Goal: Information Seeking & Learning: Check status

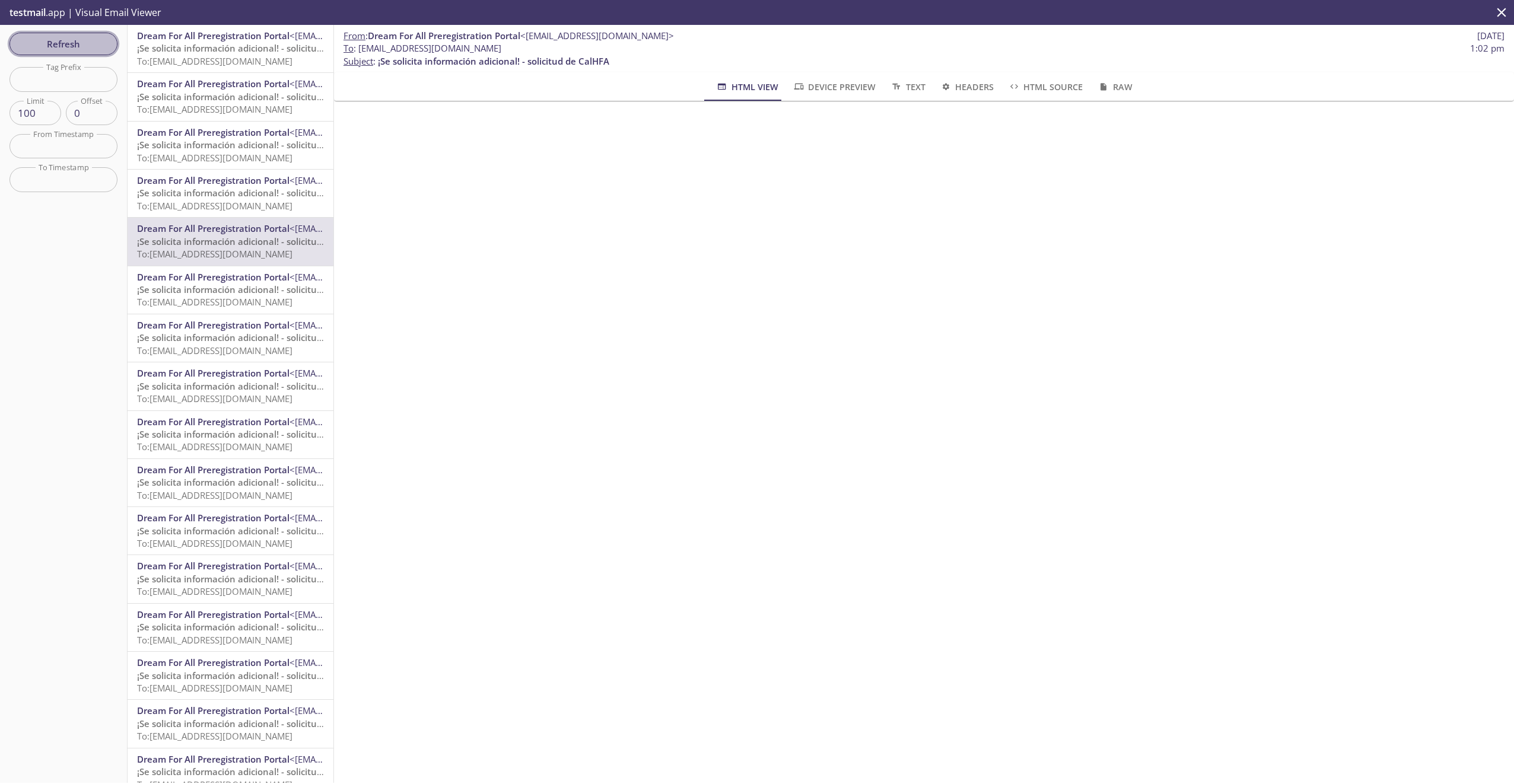
click at [40, 38] on span "Refresh" at bounding box center [63, 43] width 89 height 15
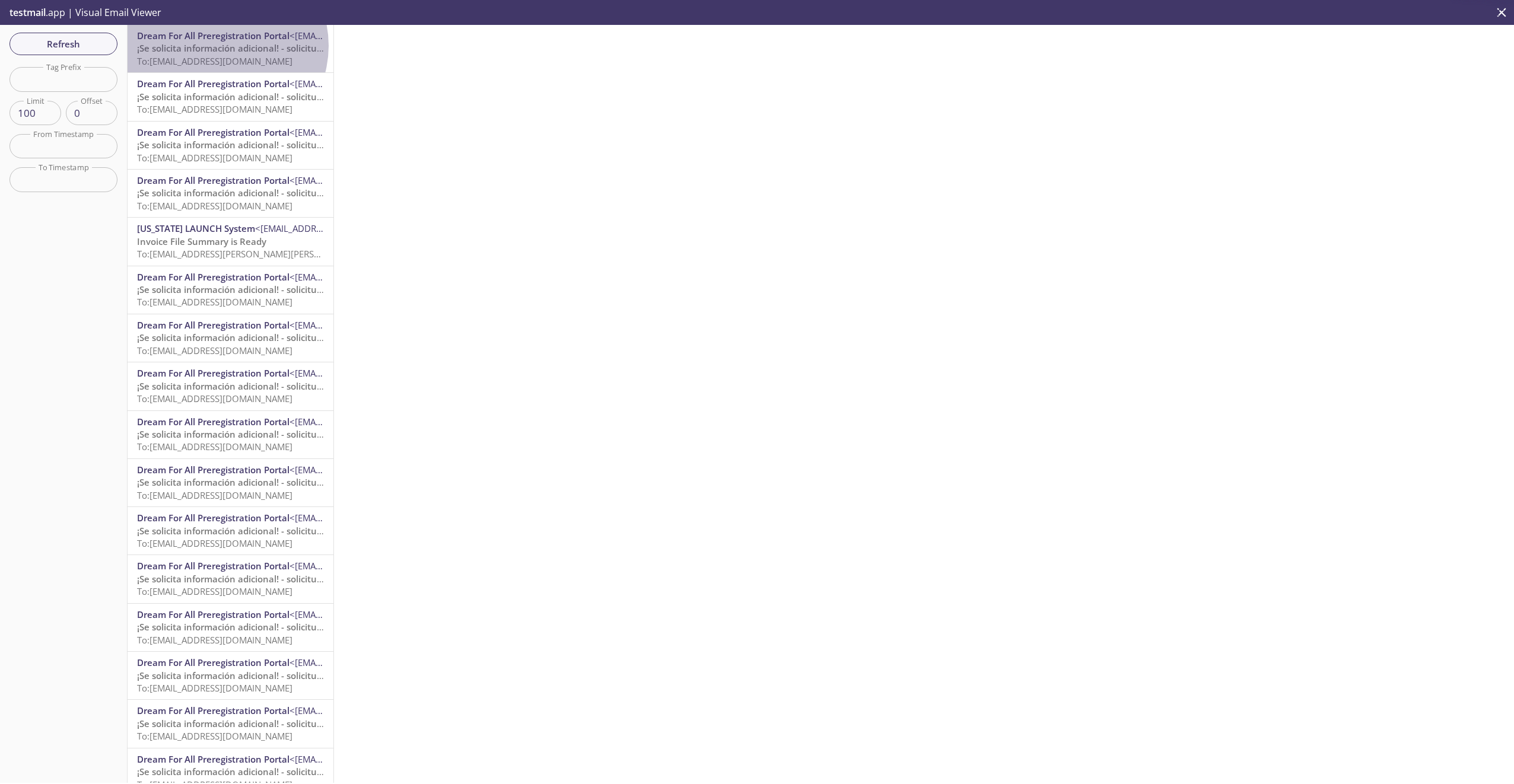
click at [221, 46] on span "¡Se solicita información adicional! - solicitud de CalHFA" at bounding box center [252, 48] width 231 height 12
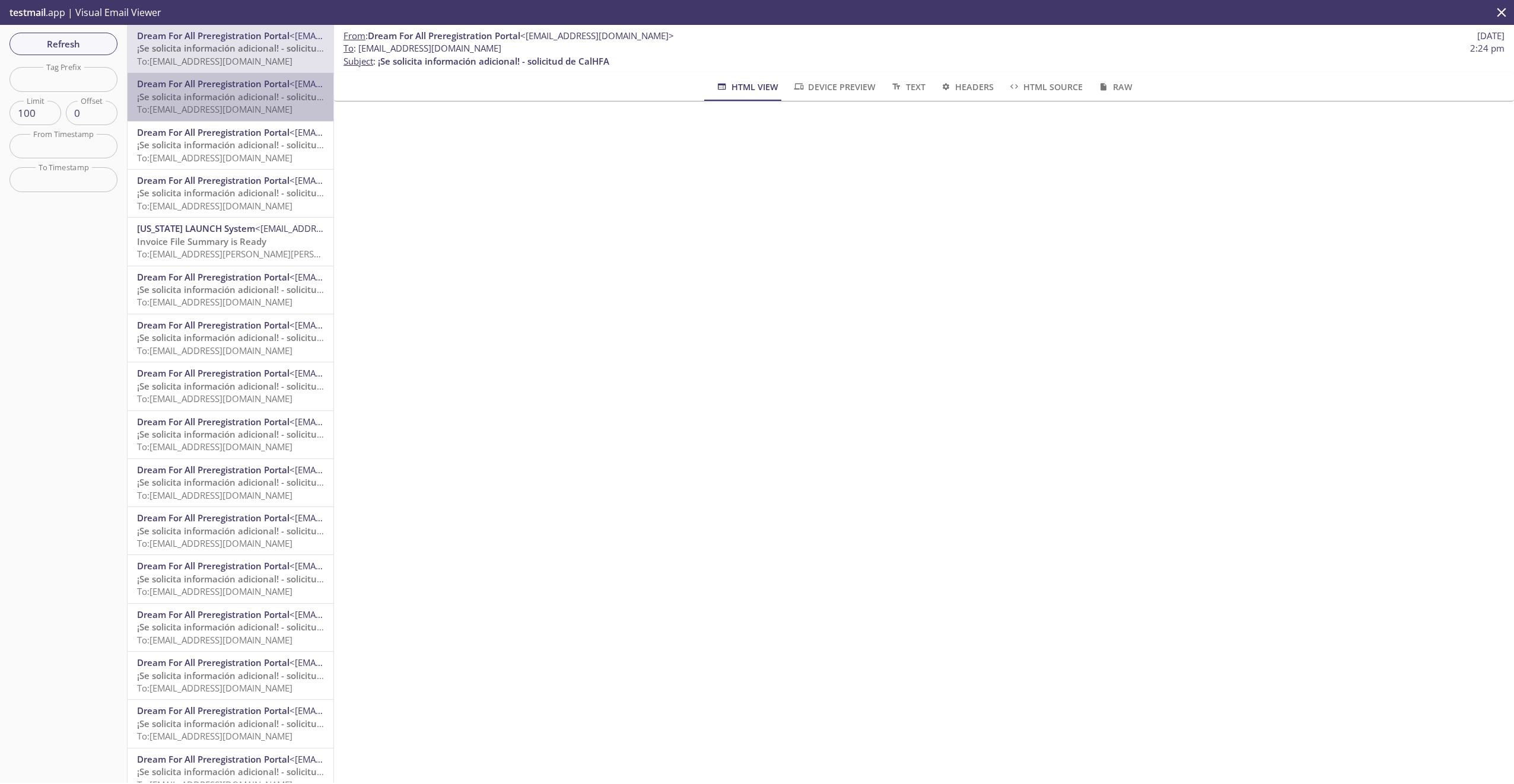
click at [230, 81] on span "Dream For All Preregistration Portal" at bounding box center [212, 83] width 152 height 12
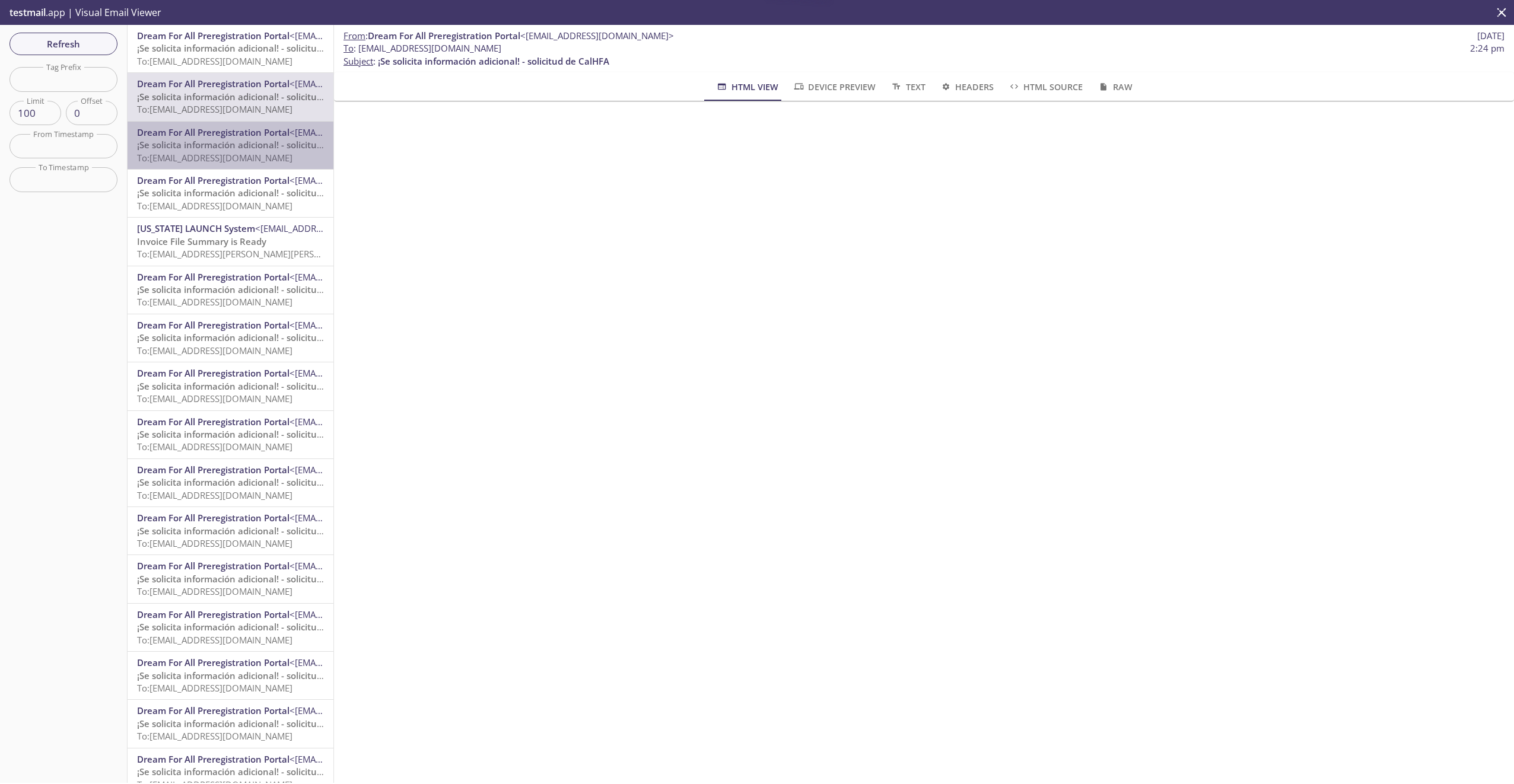
click at [238, 140] on span "¡Se solicita información adicional! - solicitud de CalHFA" at bounding box center [252, 144] width 231 height 12
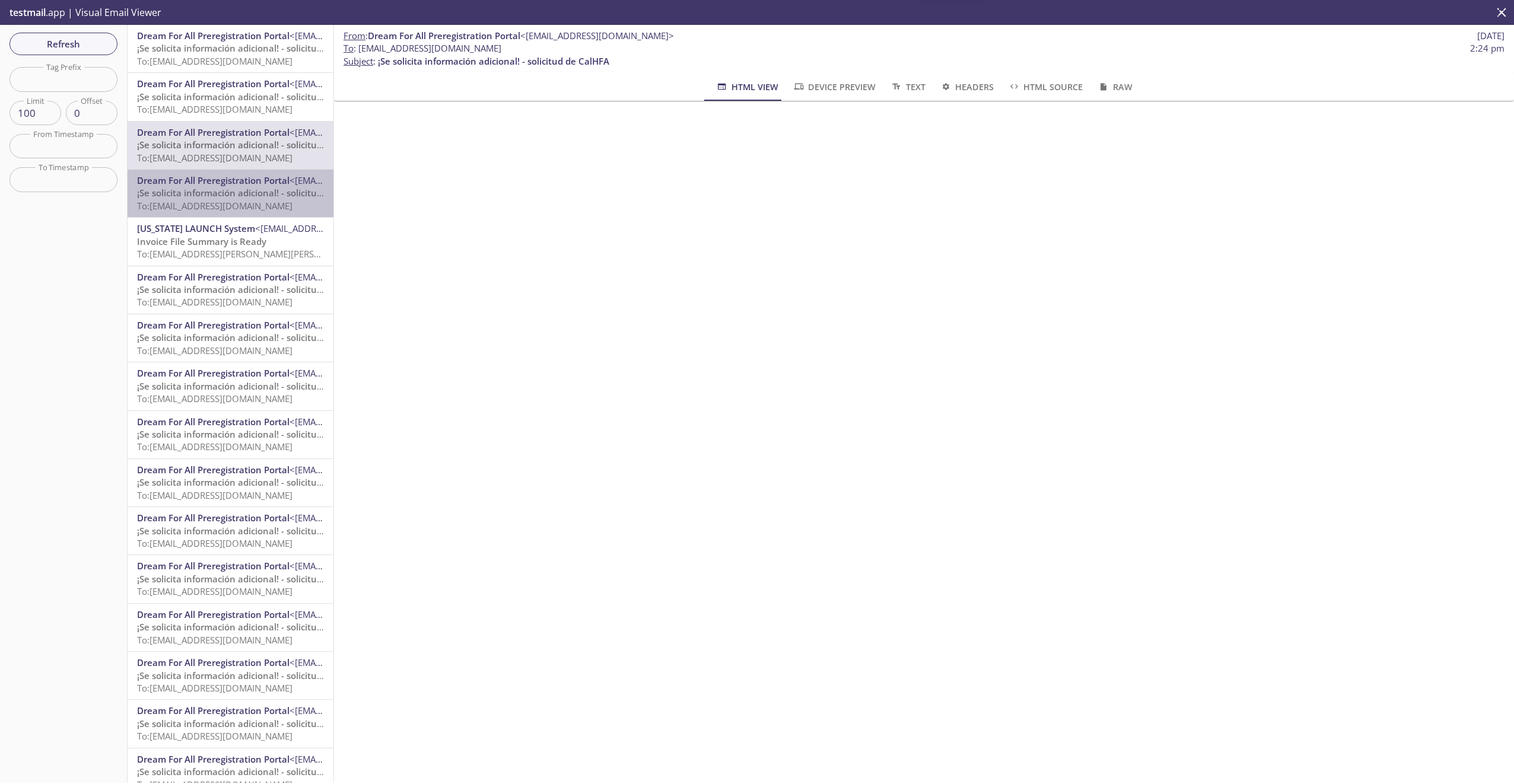
click at [238, 175] on span "Dream For All Preregistration Portal" at bounding box center [212, 180] width 152 height 12
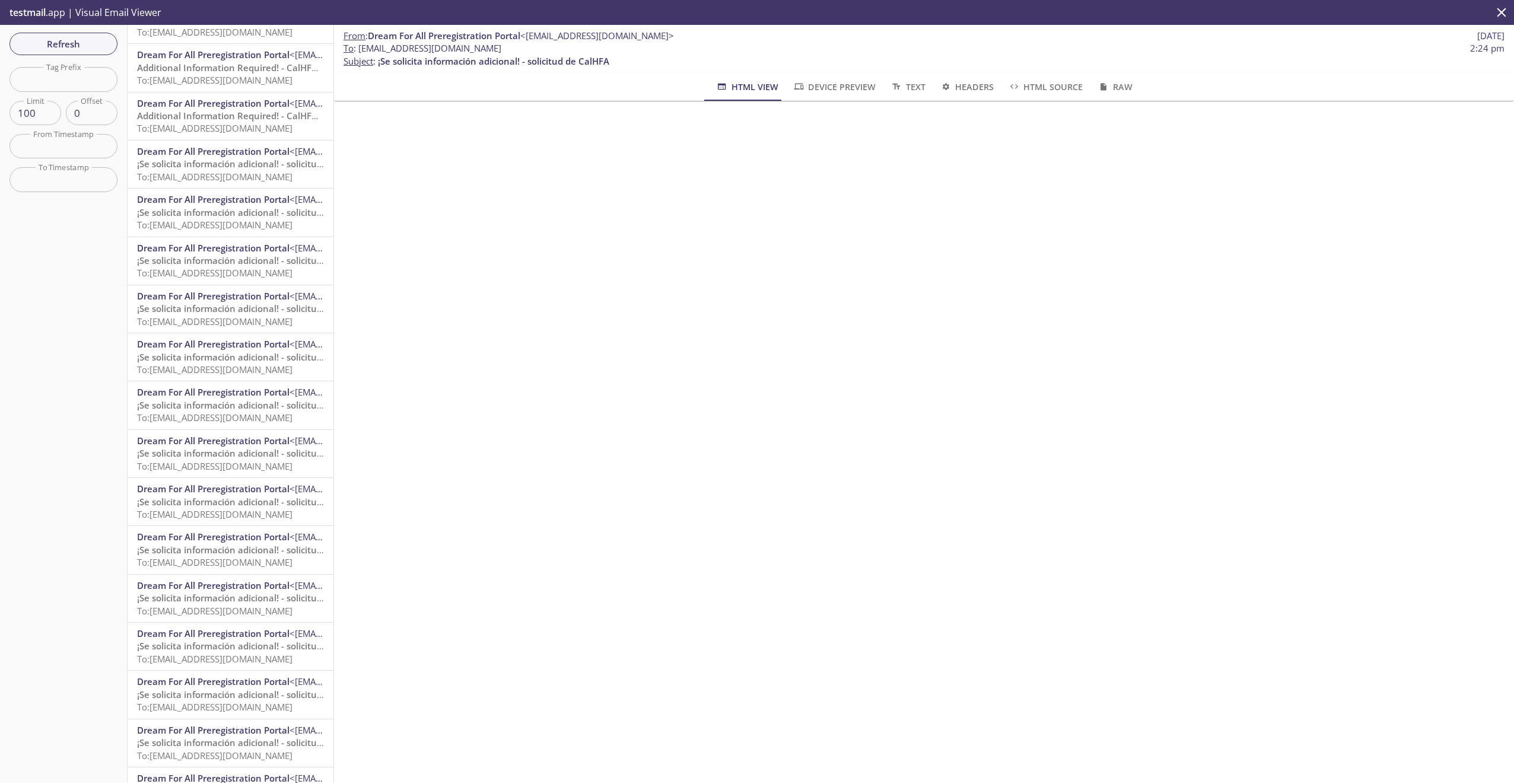
scroll to position [1721, 0]
click at [241, 525] on div "Dream For All Preregistration Portal <[EMAIL_ADDRESS][DOMAIN_NAME]> ¡Se solicit…" at bounding box center [230, 546] width 206 height 48
click at [215, 577] on span "Dream For All Preregistration Portal" at bounding box center [212, 582] width 152 height 12
click at [194, 653] on span "To: [EMAIL_ADDRESS][DOMAIN_NAME]" at bounding box center [214, 655] width 156 height 12
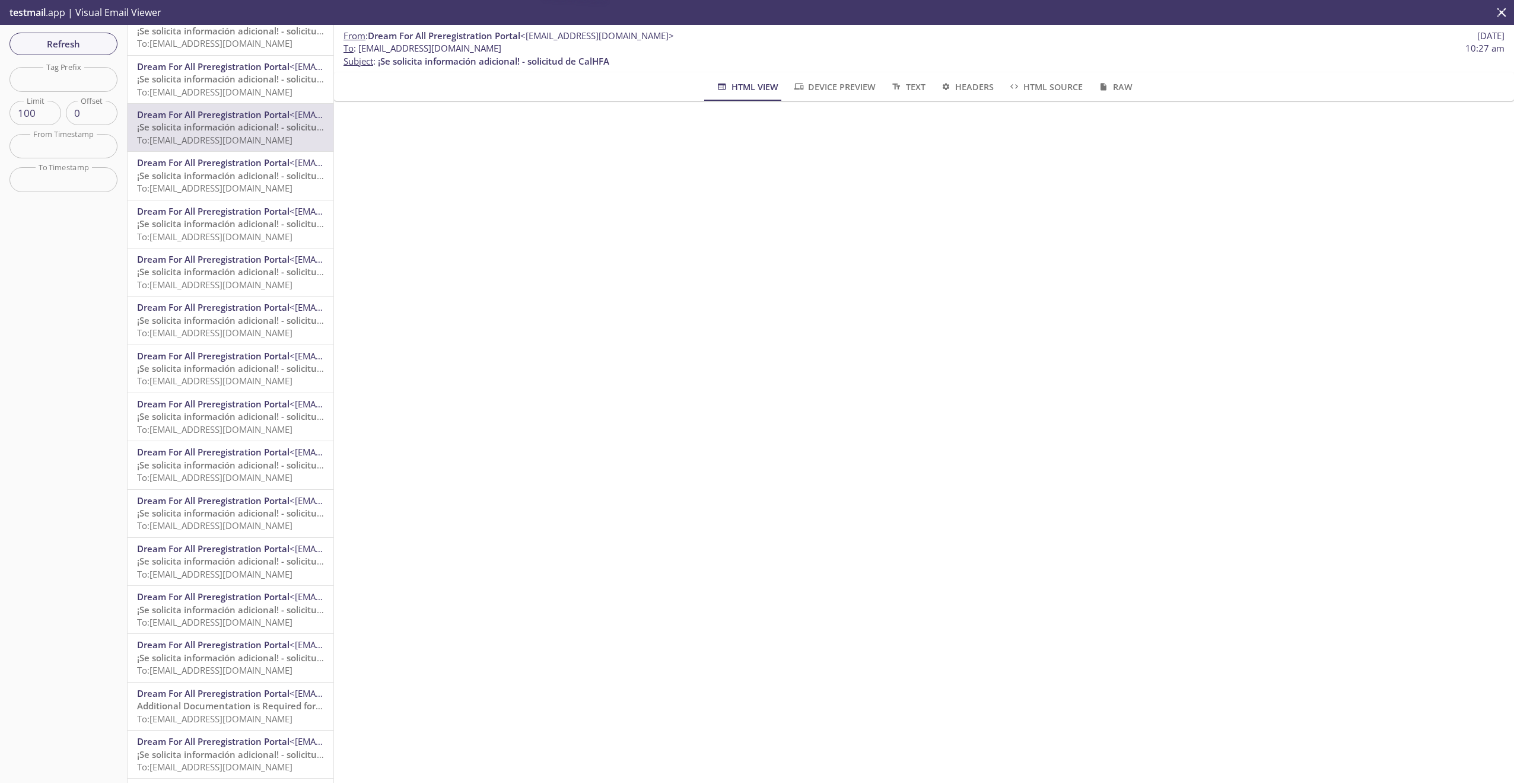
scroll to position [2255, 0]
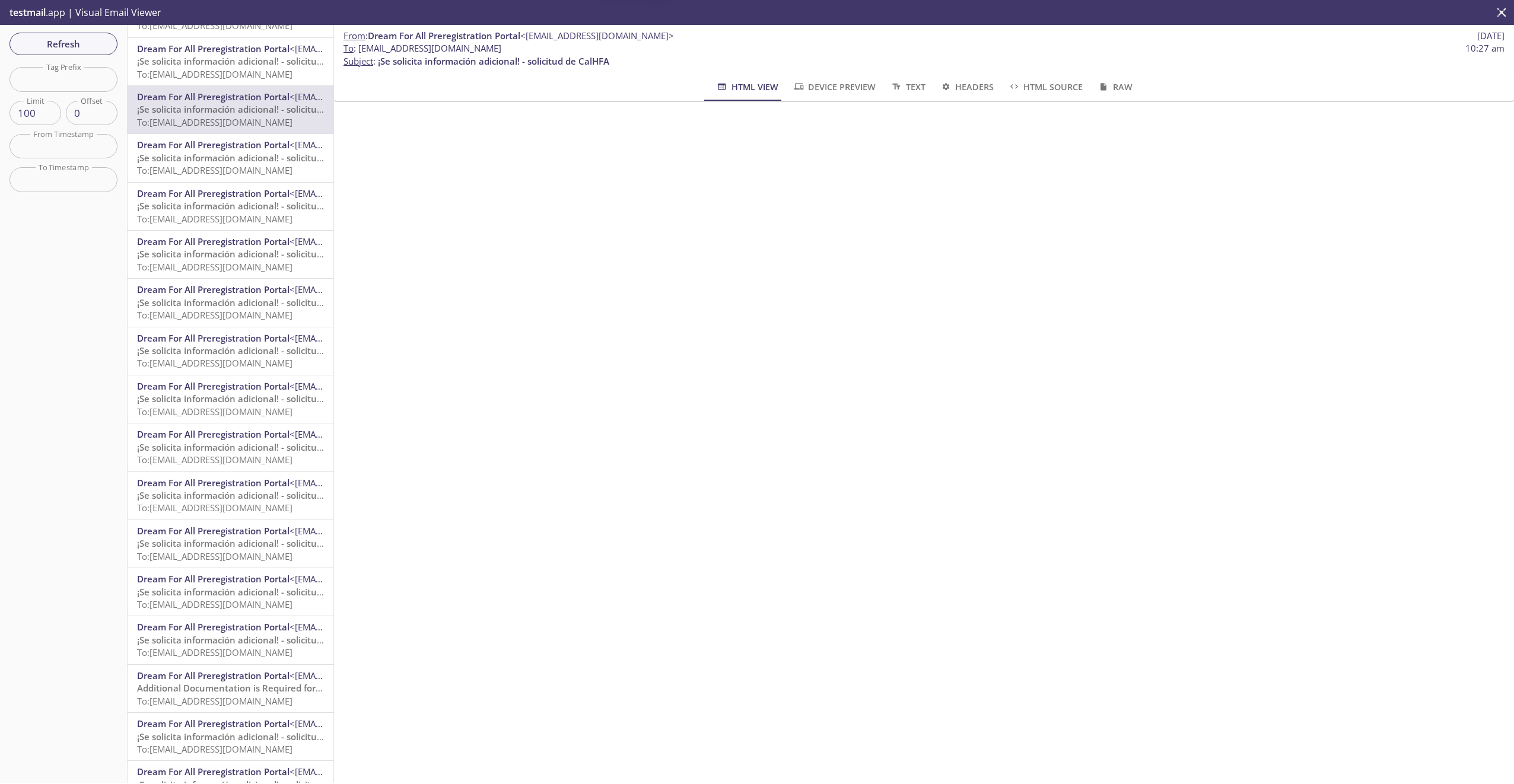
click at [210, 661] on div "Dream For All Preregistration Portal <[EMAIL_ADDRESS][DOMAIN_NAME]> ¡Se solicit…" at bounding box center [230, 640] width 206 height 48
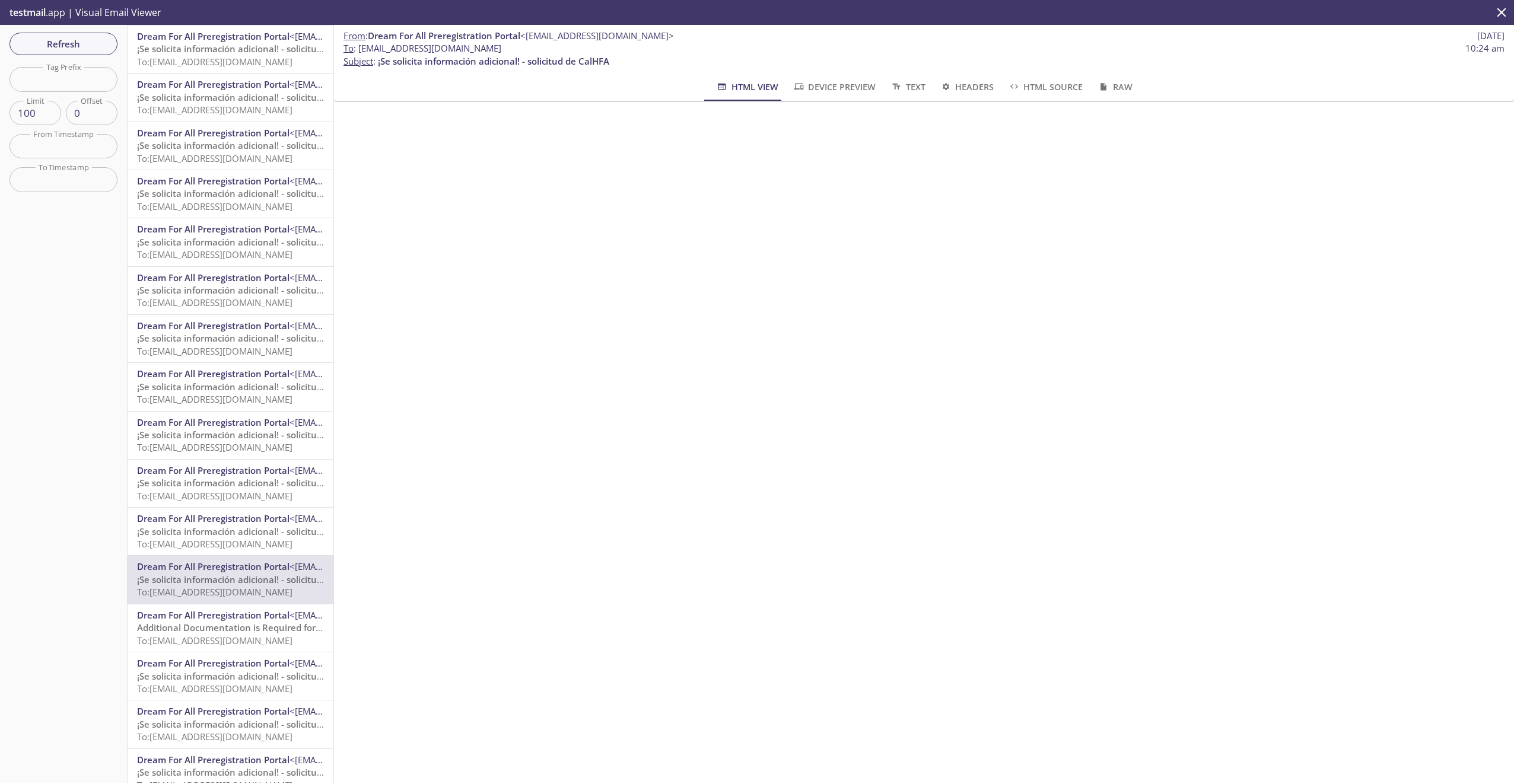
scroll to position [2610, 0]
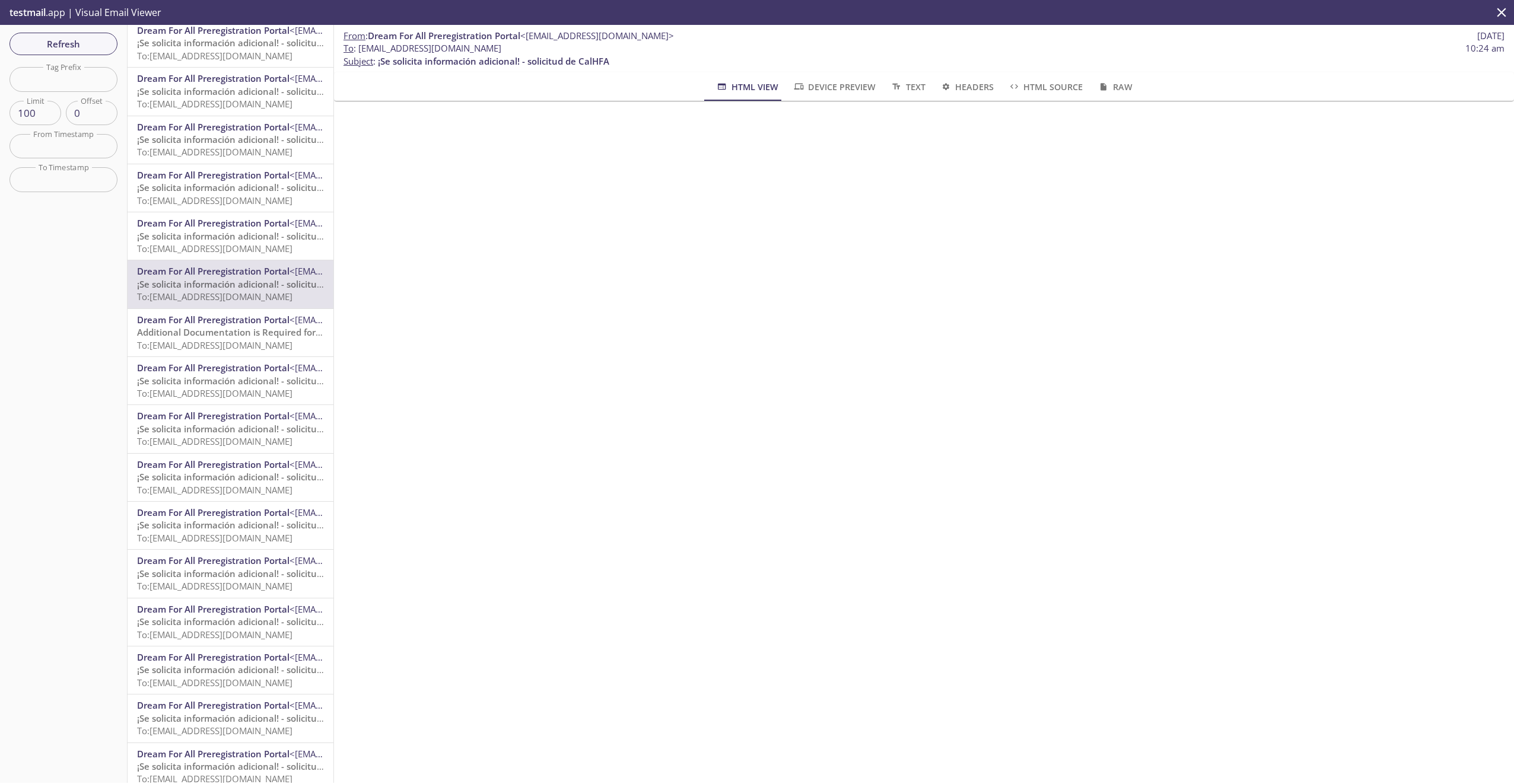
click at [204, 645] on div "Dream For All Preregistration Portal <[EMAIL_ADDRESS][DOMAIN_NAME]> ¡Se solicit…" at bounding box center [230, 622] width 206 height 48
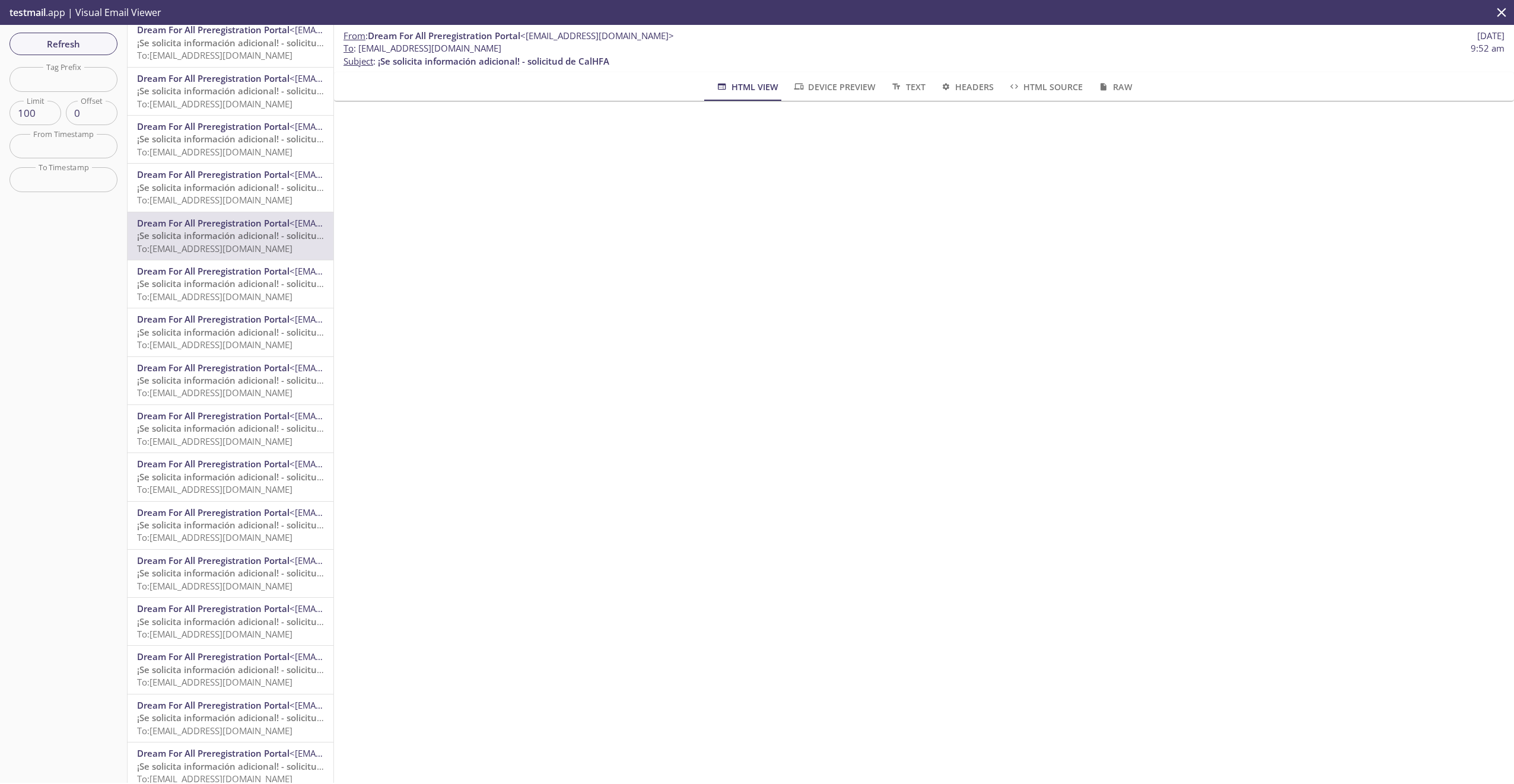
scroll to position [3263, 0]
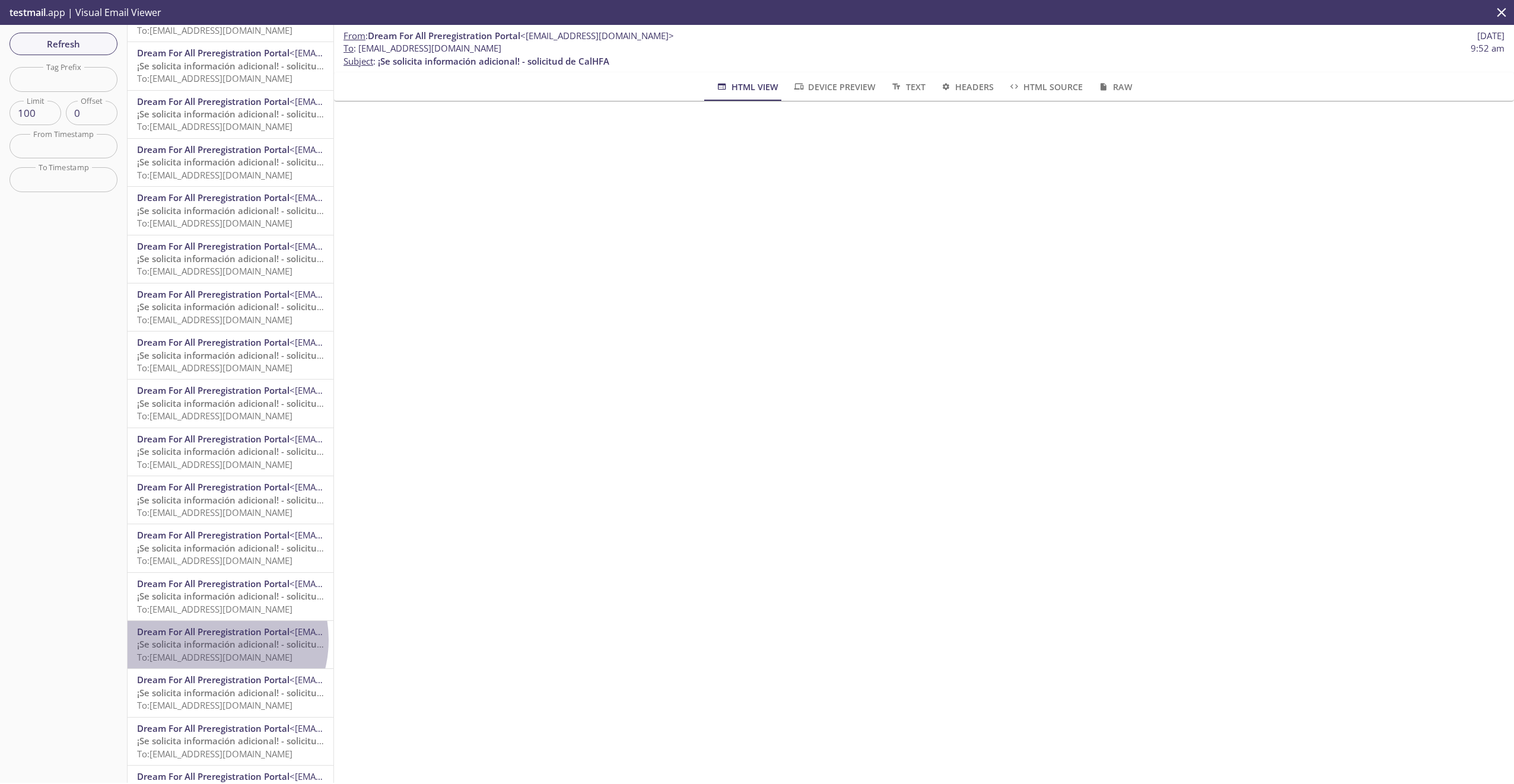
click at [206, 640] on span "¡Se solicita información adicional! - solicitud de CalHFA" at bounding box center [252, 644] width 231 height 12
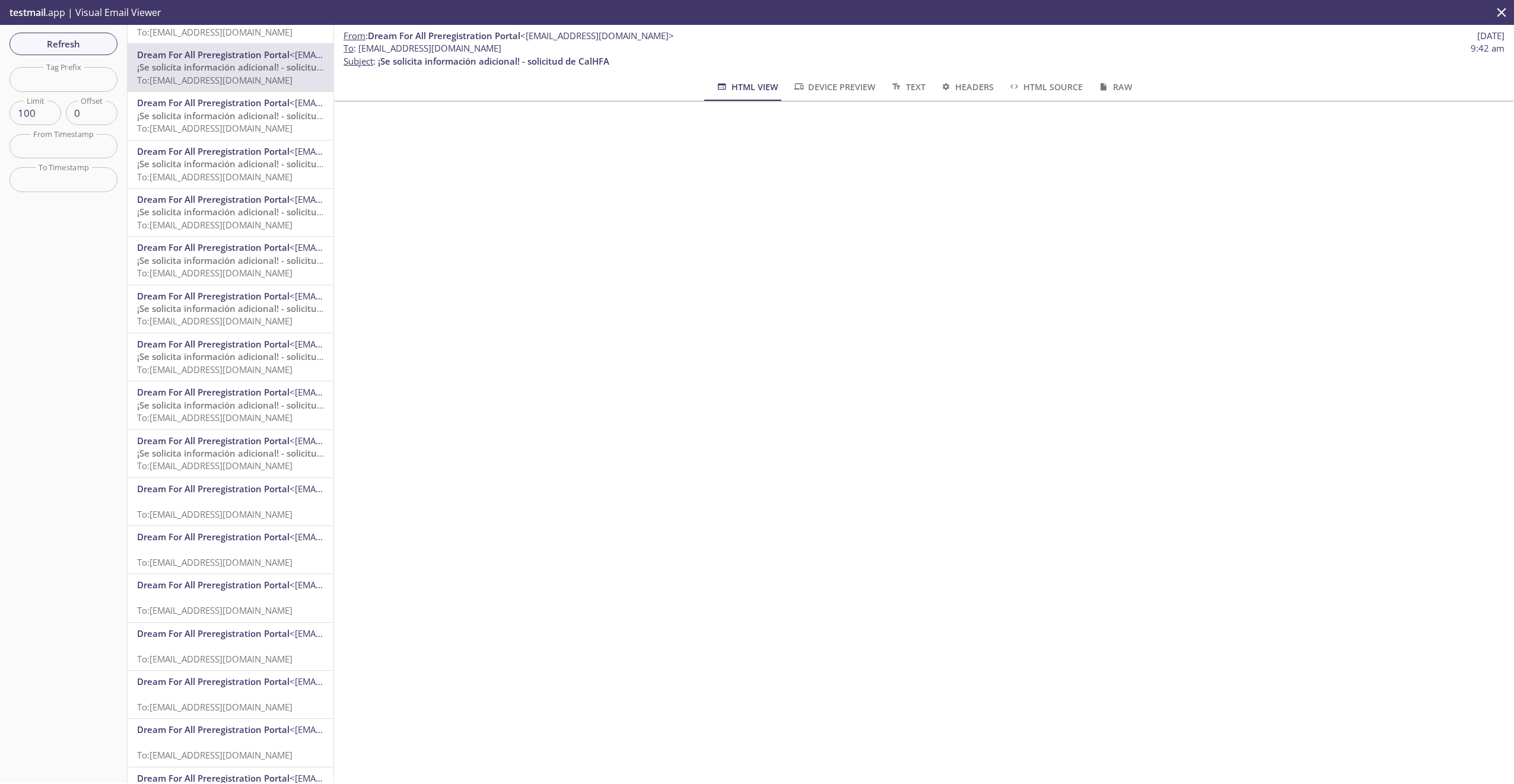
scroll to position [3801, 0]
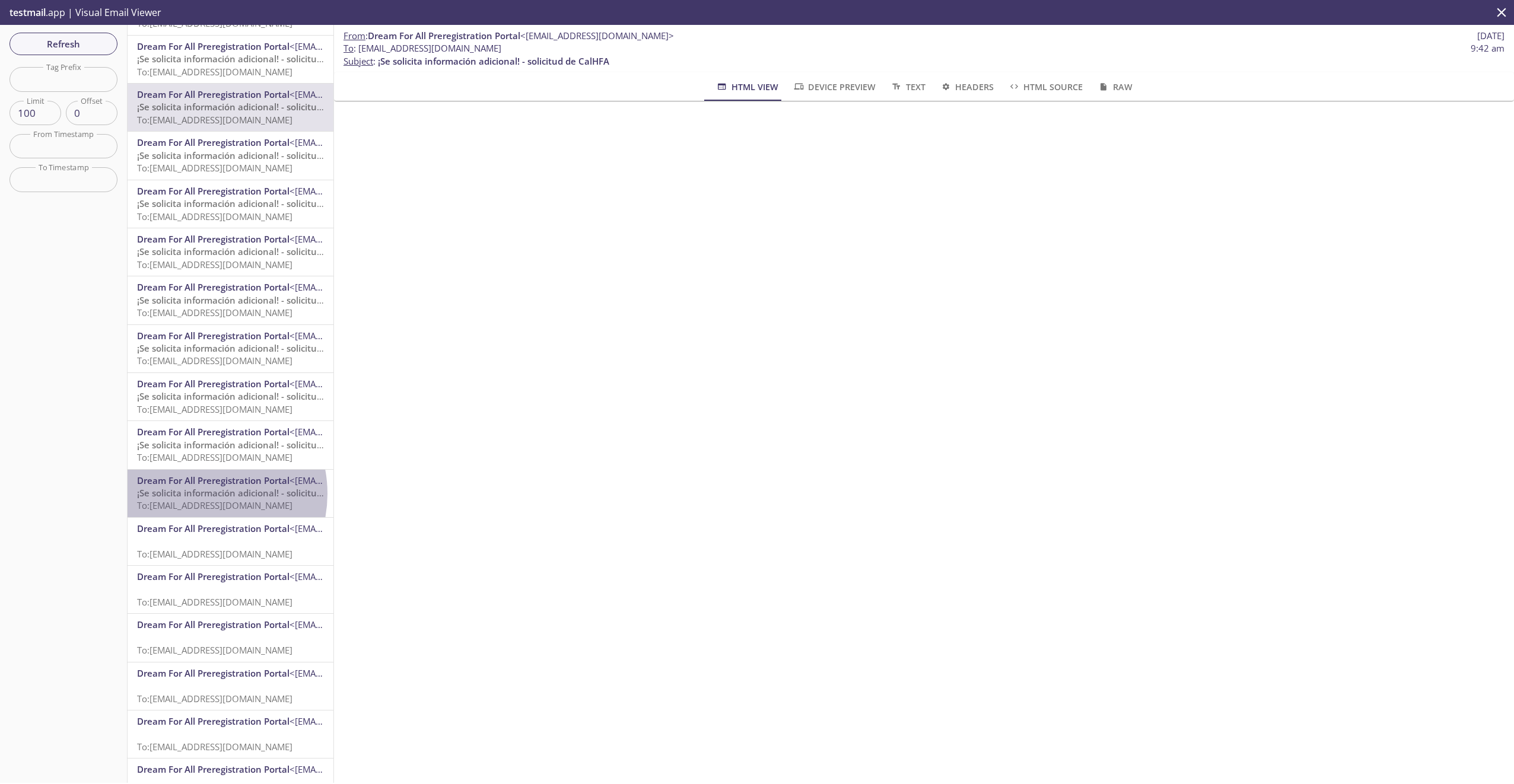
click at [194, 493] on span "¡Se solicita información adicional! - solicitud de CalHFA" at bounding box center [252, 492] width 231 height 12
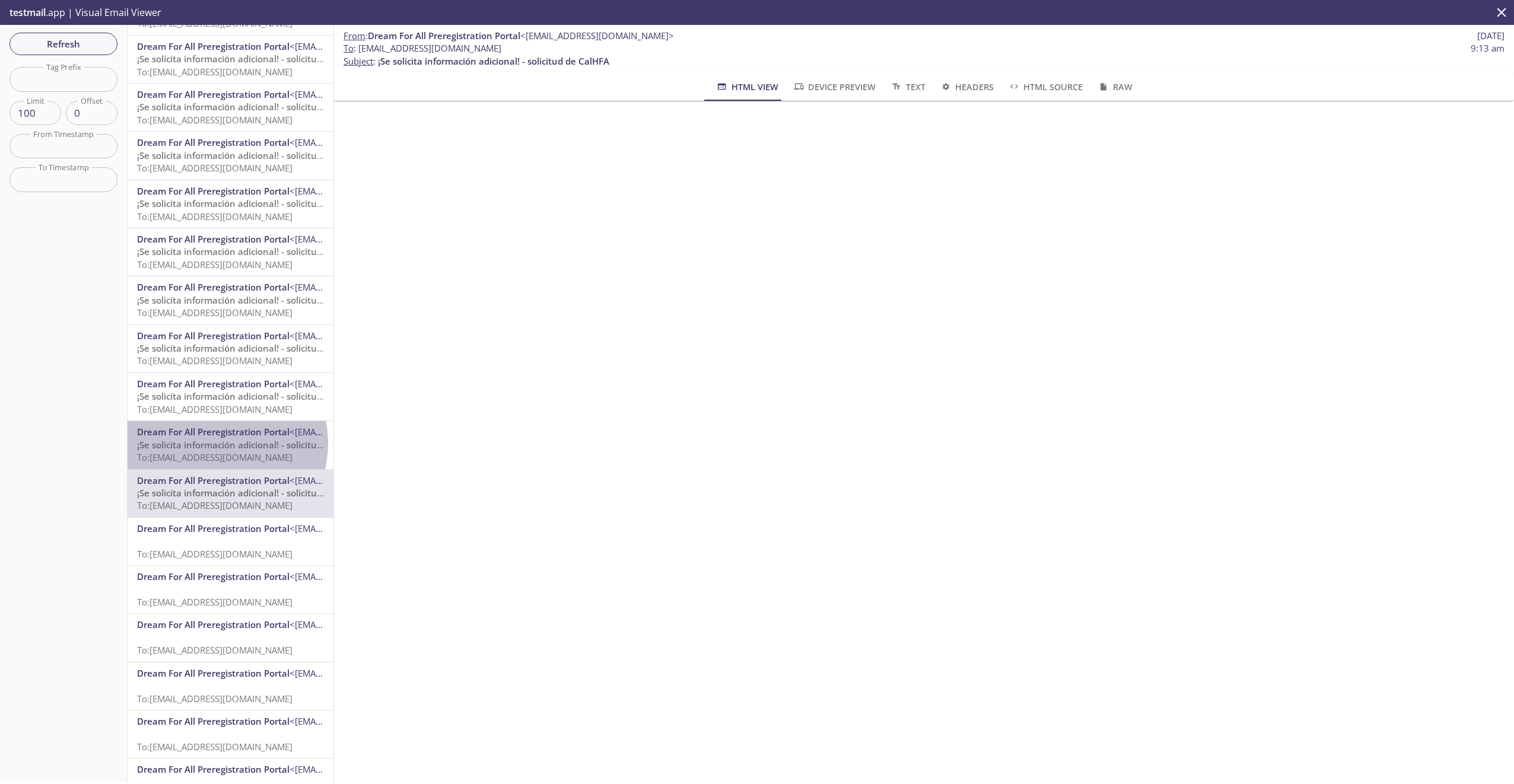
click at [215, 443] on span "¡Se solicita información adicional! - solicitud de CalHFA" at bounding box center [252, 445] width 231 height 12
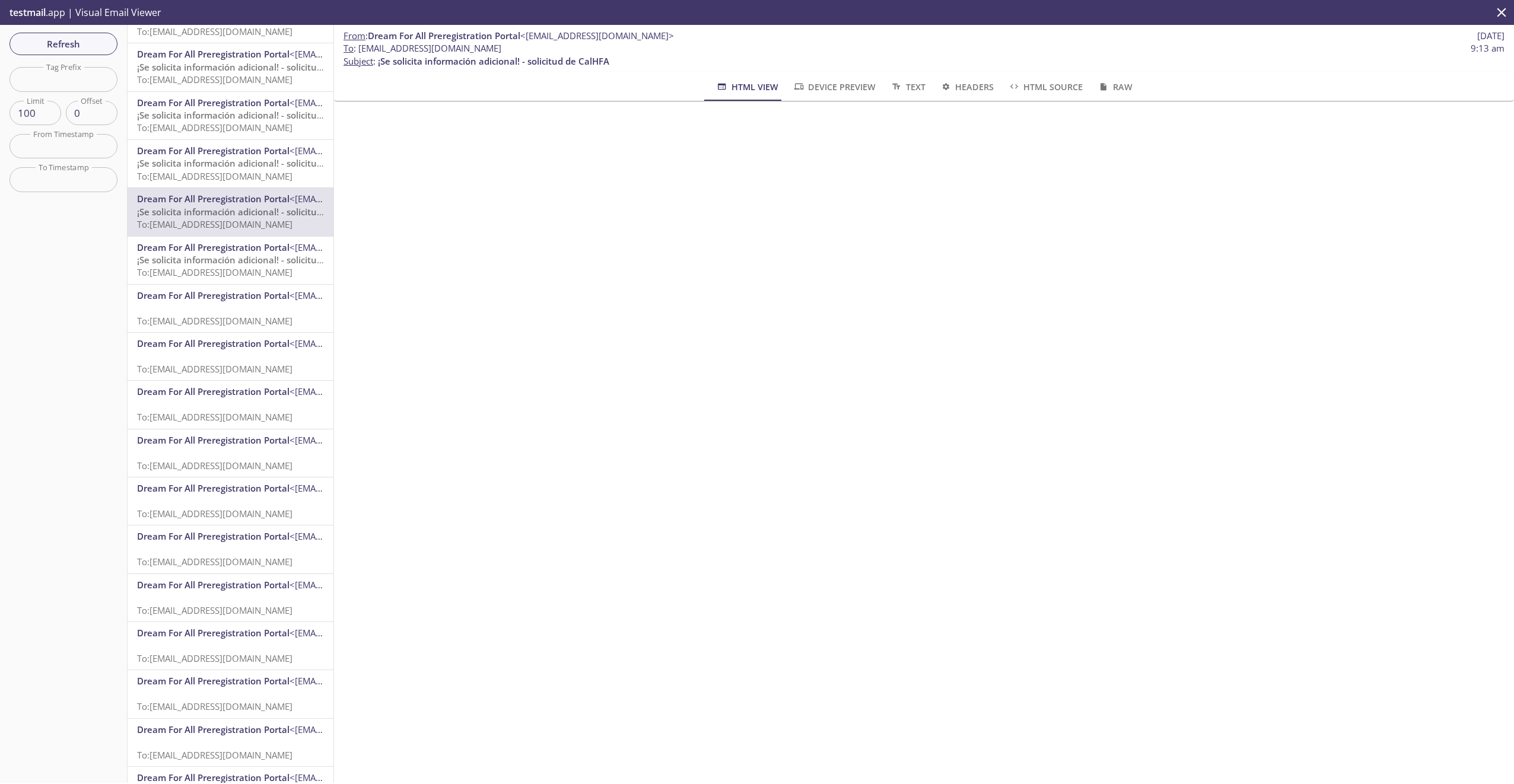
scroll to position [4038, 0]
click at [215, 451] on p "To: [EMAIL_ADDRESS][DOMAIN_NAME]" at bounding box center [230, 455] width 187 height 25
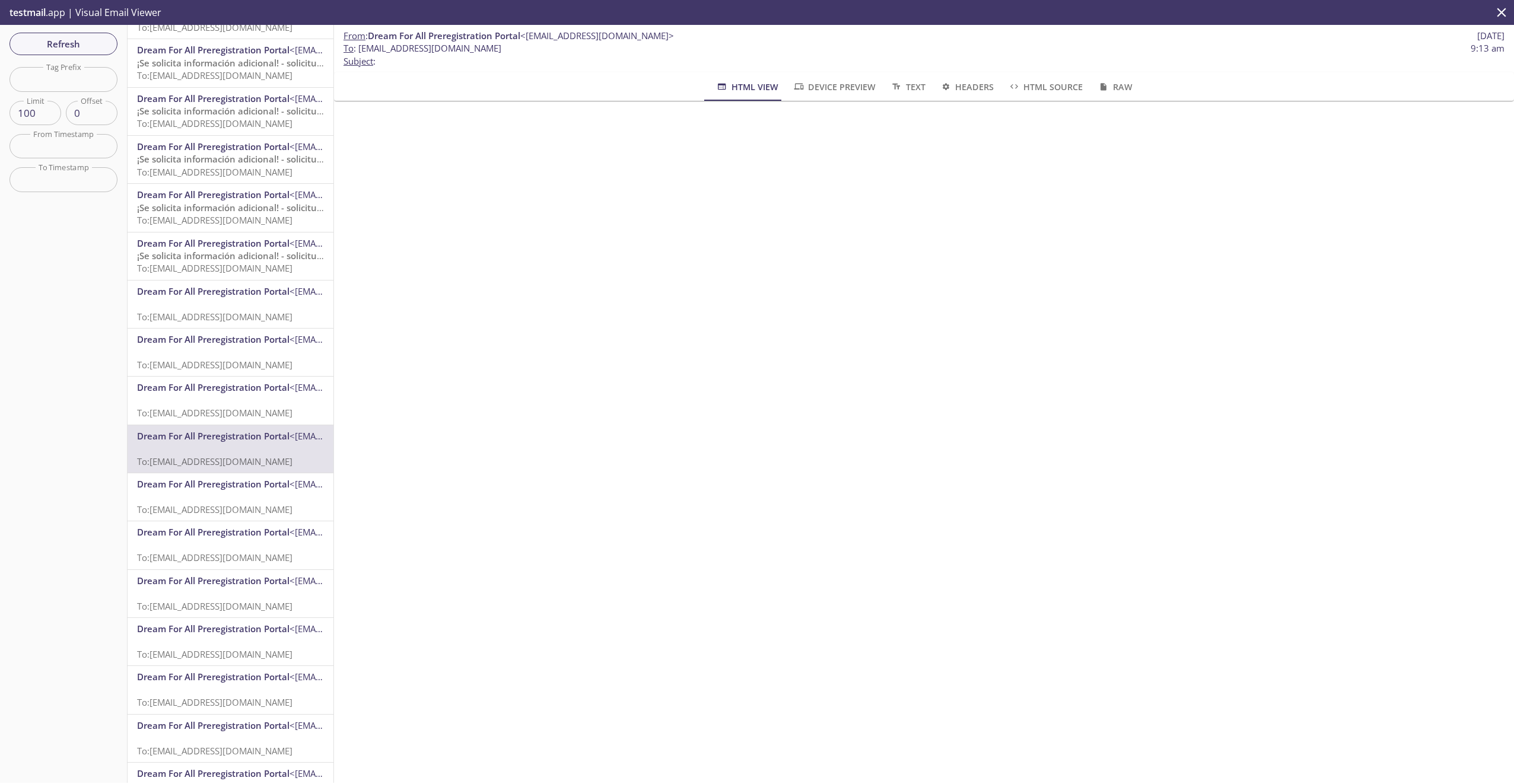
scroll to position [4097, 0]
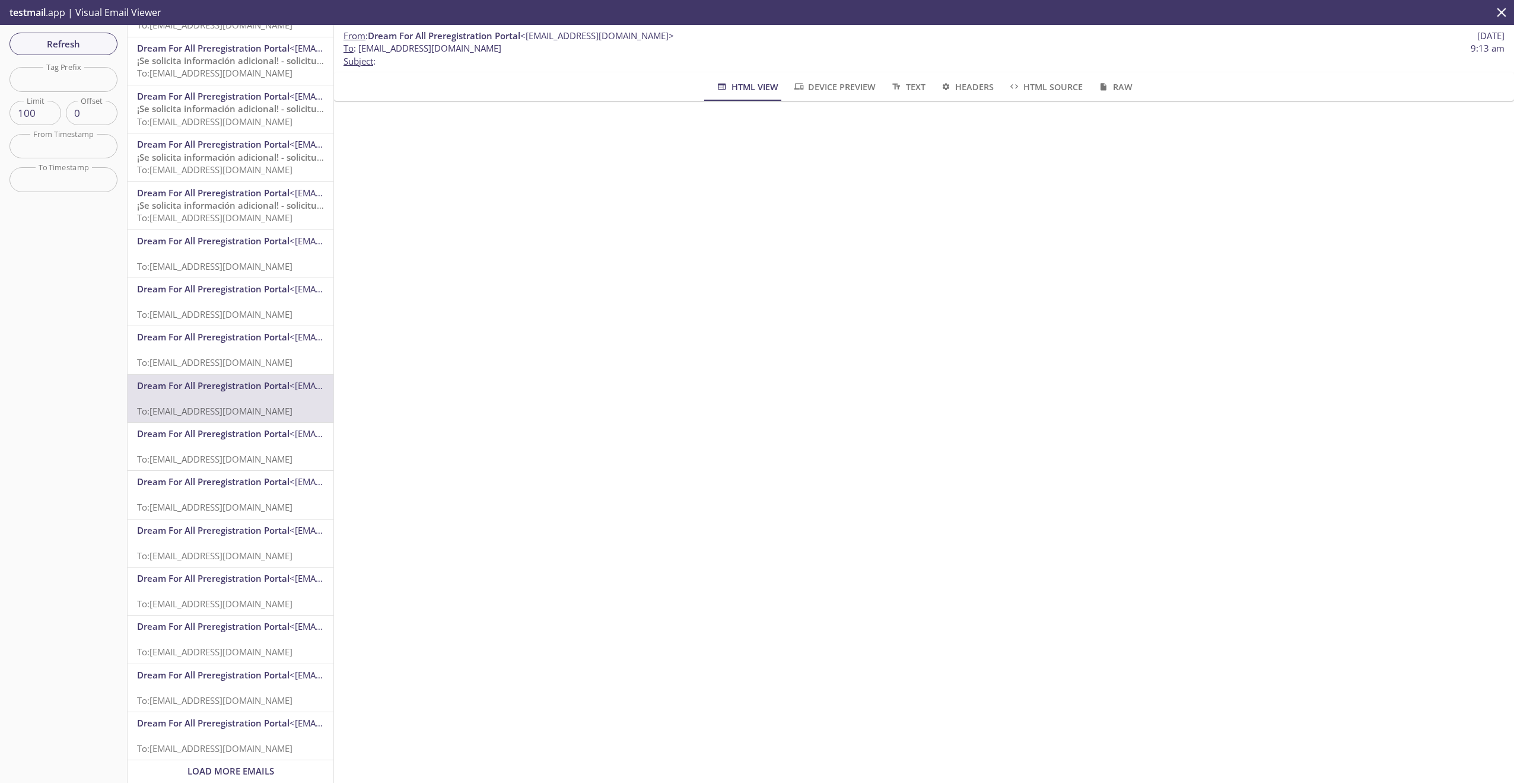
click at [243, 718] on span "Dream For All Preregistration Portal" at bounding box center [212, 723] width 152 height 12
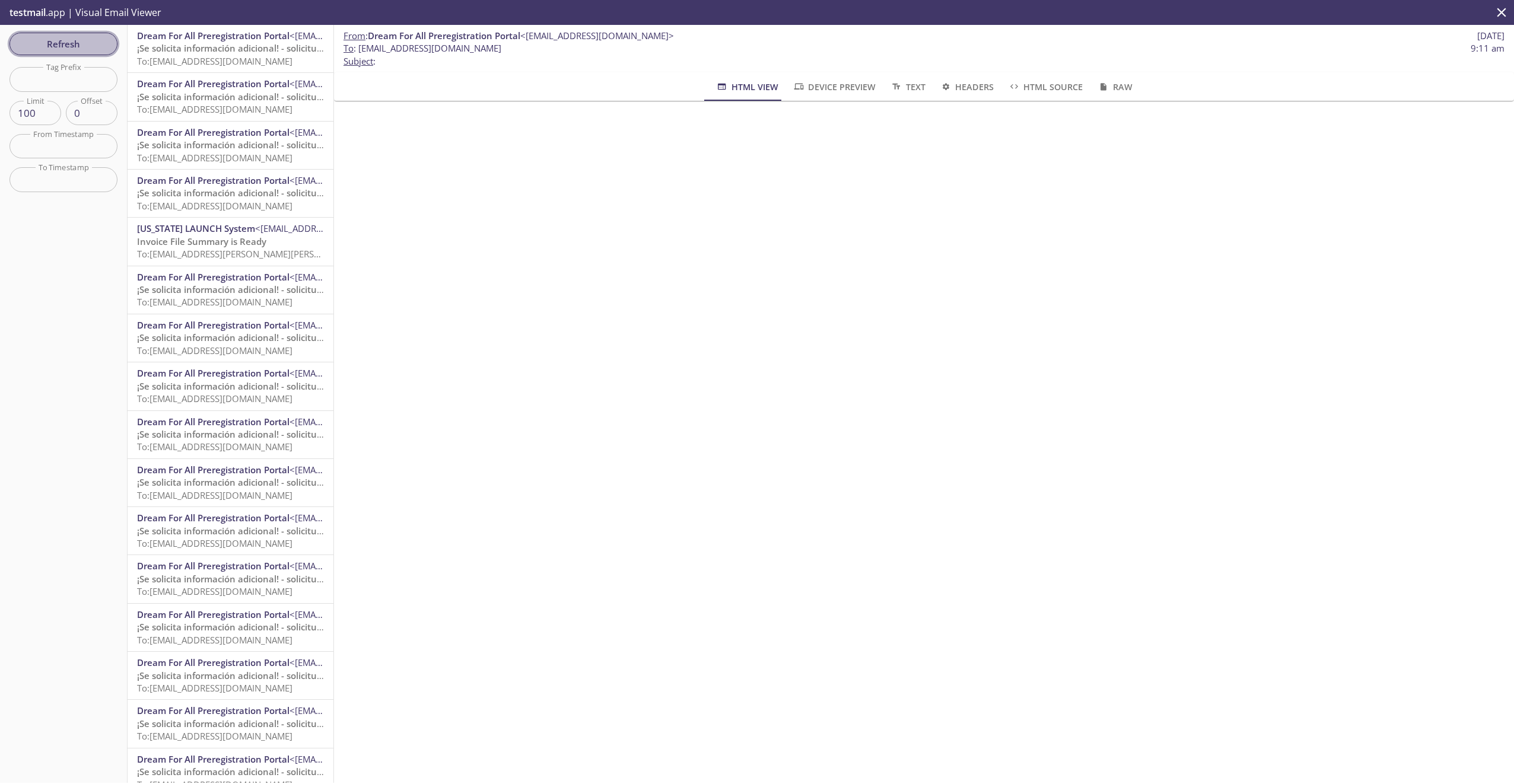
click at [83, 44] on span "Refresh" at bounding box center [63, 43] width 89 height 15
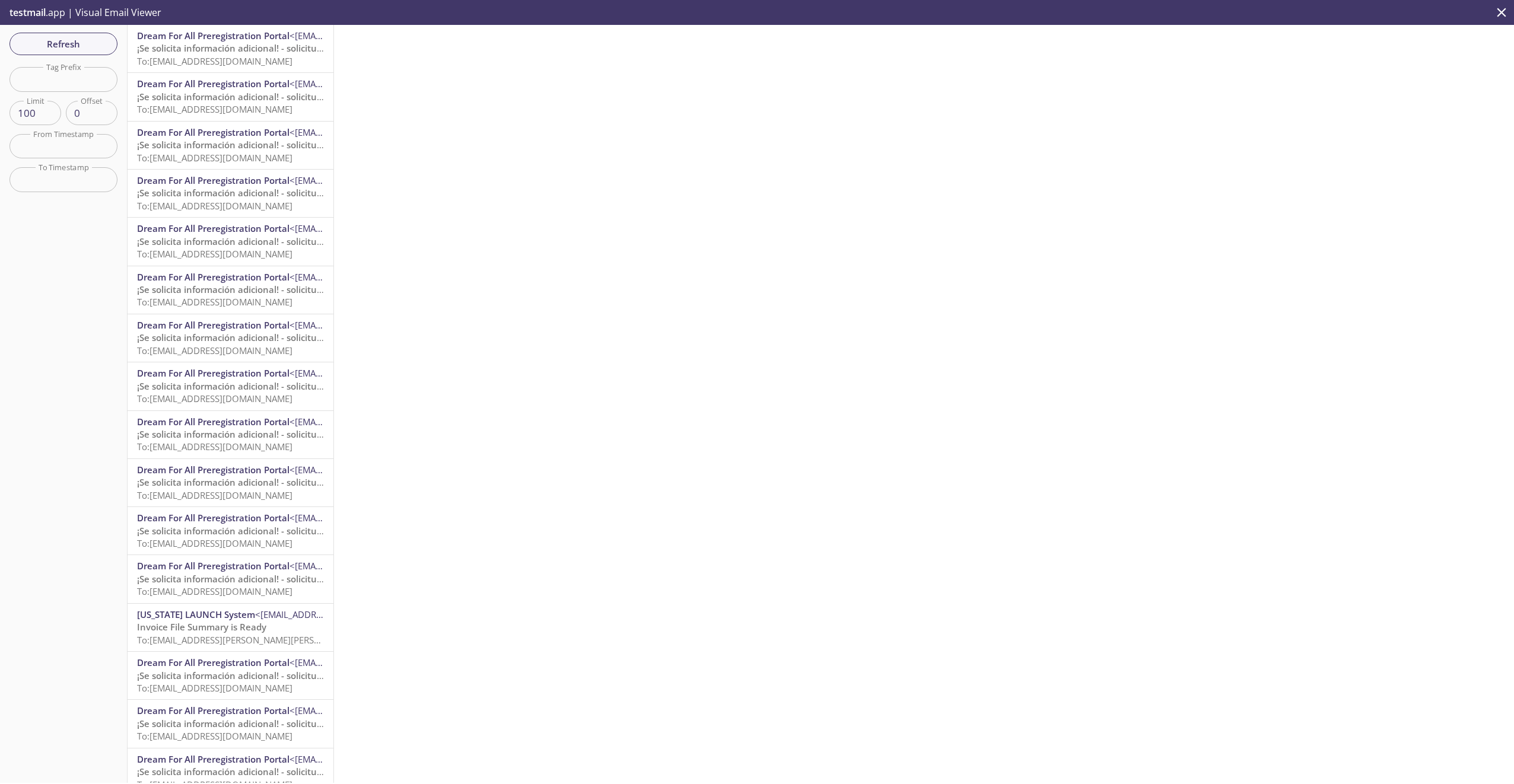
click at [230, 59] on span "To: [EMAIL_ADDRESS][DOMAIN_NAME]" at bounding box center [214, 60] width 156 height 12
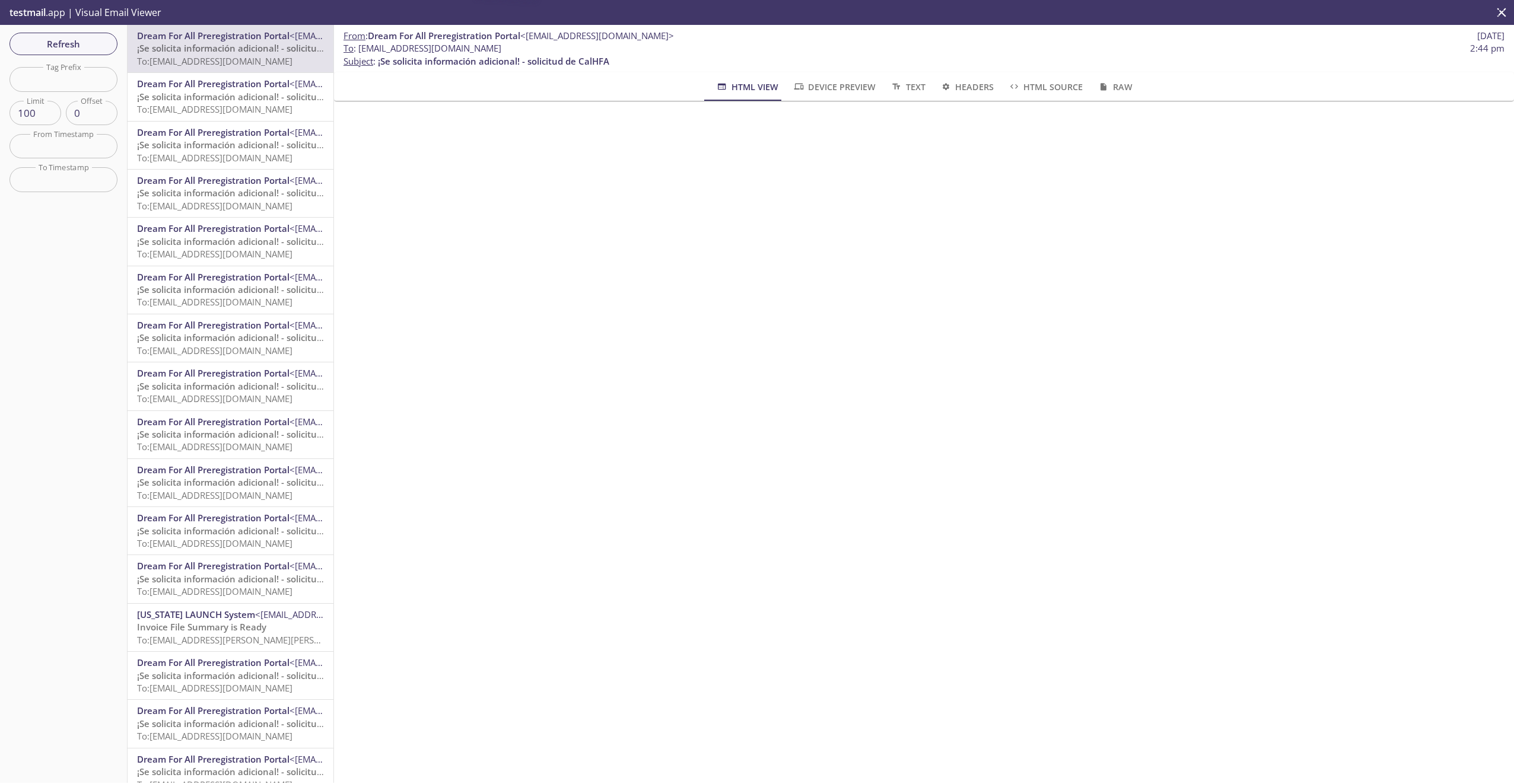
click at [226, 98] on span "¡Se solicita información adicional! - solicitud de CalHFA" at bounding box center [252, 96] width 231 height 12
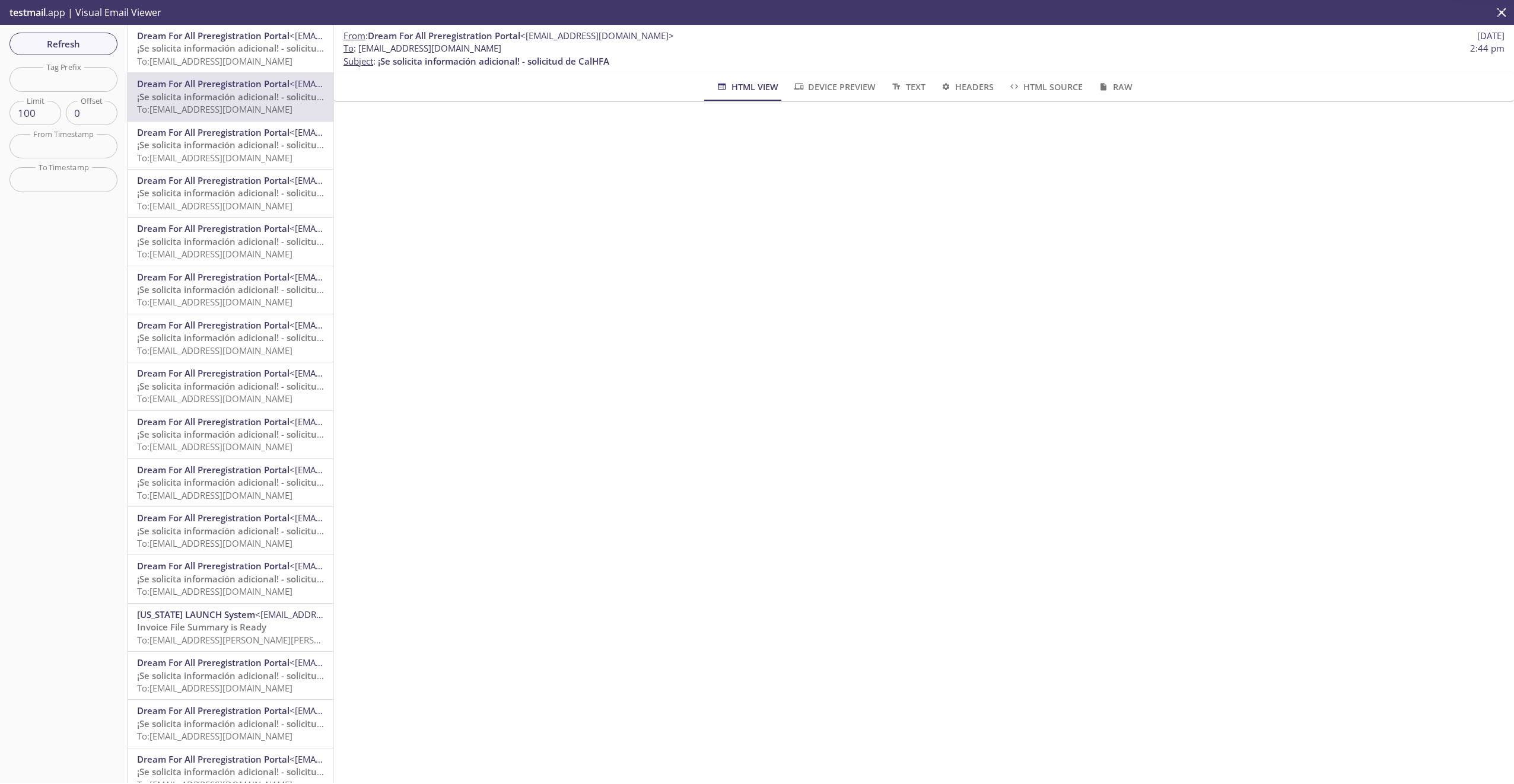
click at [221, 141] on span "¡Se solicita información adicional! - solicitud de CalHFA" at bounding box center [252, 144] width 231 height 12
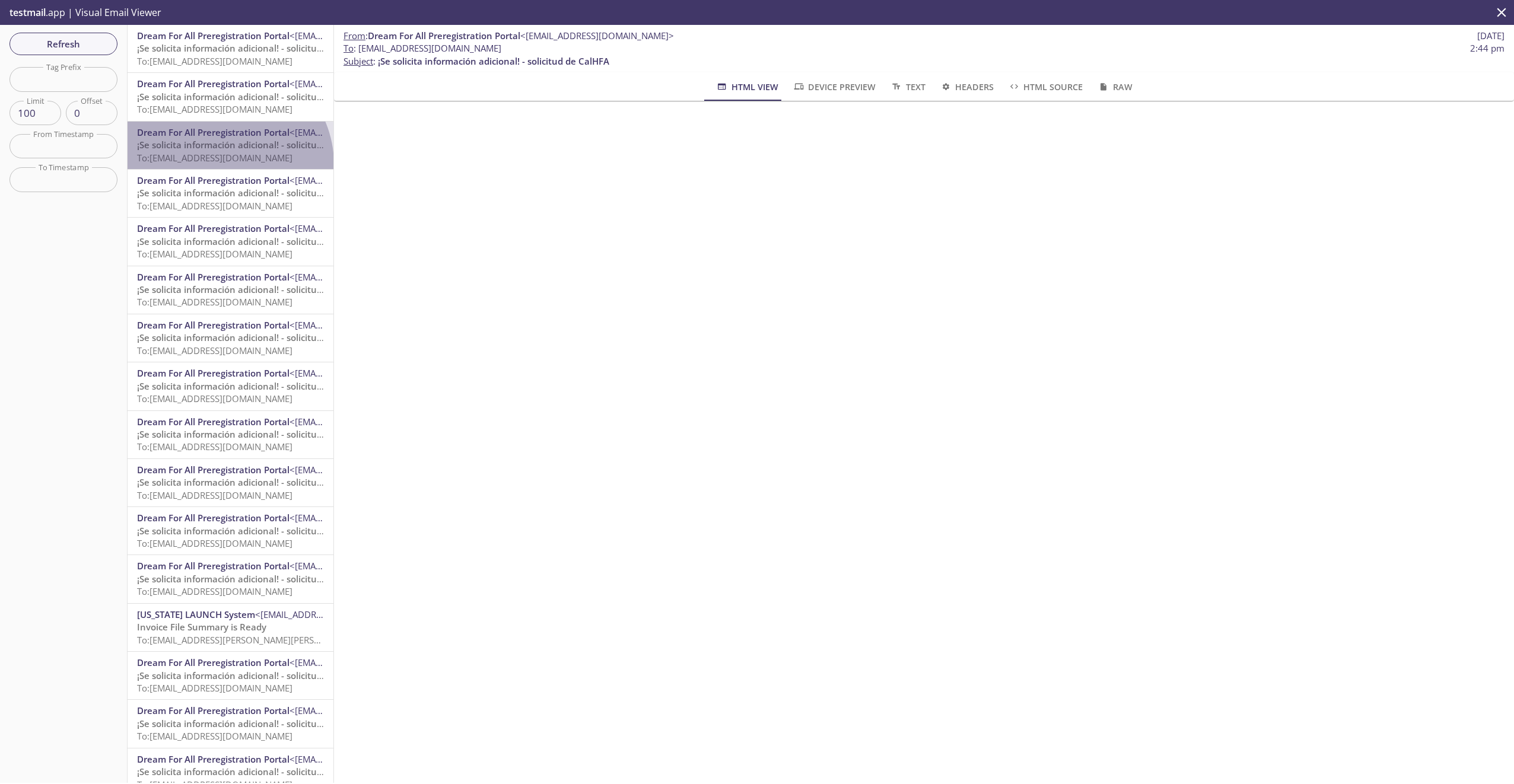
click at [224, 165] on div "Dream For All Preregistration Portal <[EMAIL_ADDRESS][DOMAIN_NAME]> ¡Se solicit…" at bounding box center [230, 145] width 206 height 48
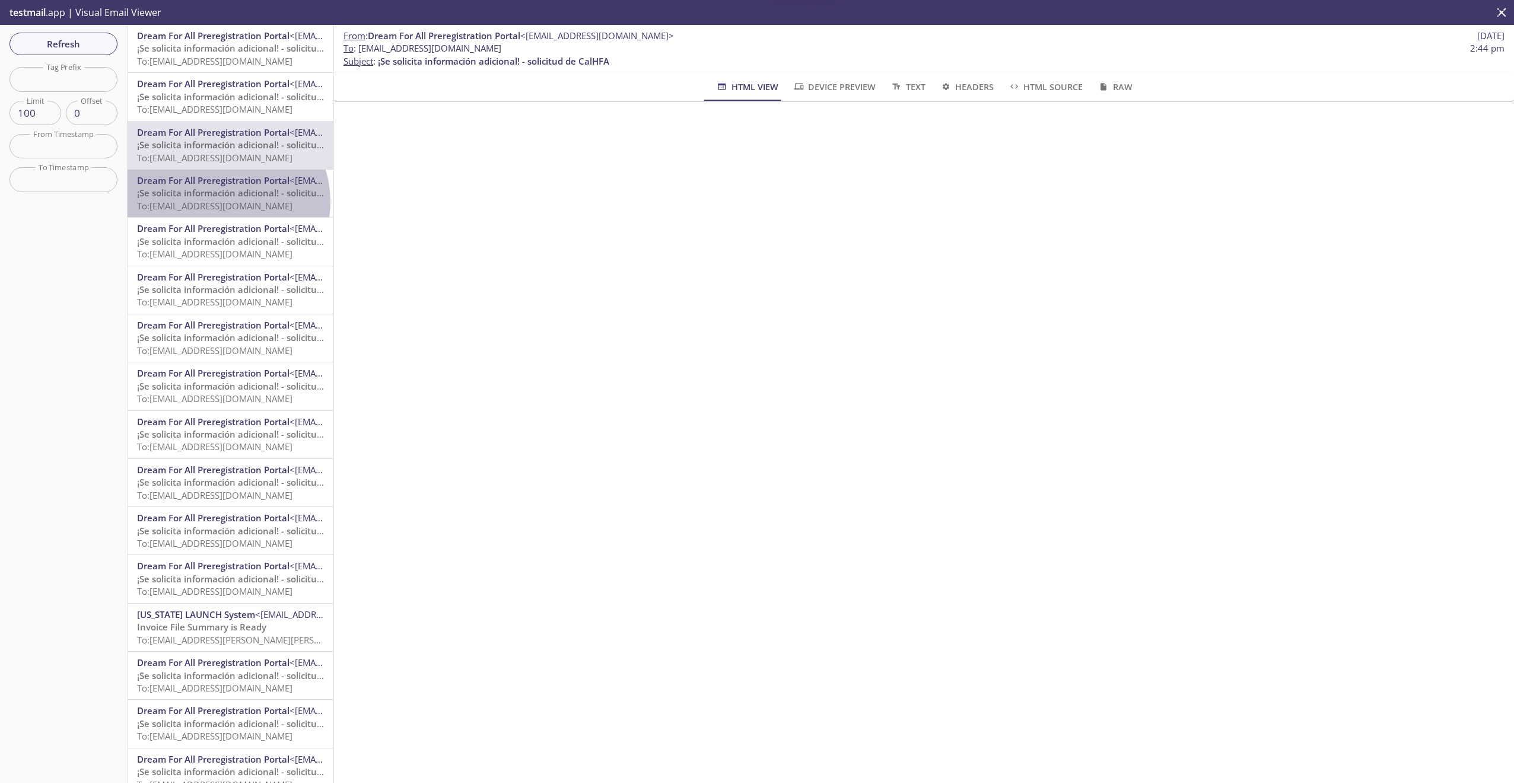
click at [225, 202] on span "To: [EMAIL_ADDRESS][DOMAIN_NAME]" at bounding box center [214, 205] width 156 height 12
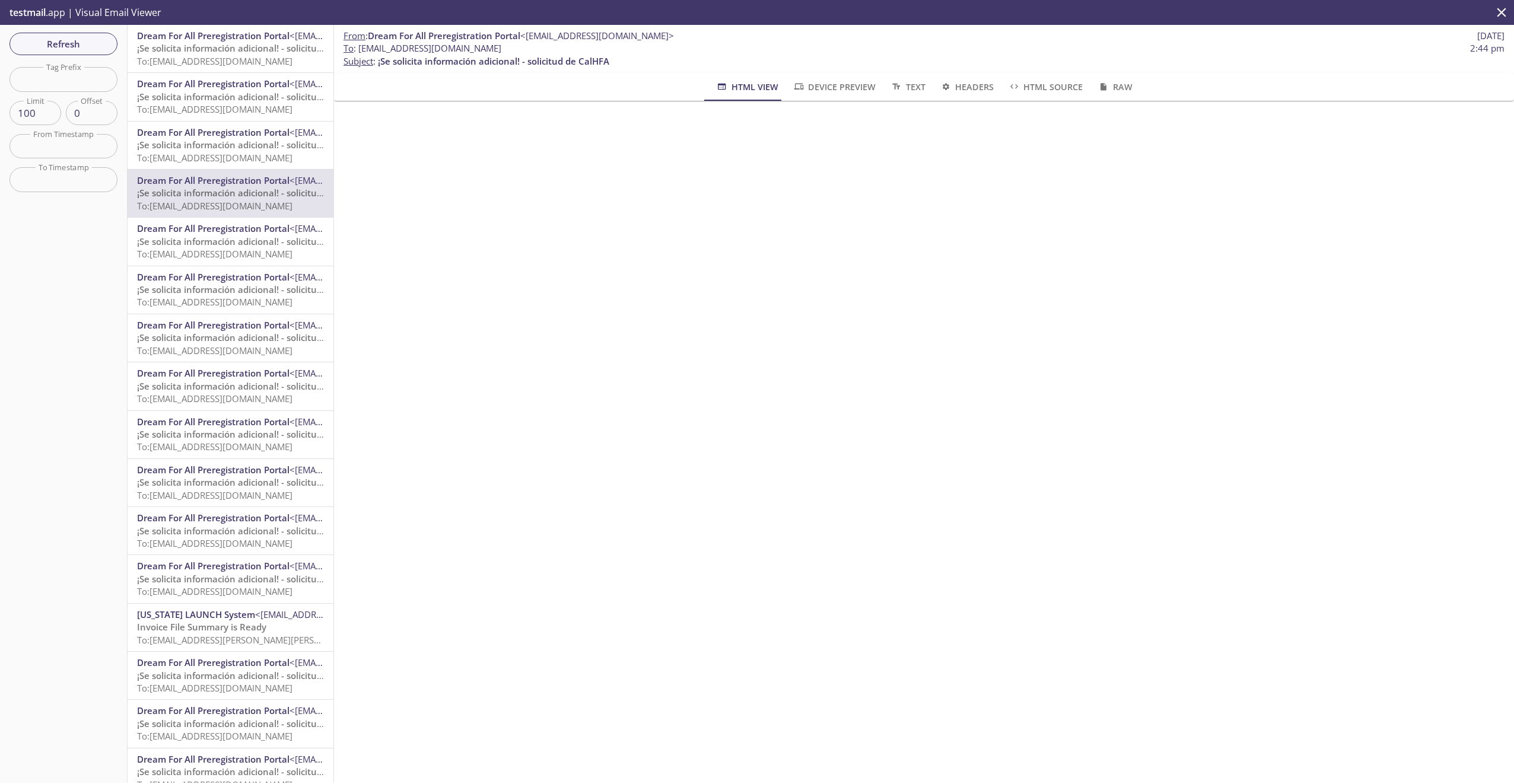
click at [224, 232] on span "Dream For All Preregistration Portal" at bounding box center [212, 228] width 152 height 12
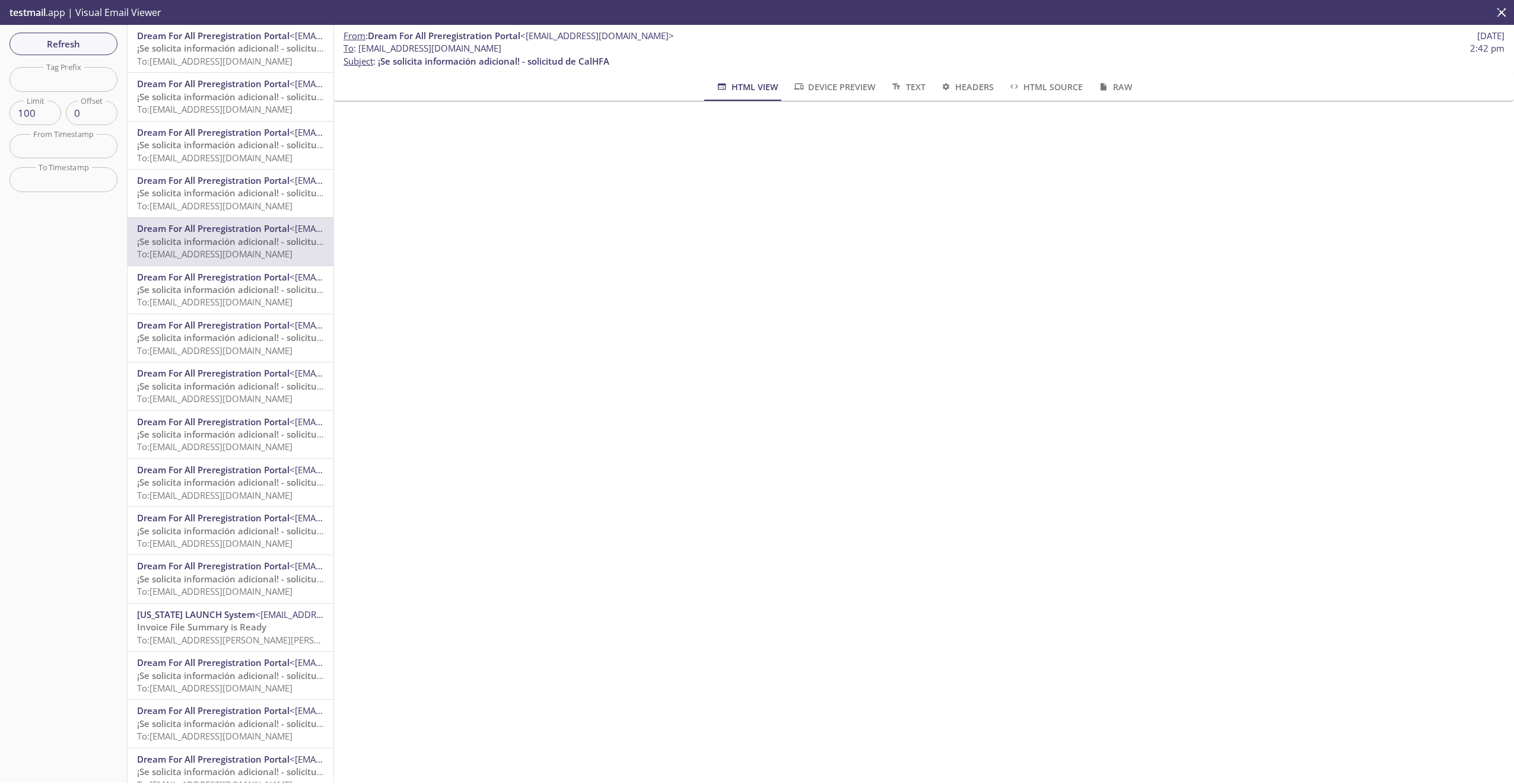
click at [225, 179] on span "Dream For All Preregistration Portal" at bounding box center [212, 180] width 152 height 12
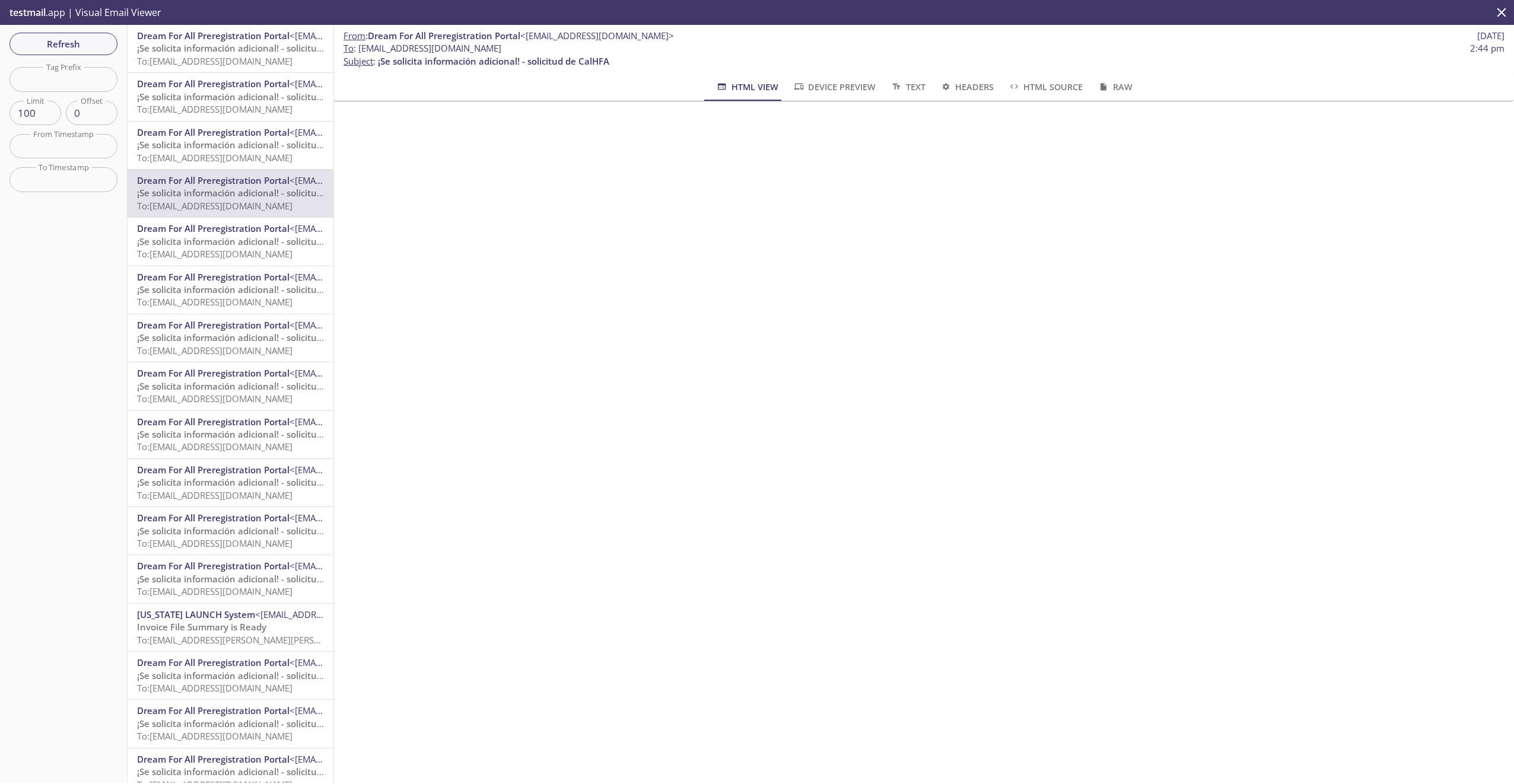
click at [229, 139] on span "Dream For All Preregistration Portal <[EMAIL_ADDRESS][DOMAIN_NAME]>" at bounding box center [230, 132] width 187 height 13
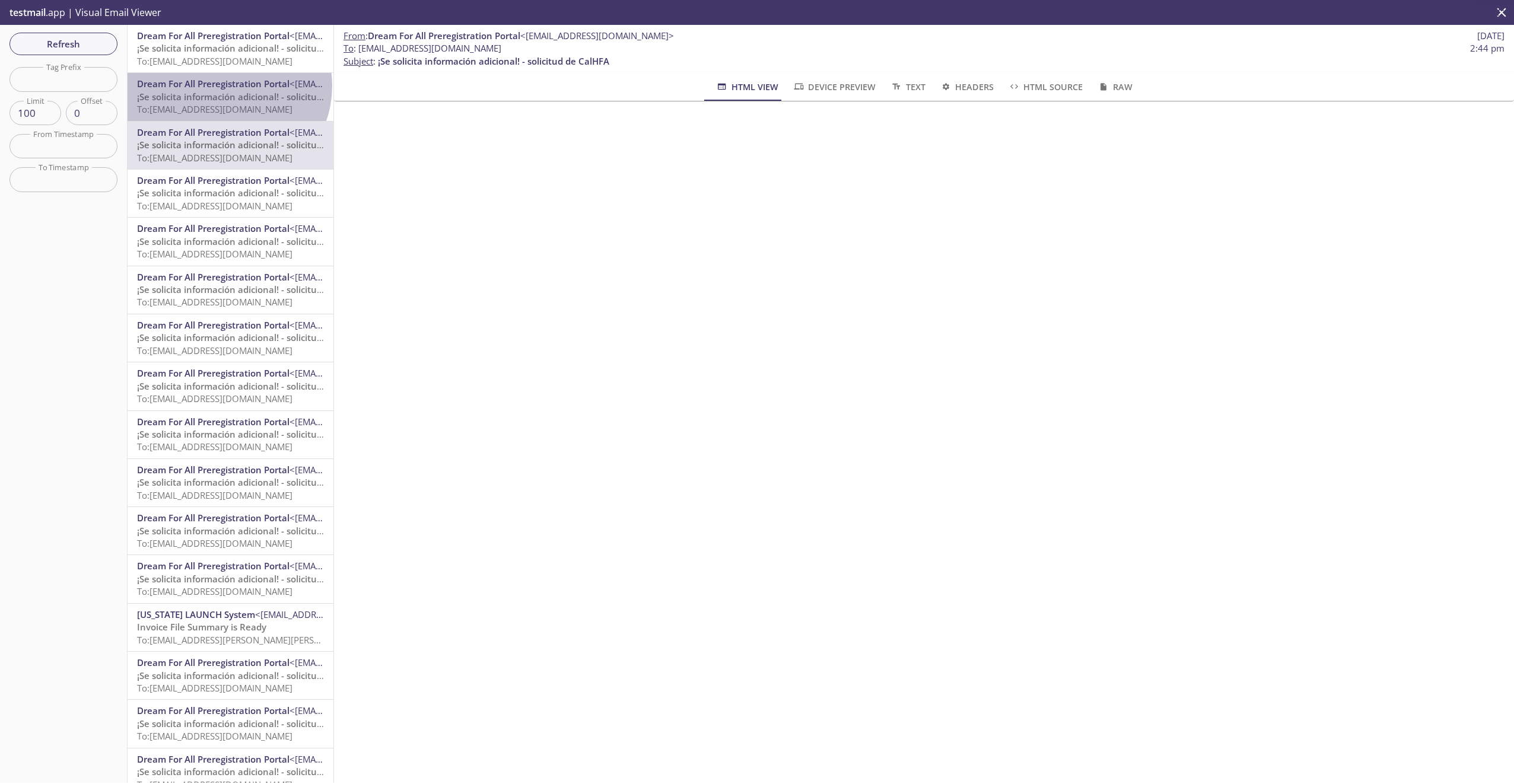
click at [227, 87] on span "Dream For All Preregistration Portal" at bounding box center [212, 83] width 152 height 12
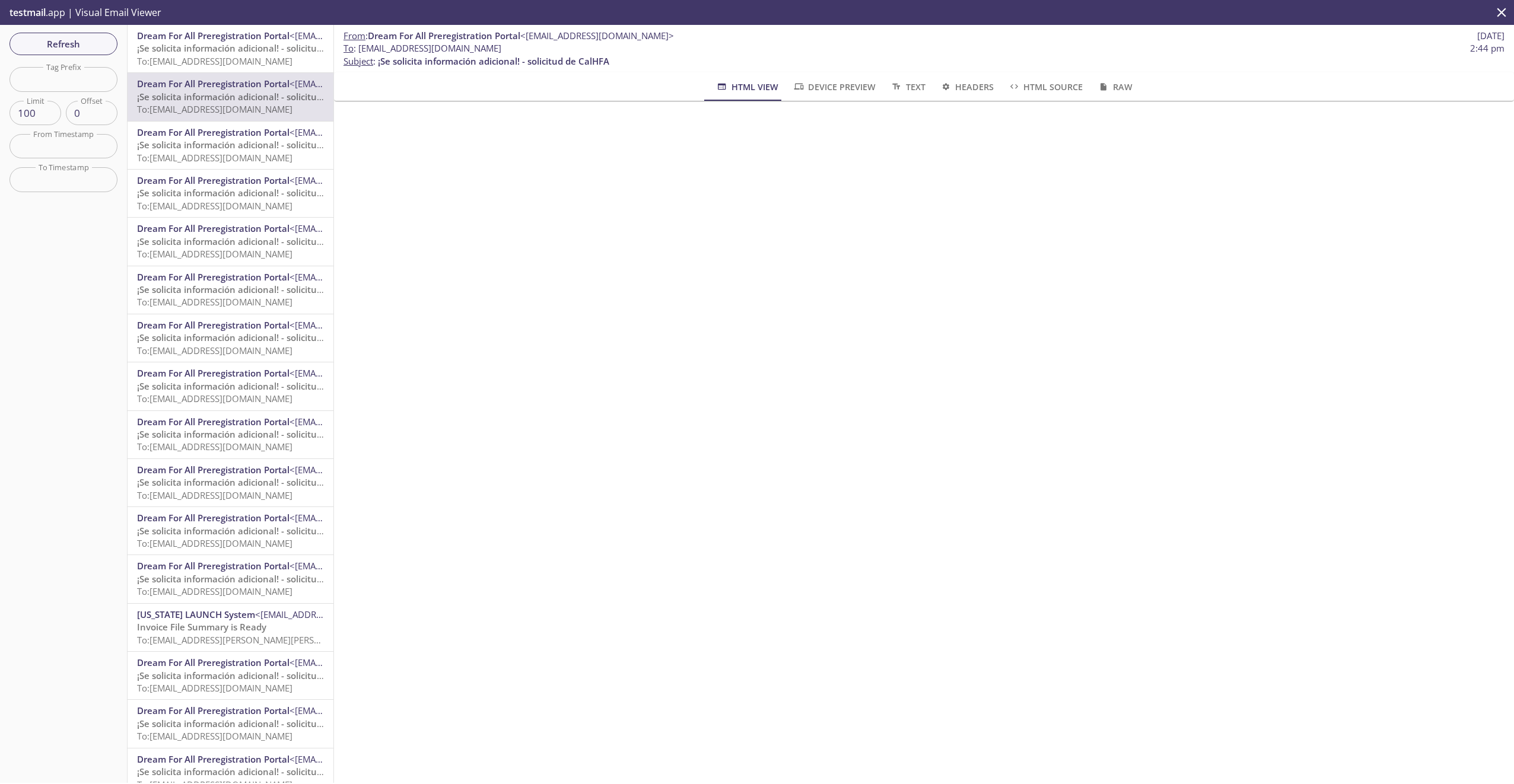
click at [227, 59] on span "To: [EMAIL_ADDRESS][DOMAIN_NAME]" at bounding box center [214, 60] width 156 height 12
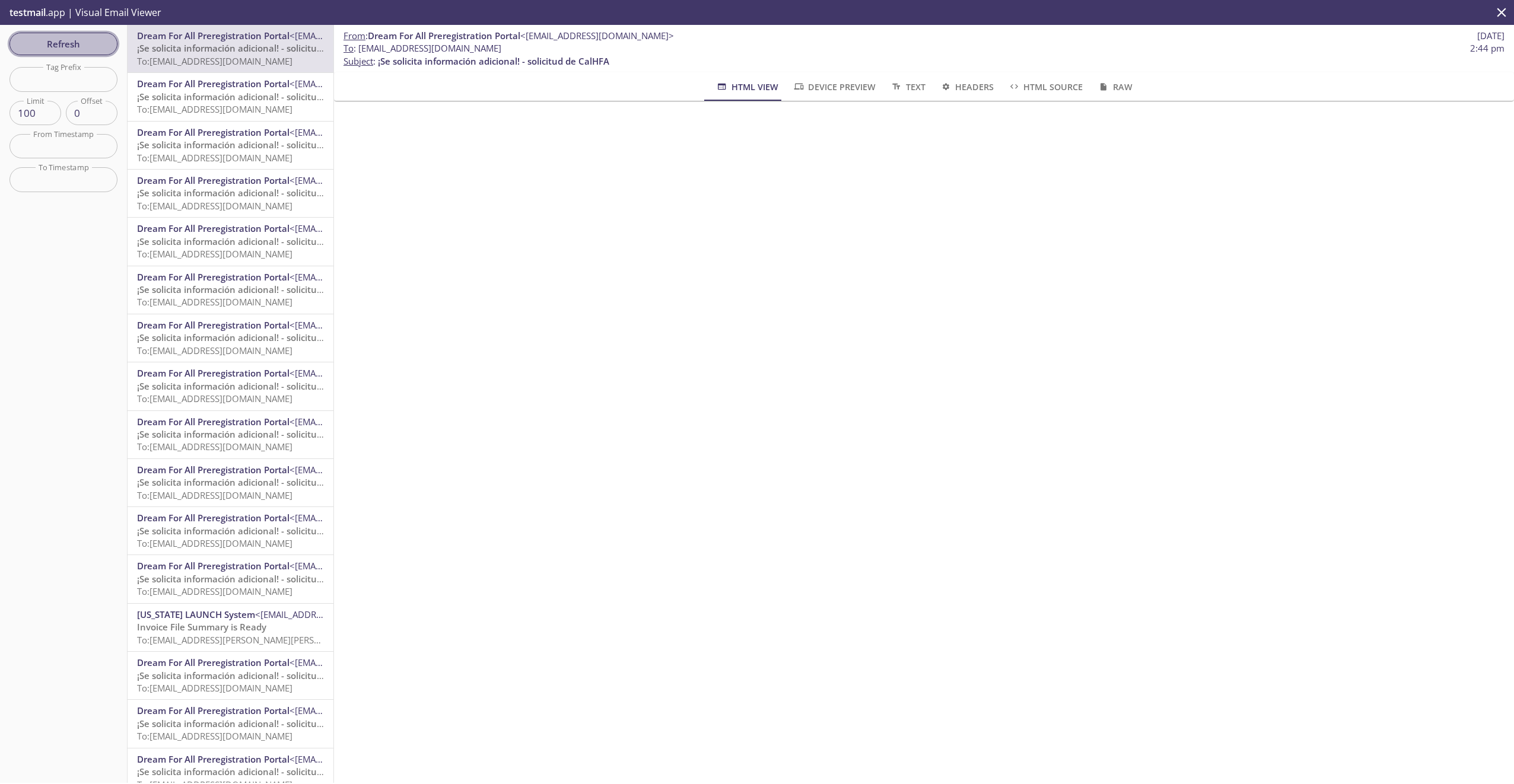
click at [80, 44] on span "Refresh" at bounding box center [63, 43] width 89 height 15
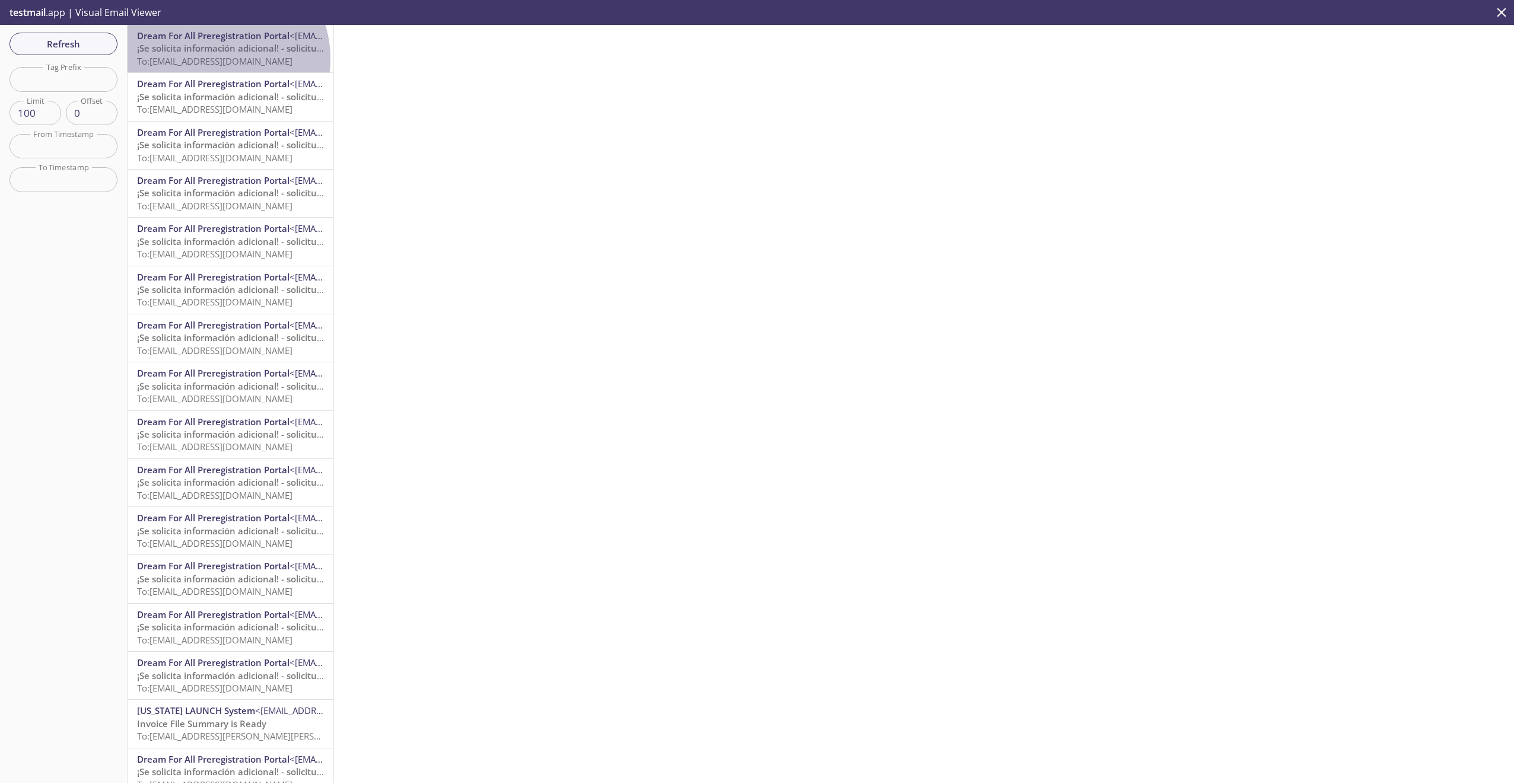
click at [215, 59] on span "To: [EMAIL_ADDRESS][DOMAIN_NAME]" at bounding box center [214, 60] width 156 height 12
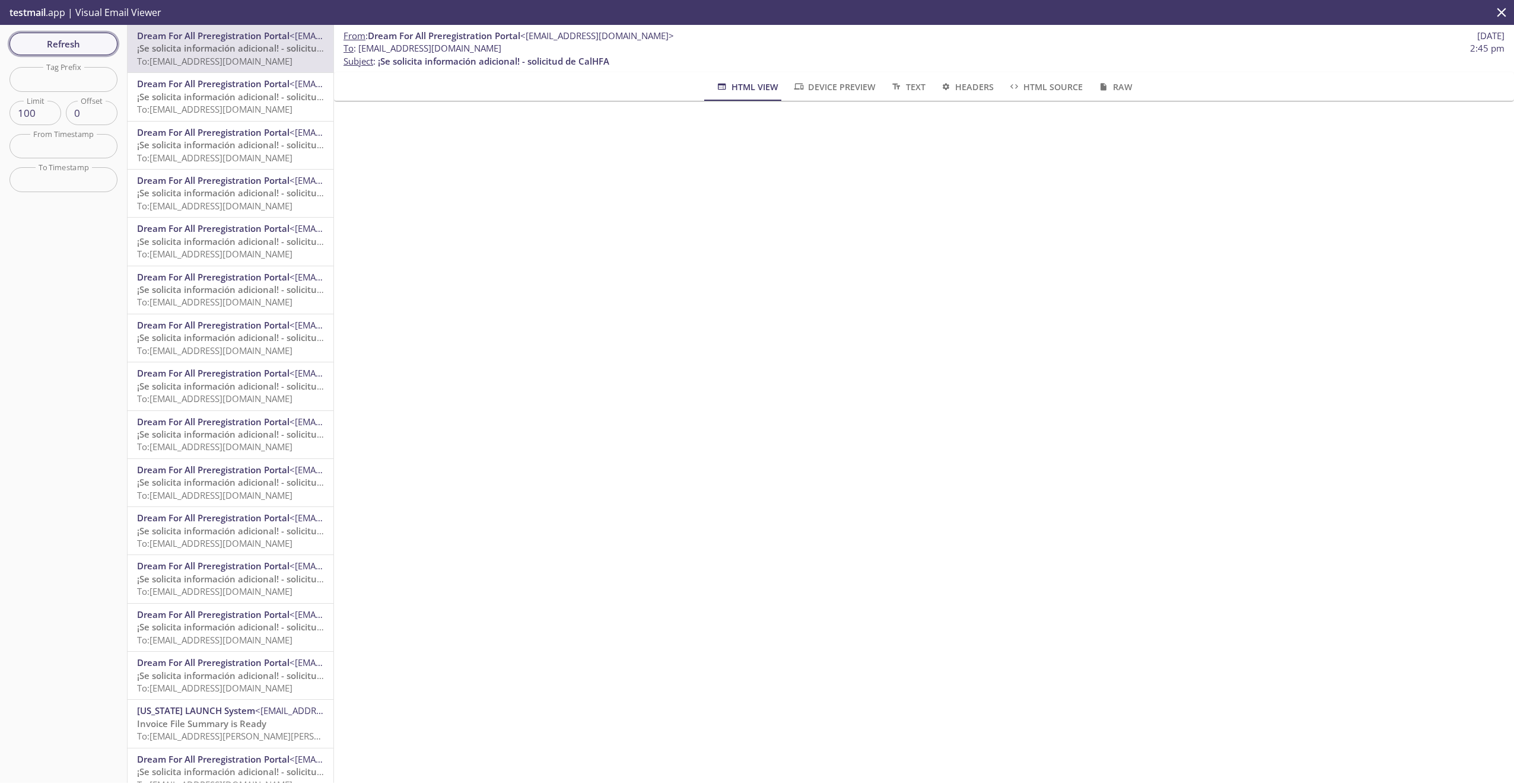
click at [84, 49] on span "Refresh" at bounding box center [63, 43] width 89 height 15
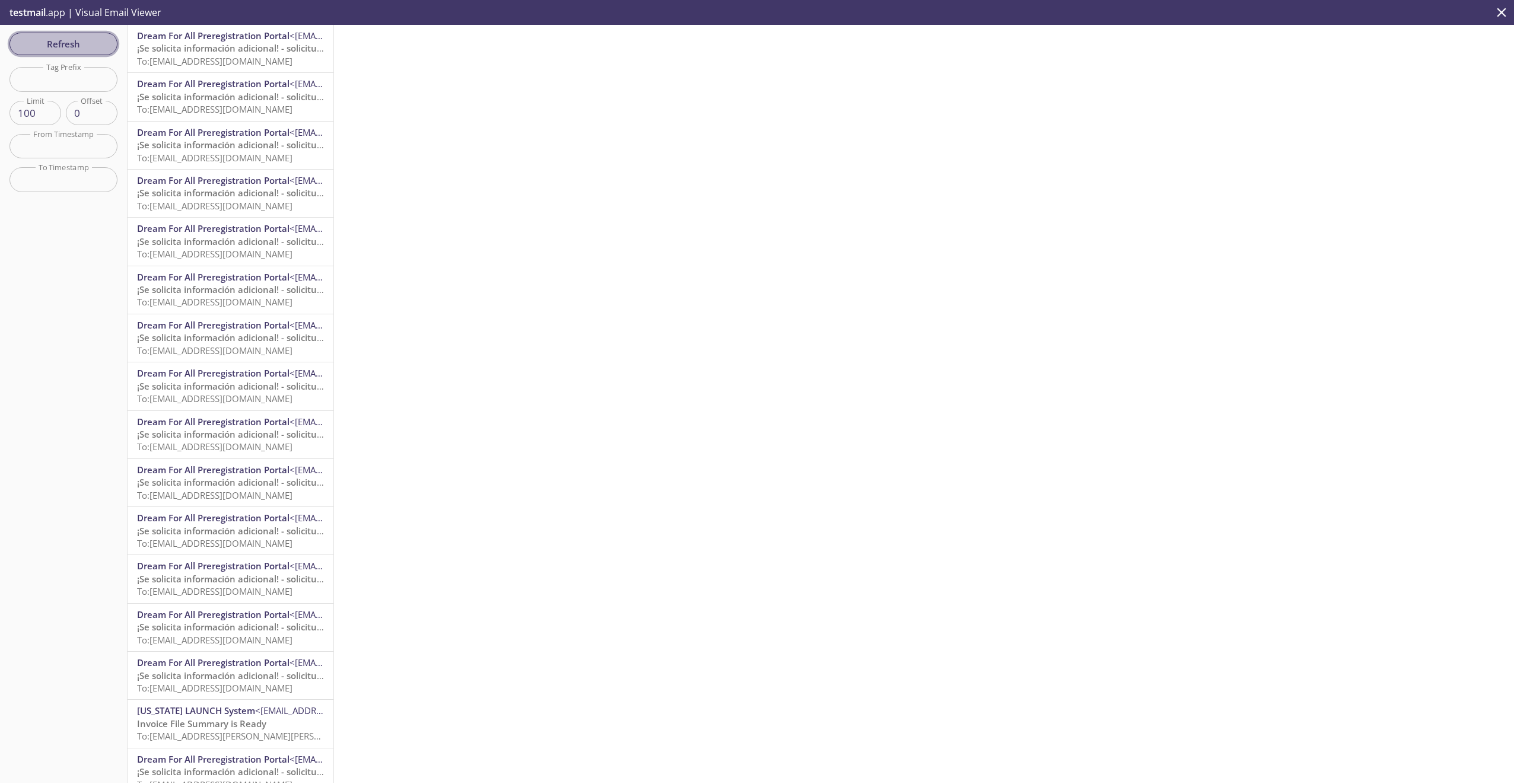
click at [84, 49] on span "Refresh" at bounding box center [63, 43] width 89 height 15
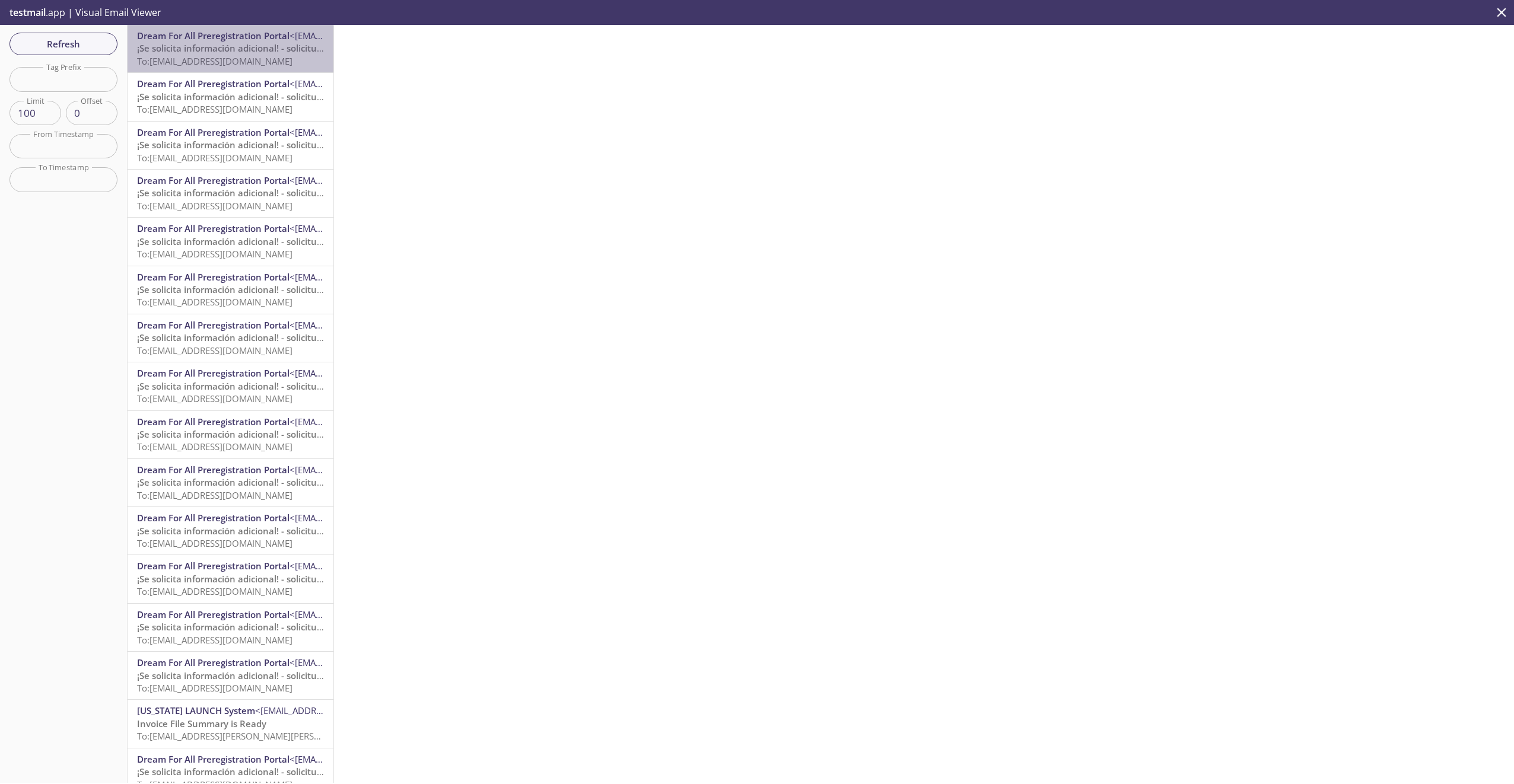
click at [241, 56] on span "To: [EMAIL_ADDRESS][DOMAIN_NAME]" at bounding box center [214, 60] width 156 height 12
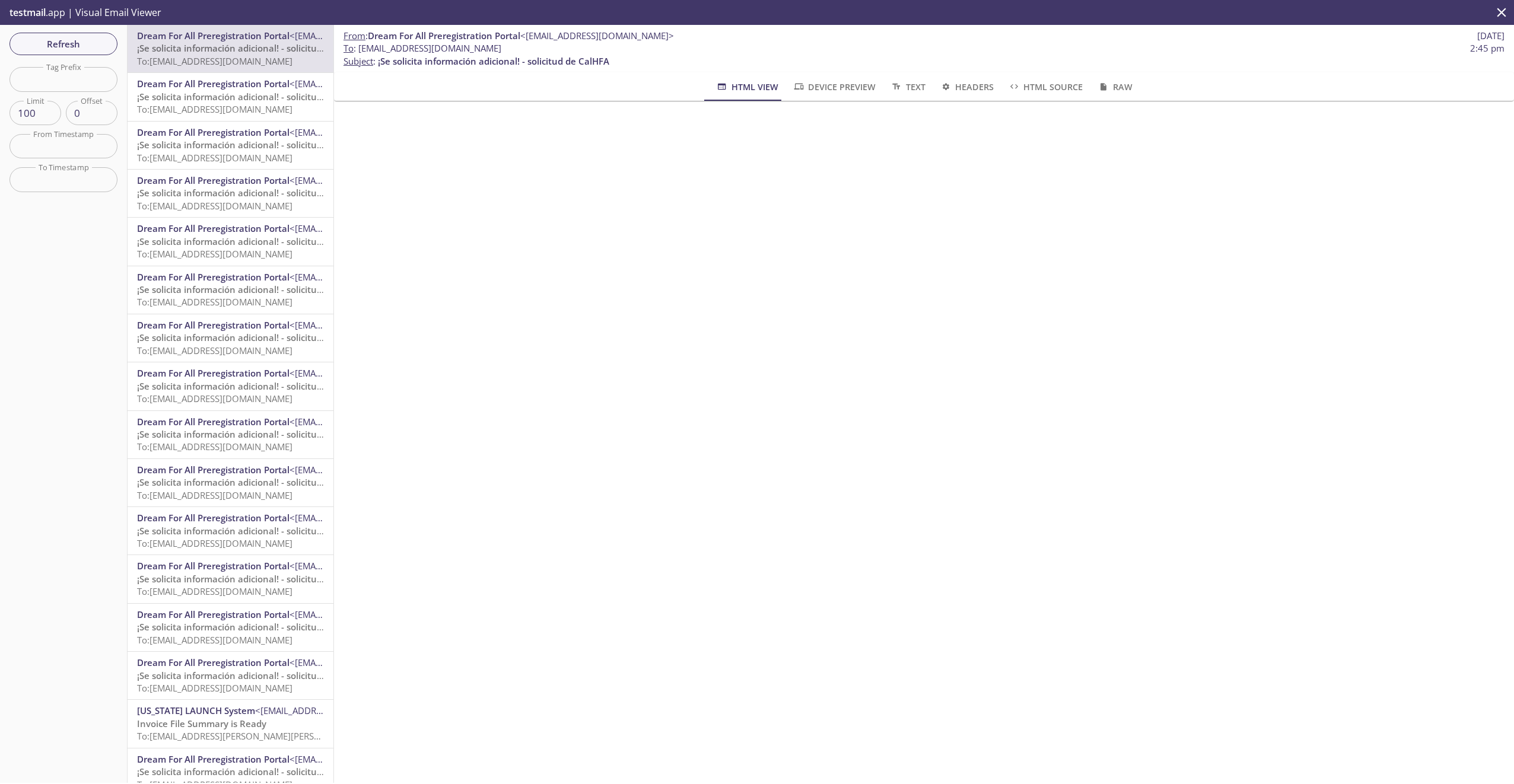
click at [59, 46] on span "Refresh" at bounding box center [63, 43] width 89 height 15
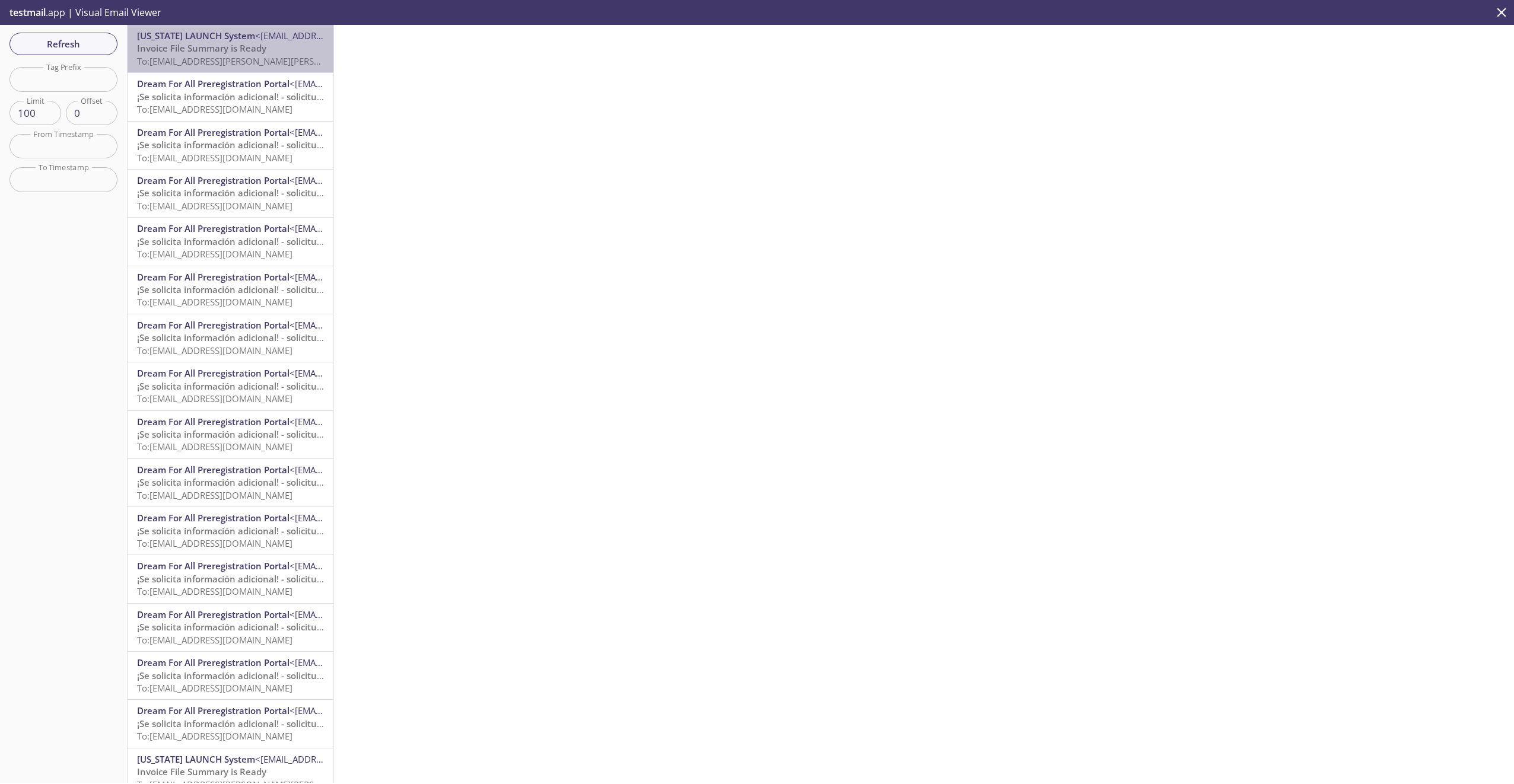
click at [252, 54] on span "Invoice File Summary is Ready" at bounding box center [202, 48] width 130 height 12
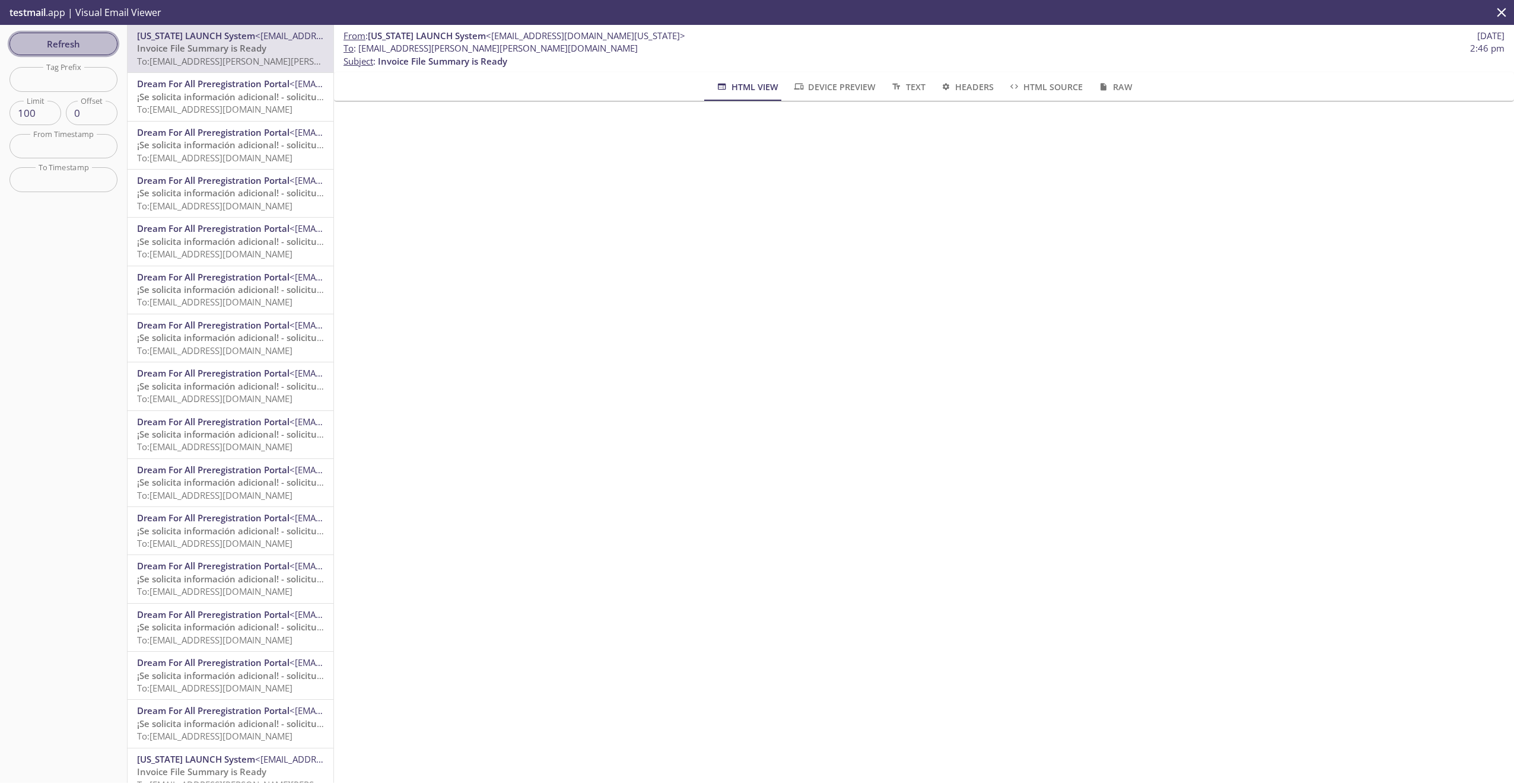
click at [57, 50] on span "Refresh" at bounding box center [63, 43] width 89 height 15
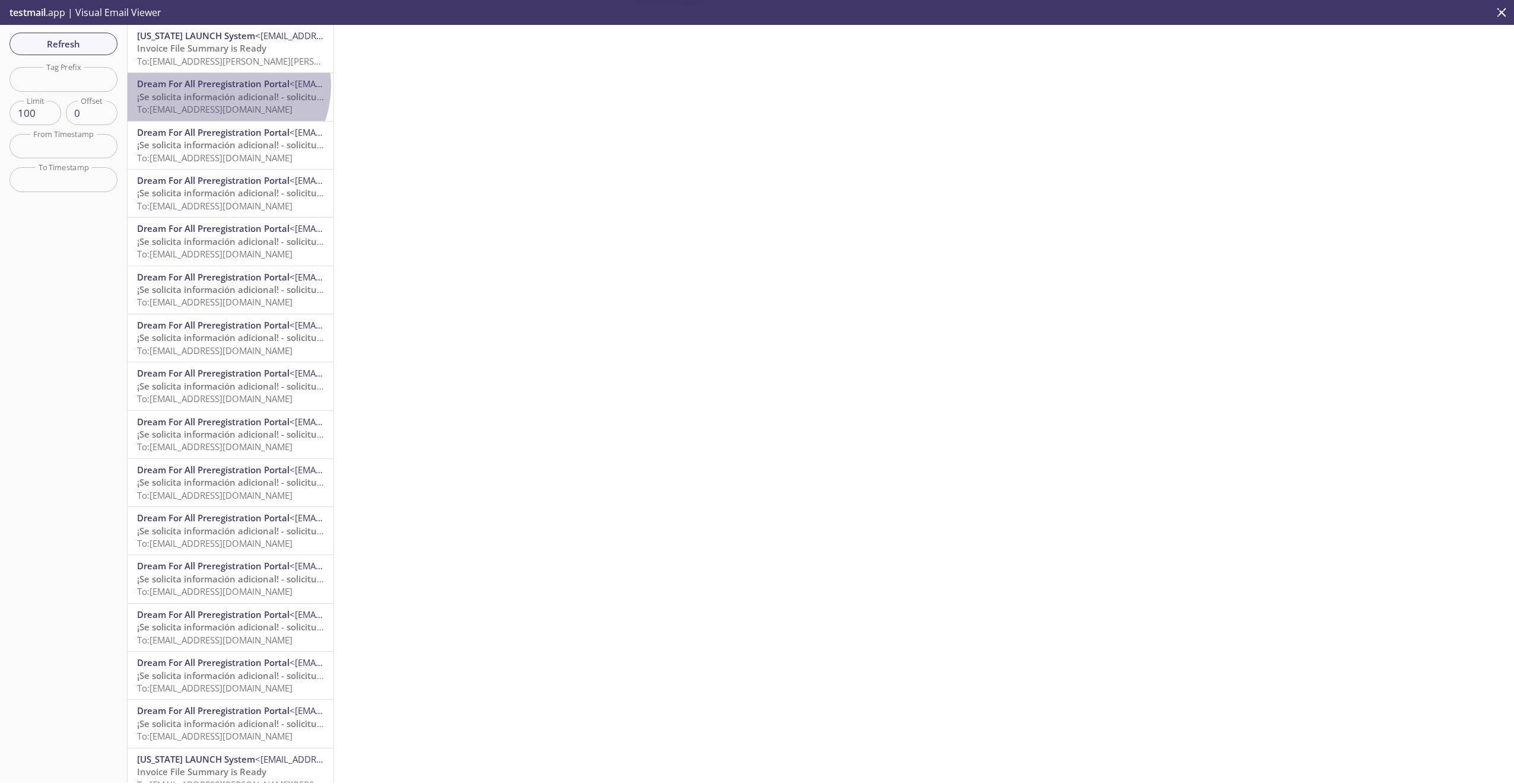
click at [224, 86] on span "Dream For All Preregistration Portal" at bounding box center [212, 83] width 152 height 12
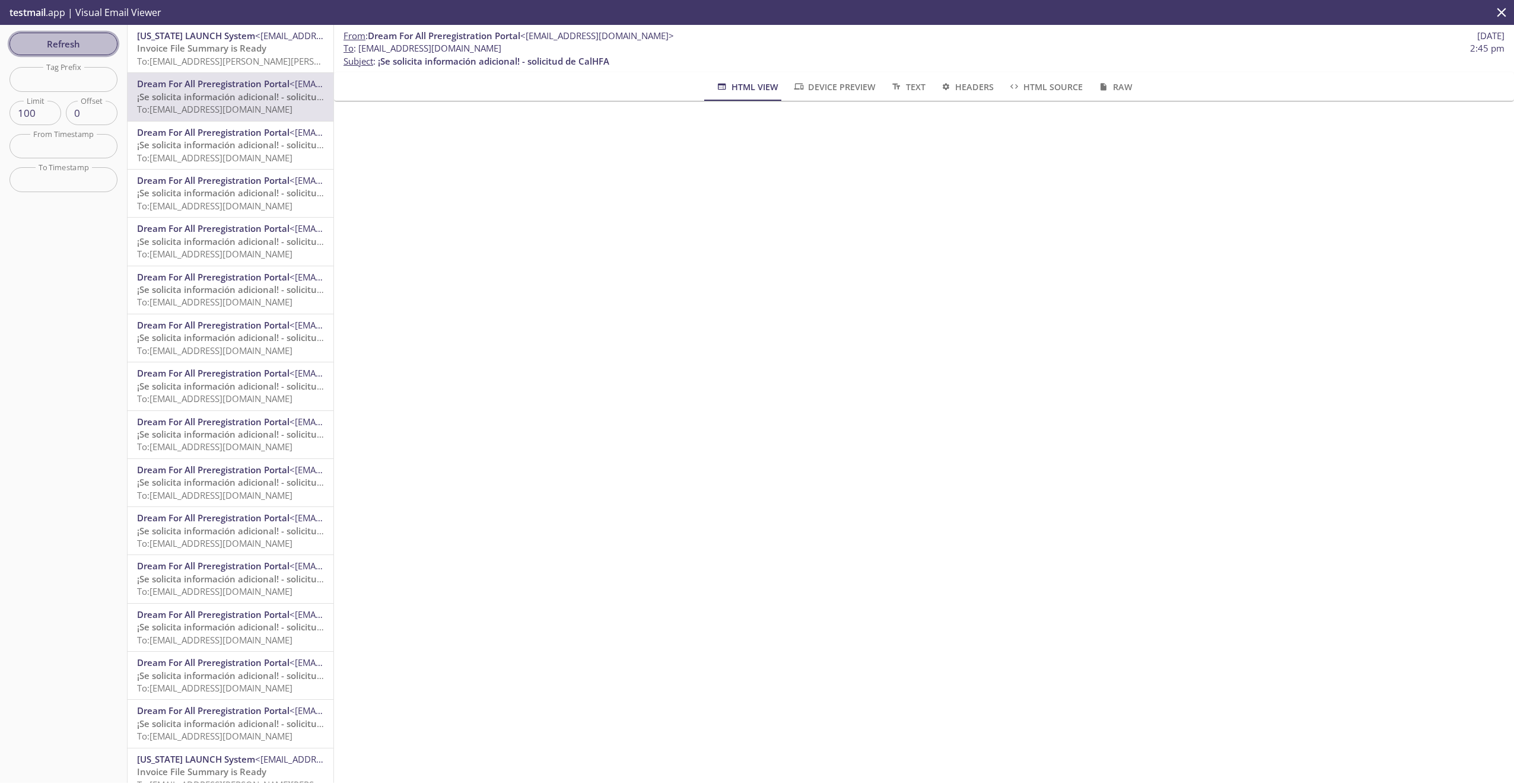
click at [71, 39] on span "Refresh" at bounding box center [63, 43] width 89 height 15
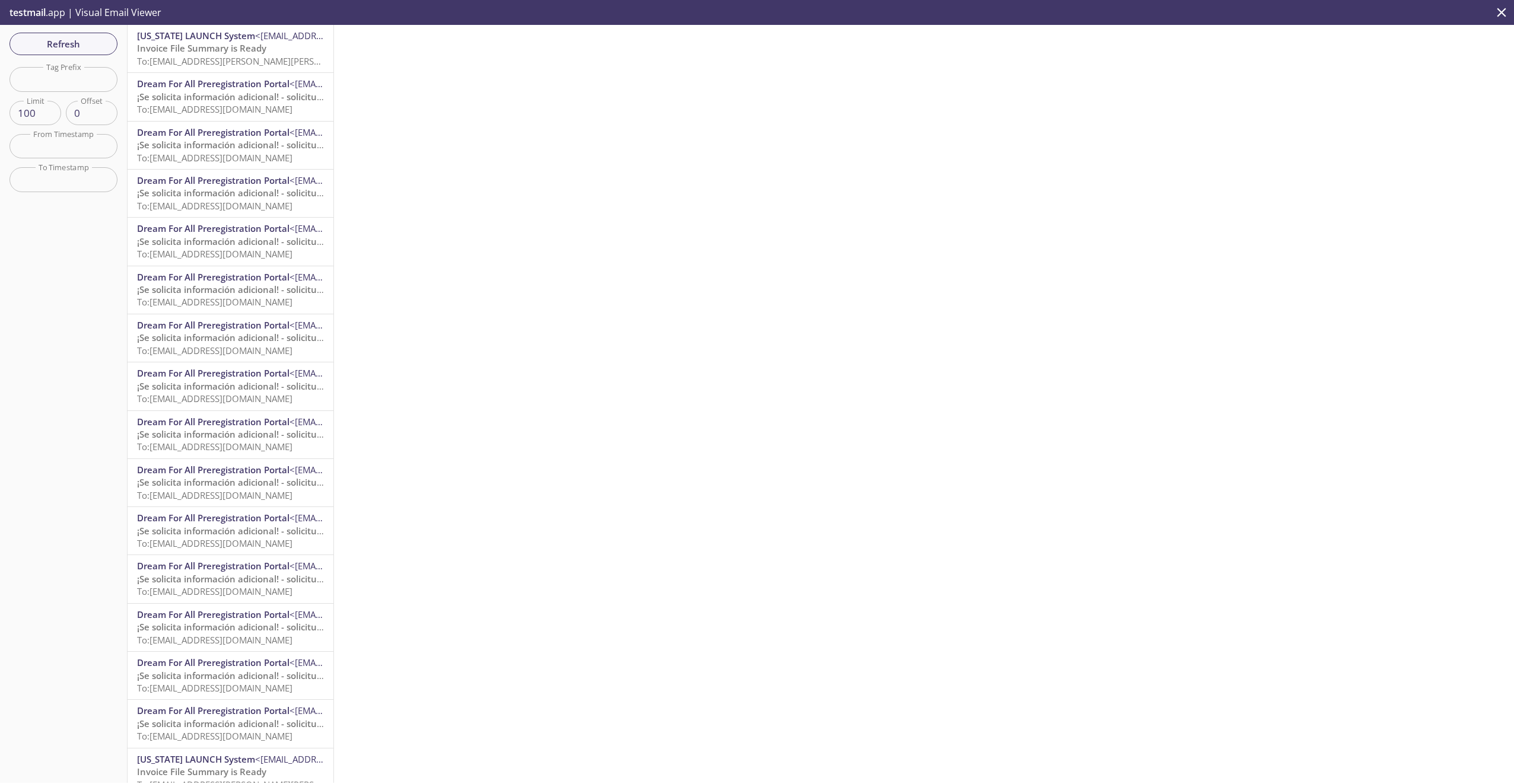
click at [102, 56] on div "Refresh Filters Tag Prefix Tag Prefix Limit 100 Limit Offset 0 Offset From Time…" at bounding box center [64, 404] width 128 height 758
click at [97, 48] on span "Refresh" at bounding box center [63, 43] width 89 height 15
click at [198, 106] on span "To: [EMAIL_ADDRESS][DOMAIN_NAME]" at bounding box center [214, 109] width 156 height 12
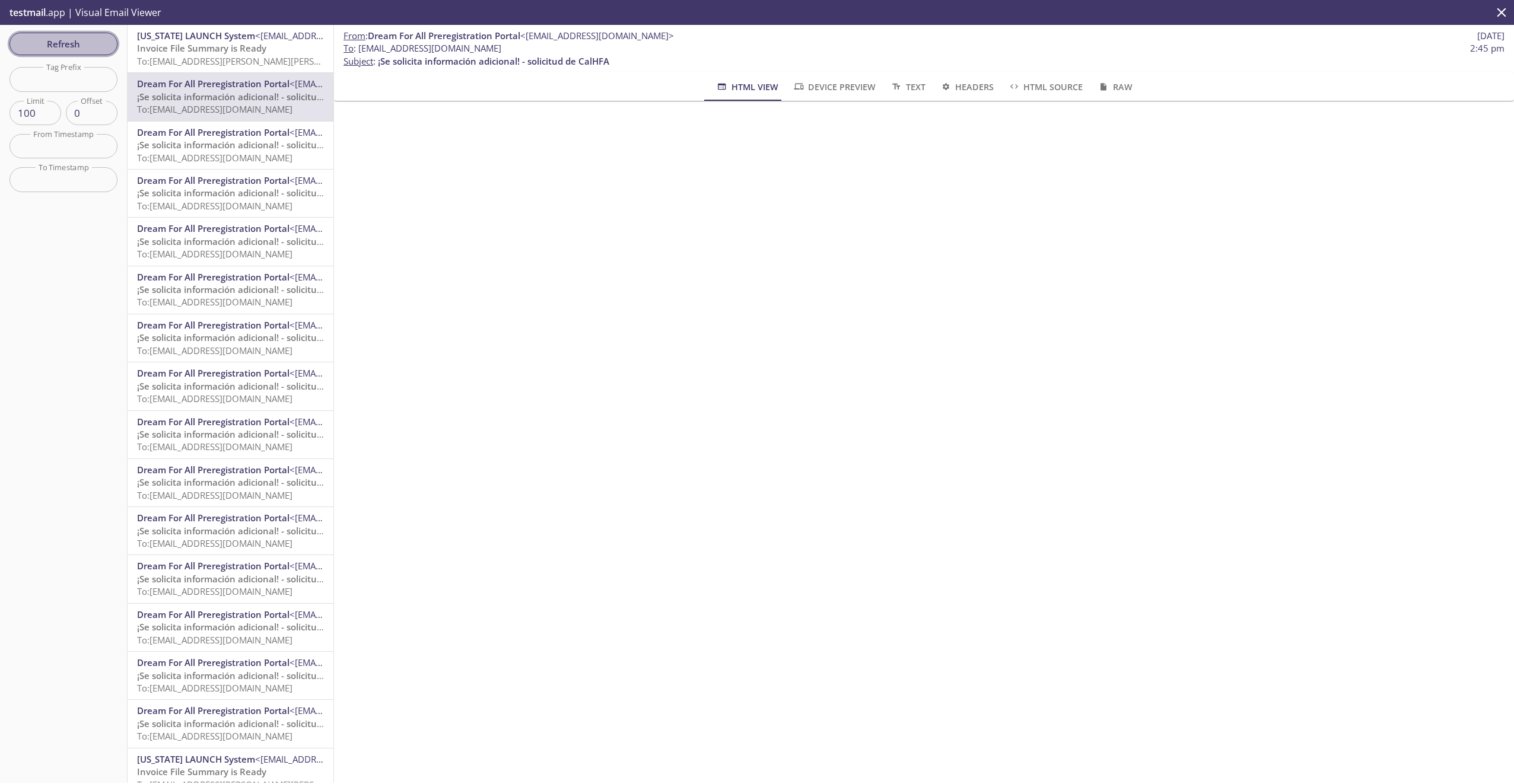
click at [62, 43] on span "Refresh" at bounding box center [63, 43] width 89 height 15
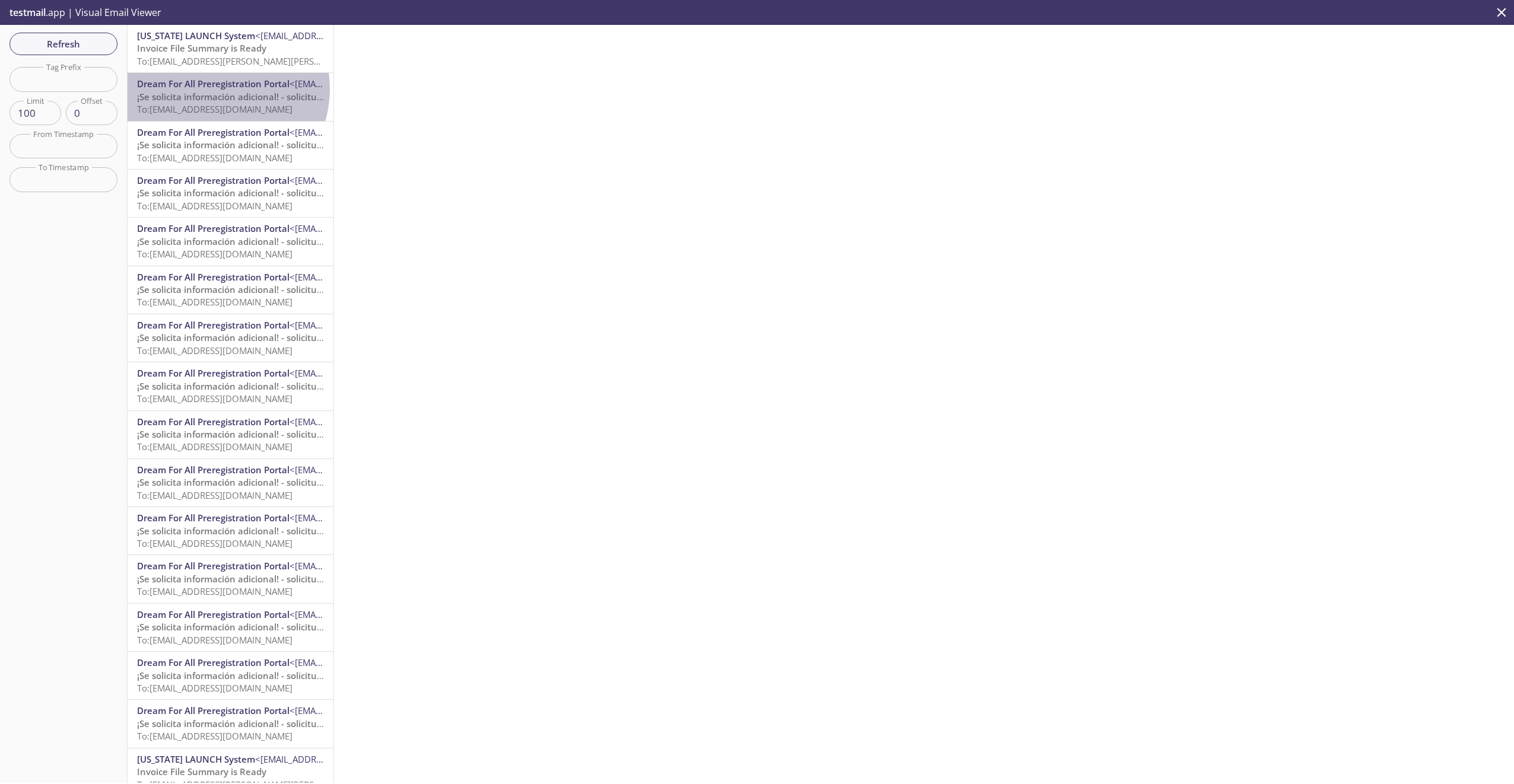
click at [212, 88] on span "Dream For All Preregistration Portal" at bounding box center [212, 83] width 152 height 12
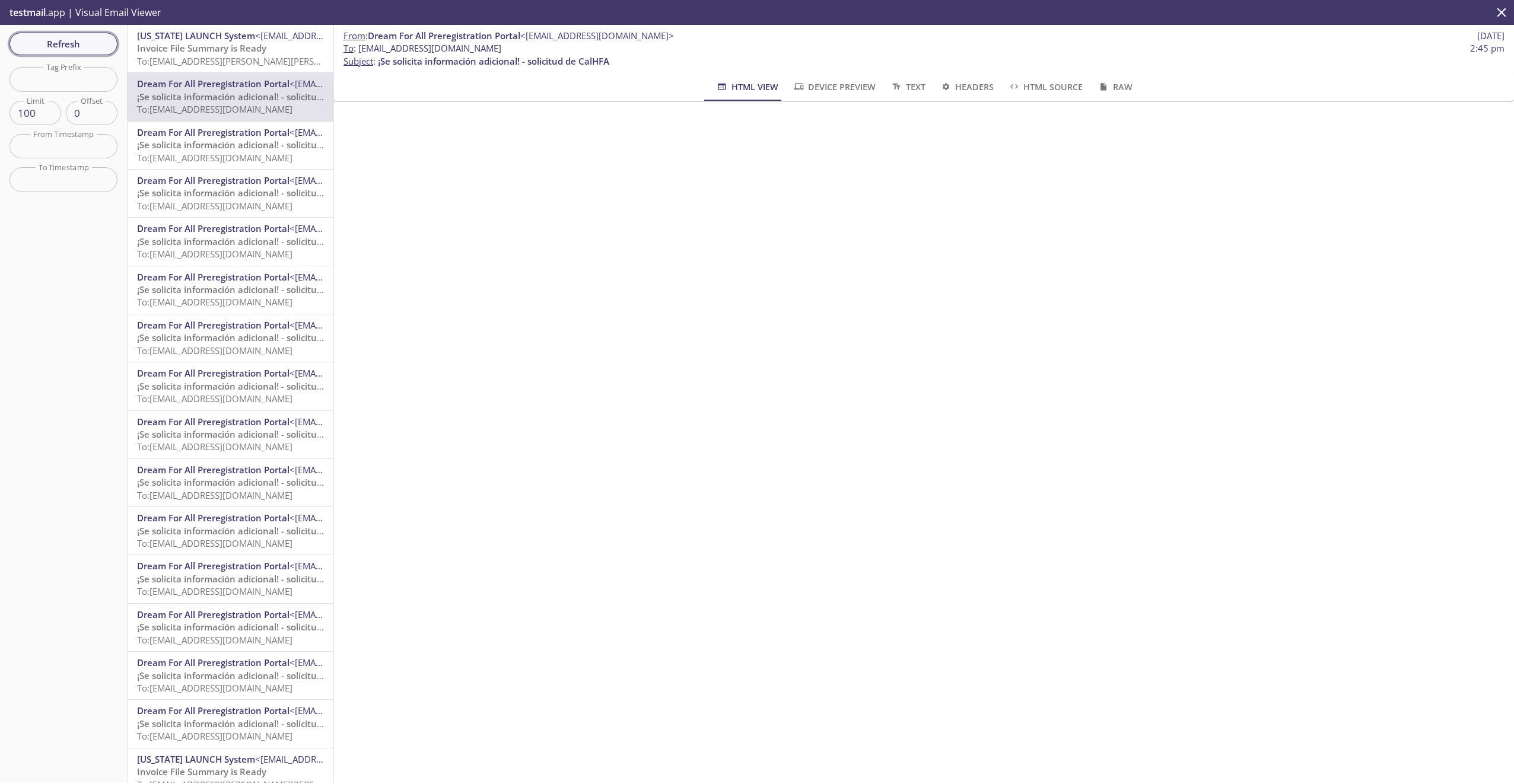
click at [59, 43] on span "Refresh" at bounding box center [63, 43] width 89 height 15
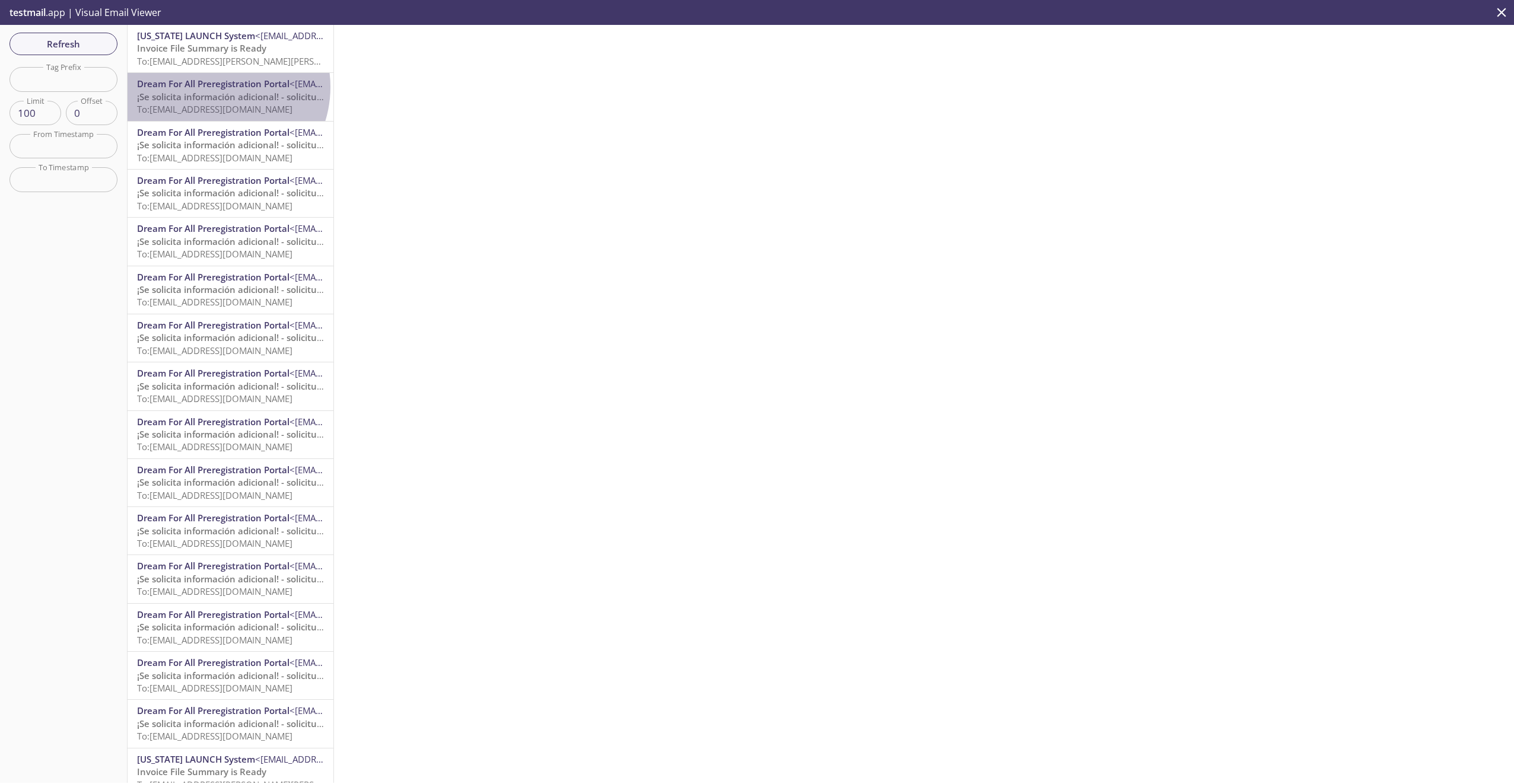
click at [214, 86] on span "Dream For All Preregistration Portal" at bounding box center [212, 83] width 152 height 12
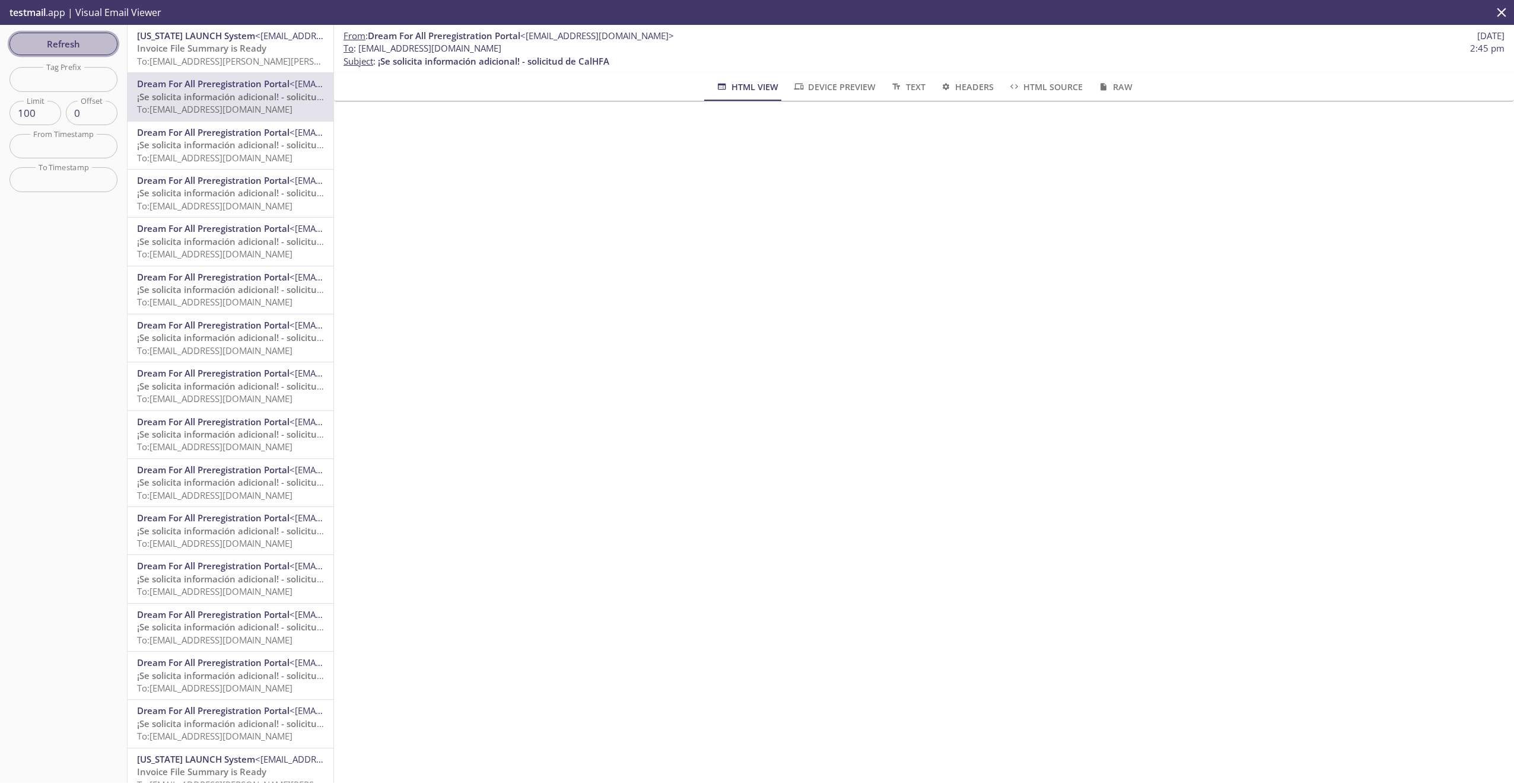
click at [96, 42] on span "Refresh" at bounding box center [63, 43] width 89 height 15
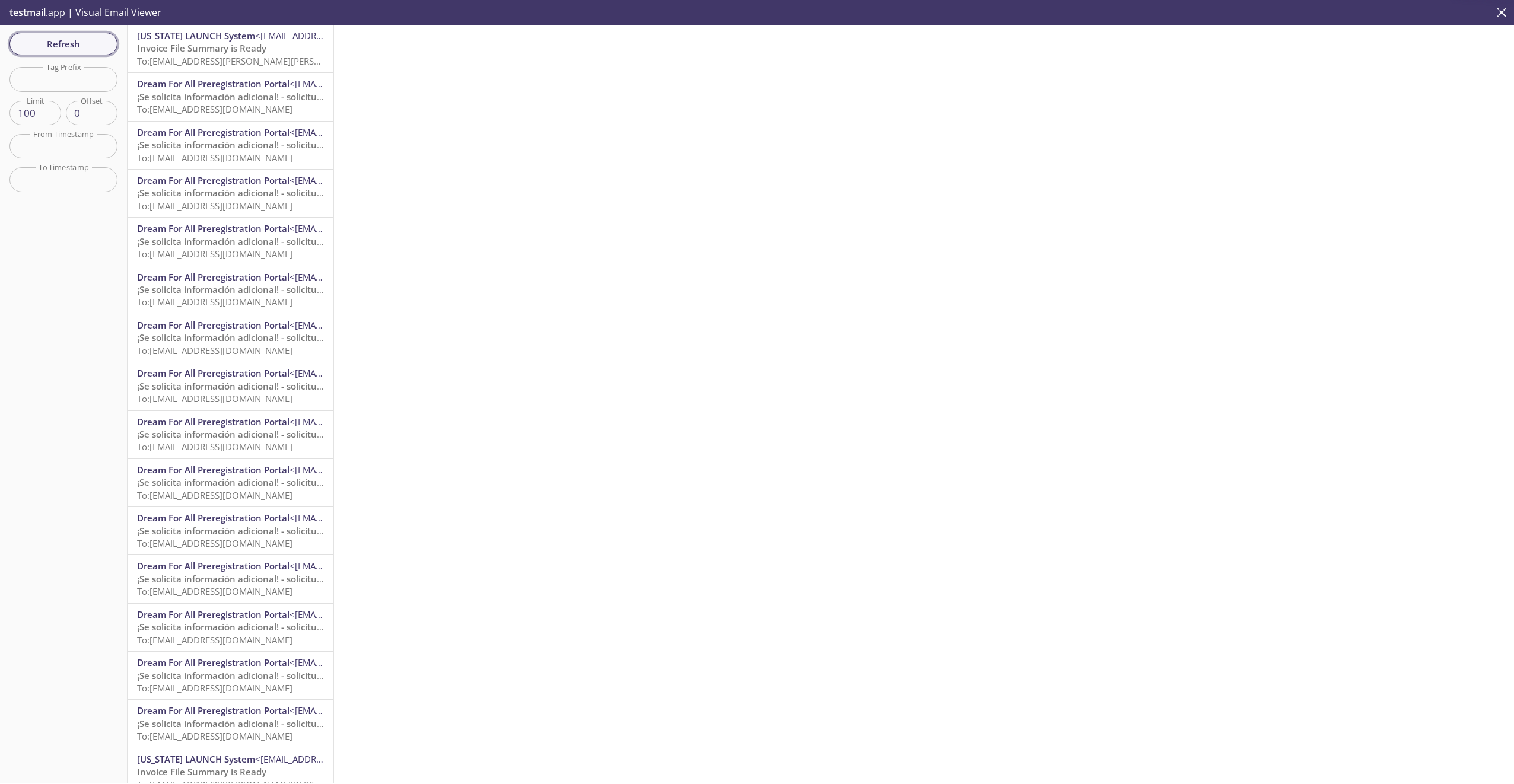
click at [96, 42] on span "Refresh" at bounding box center [63, 43] width 89 height 15
click at [63, 46] on span "Refresh" at bounding box center [63, 43] width 89 height 15
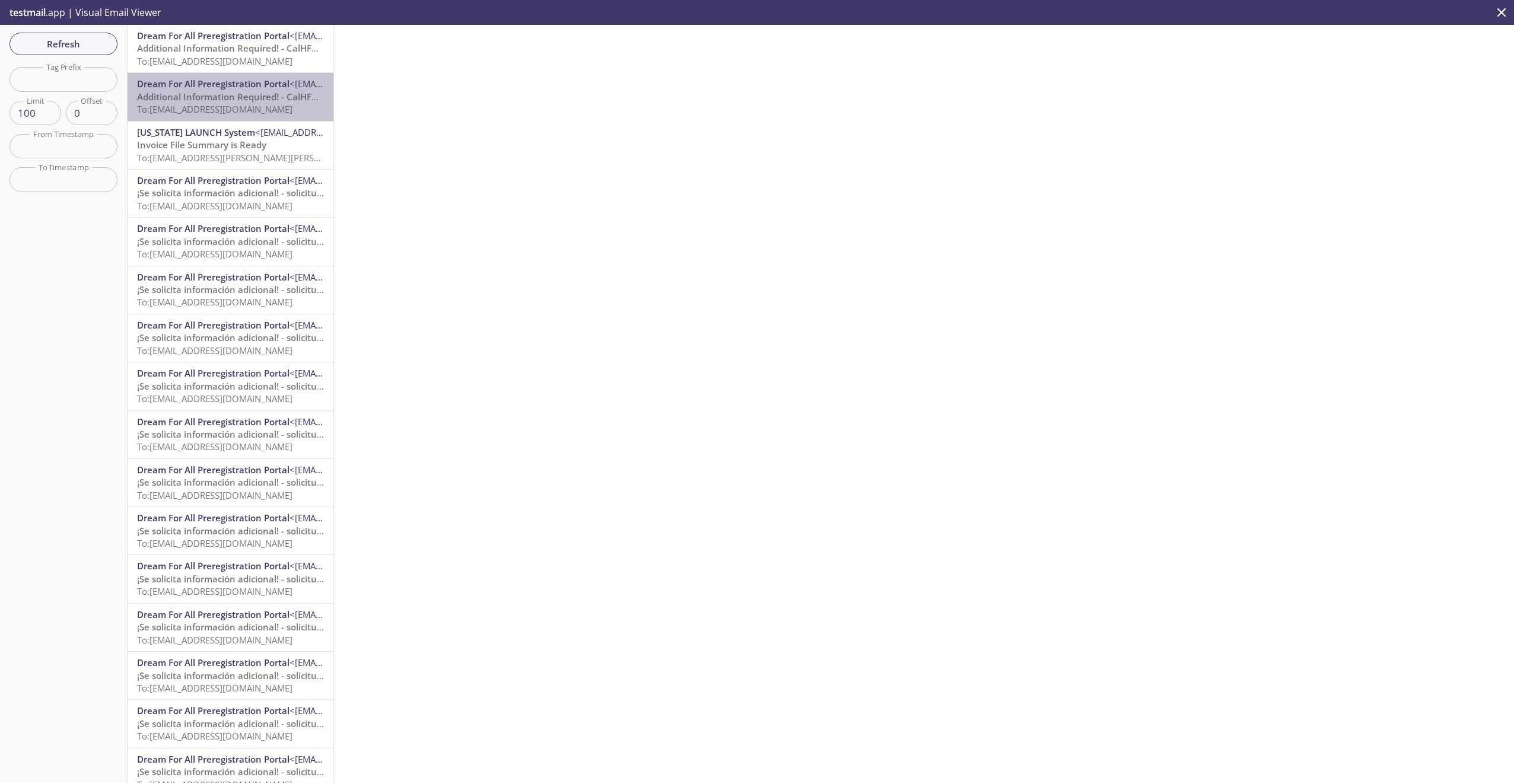
click at [236, 113] on span "To: [EMAIL_ADDRESS][DOMAIN_NAME]" at bounding box center [214, 109] width 156 height 12
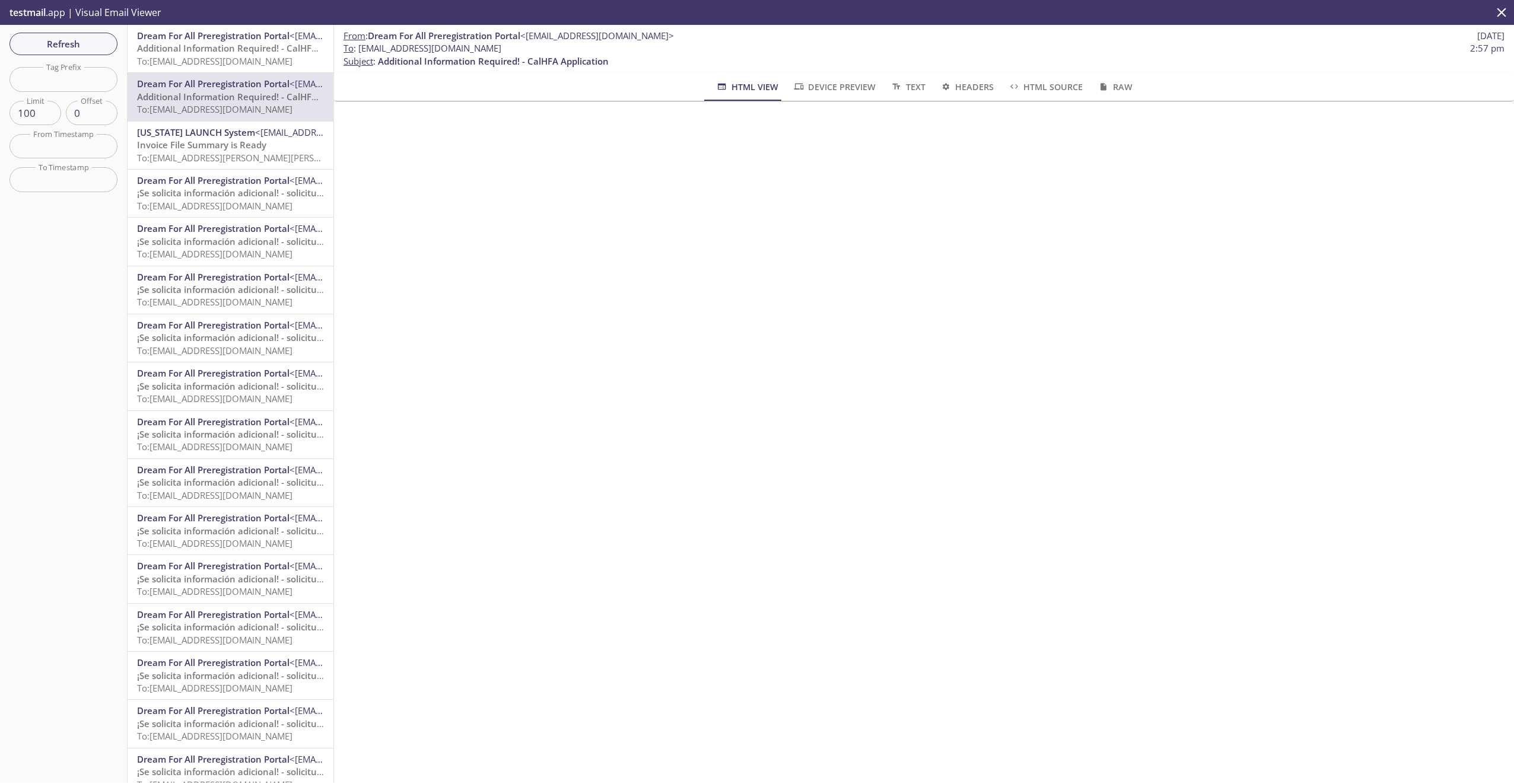
click at [230, 53] on span "Additional Information Required! - CalHFA Application" at bounding box center [252, 48] width 230 height 12
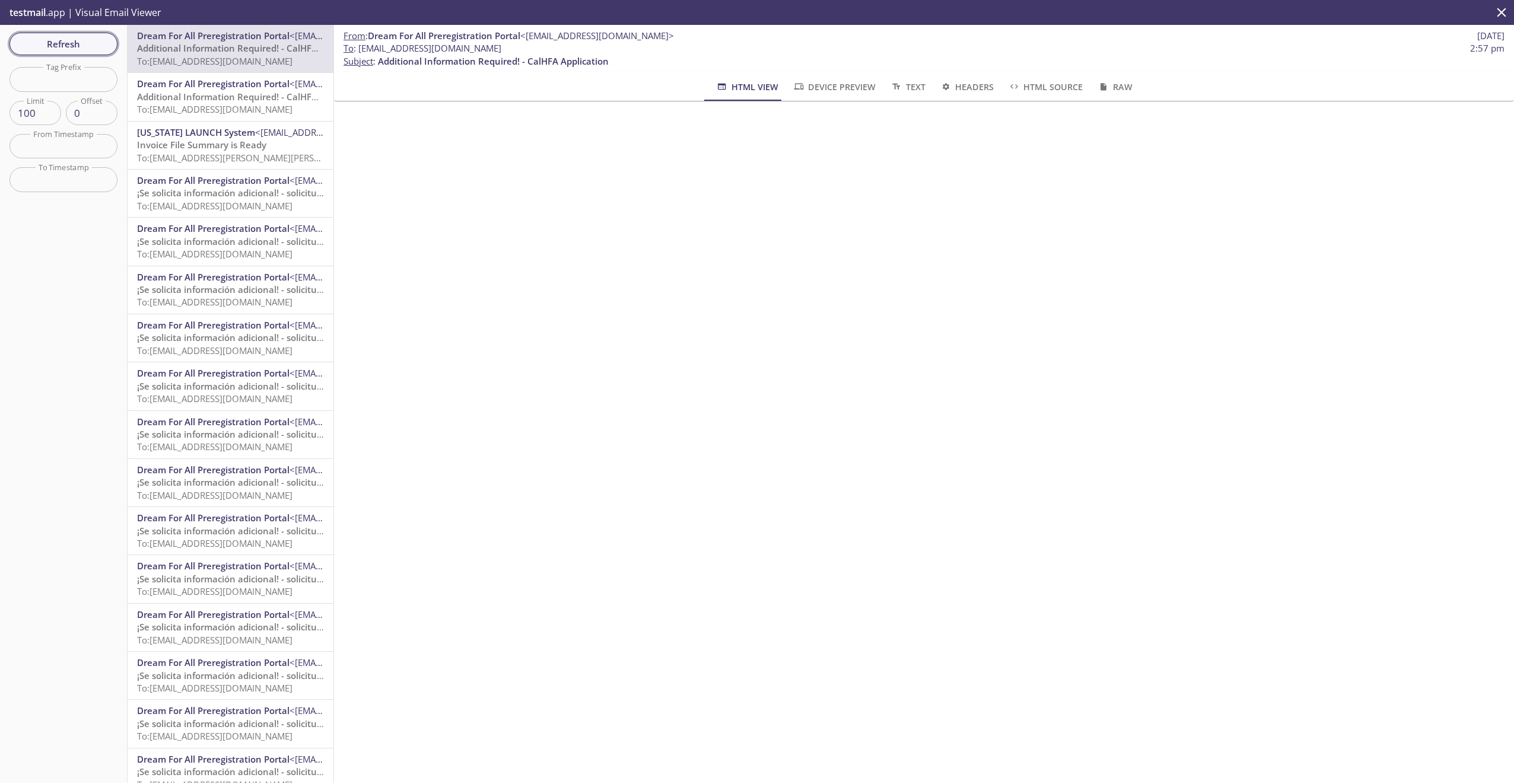
click at [82, 35] on button "Refresh" at bounding box center [64, 43] width 108 height 23
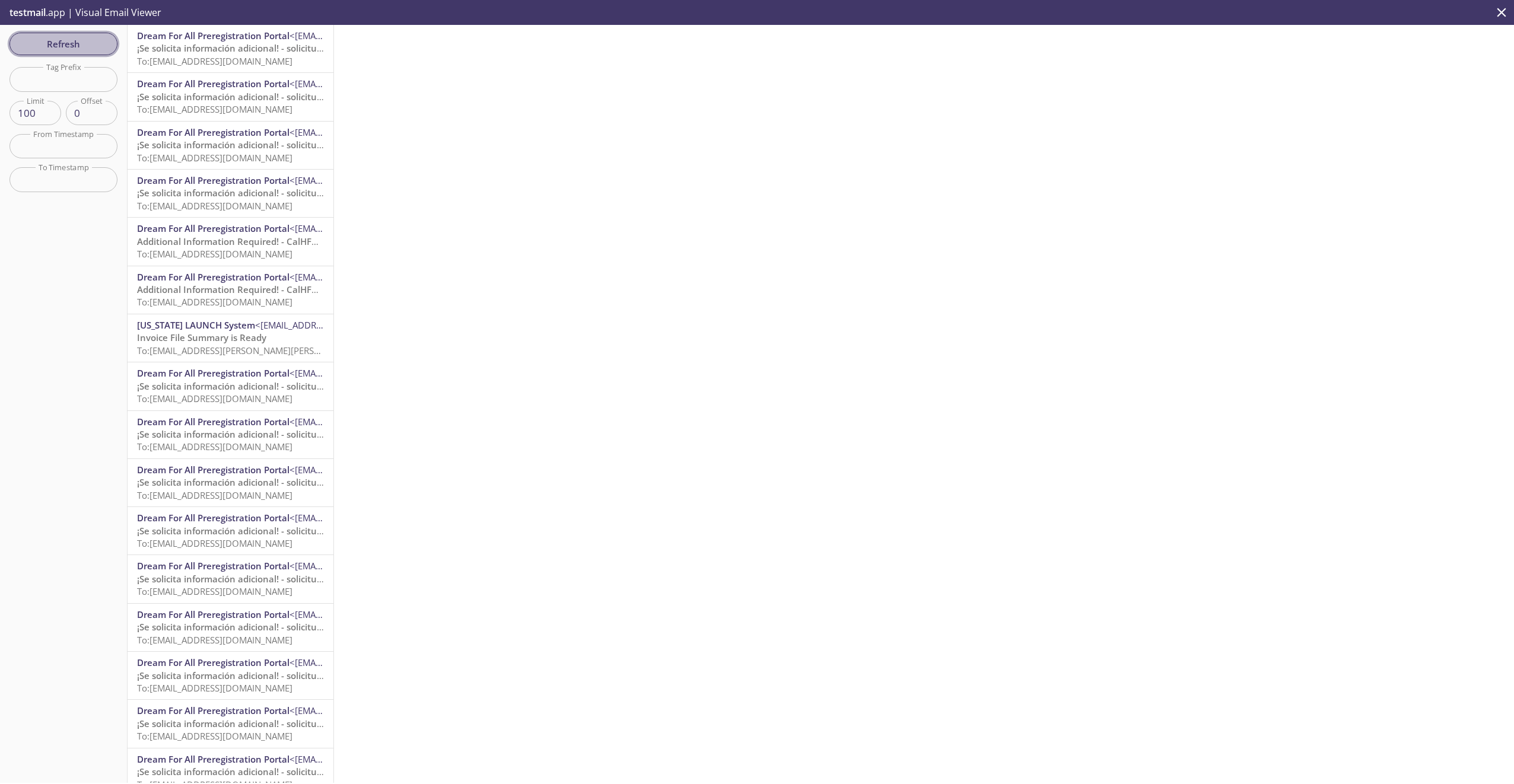
click at [82, 35] on button "Refresh" at bounding box center [64, 43] width 108 height 23
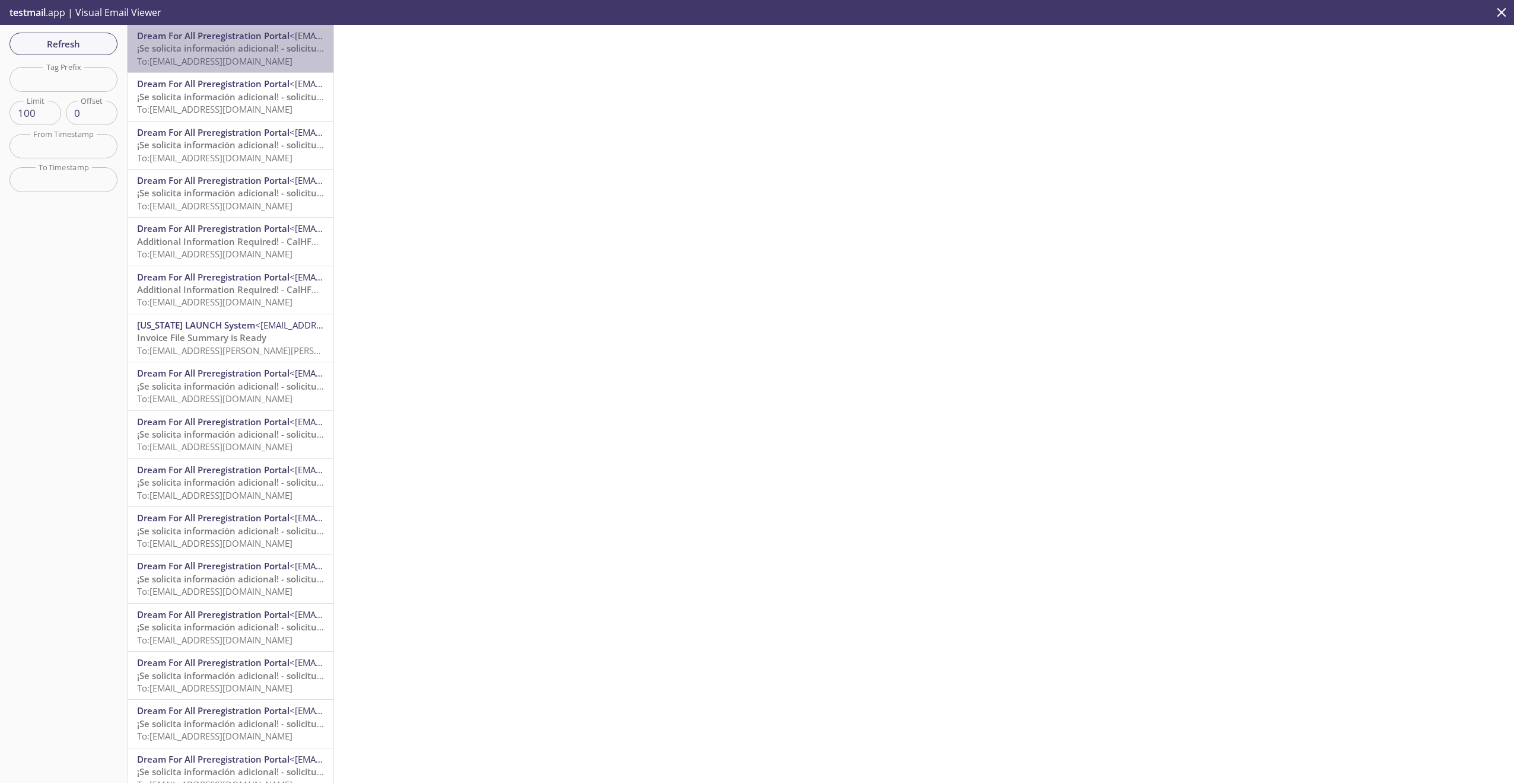
click at [235, 49] on span "¡Se solicita información adicional! - solicitud de CalHFA" at bounding box center [252, 48] width 231 height 12
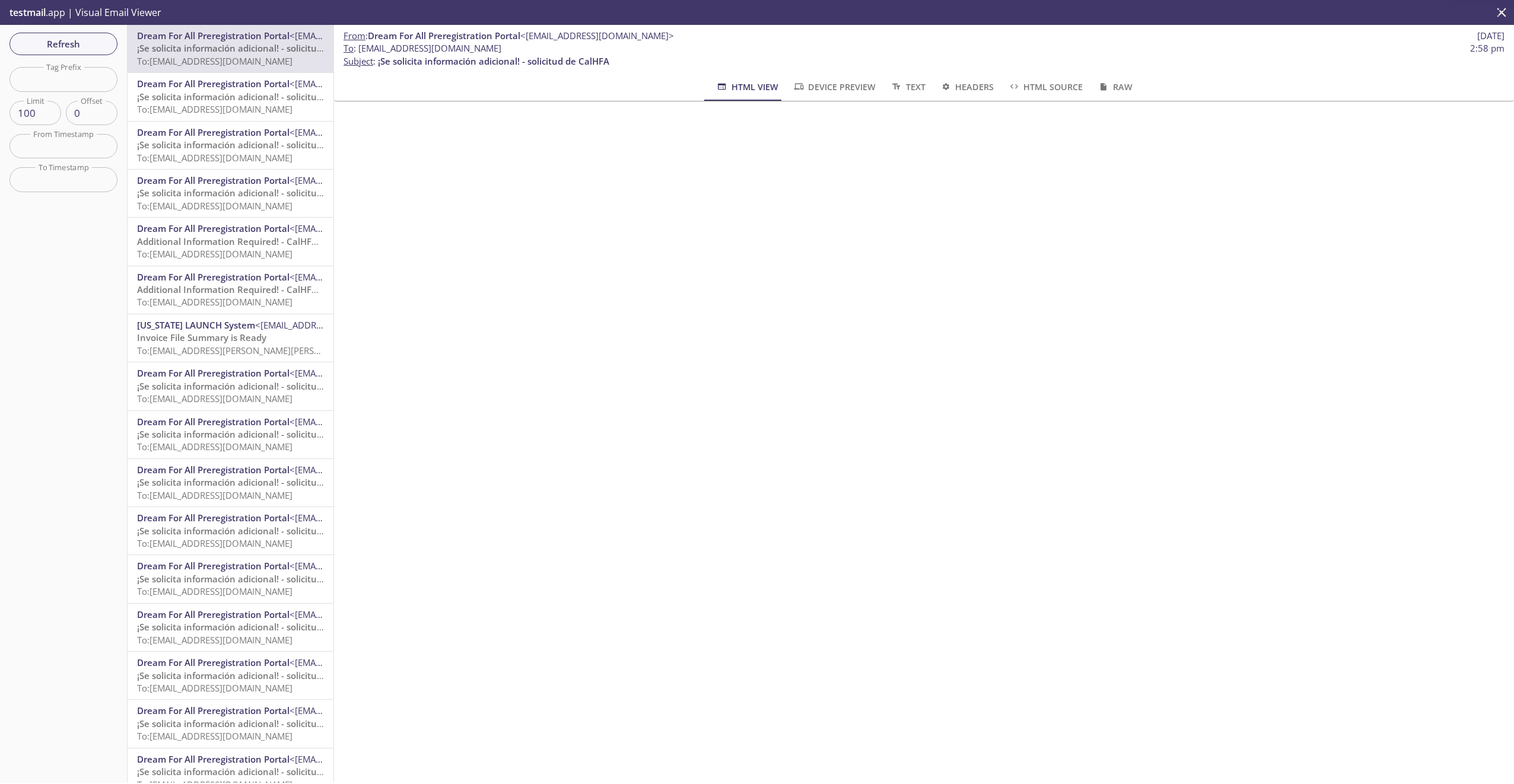
click at [232, 87] on span "Dream For All Preregistration Portal" at bounding box center [212, 83] width 152 height 12
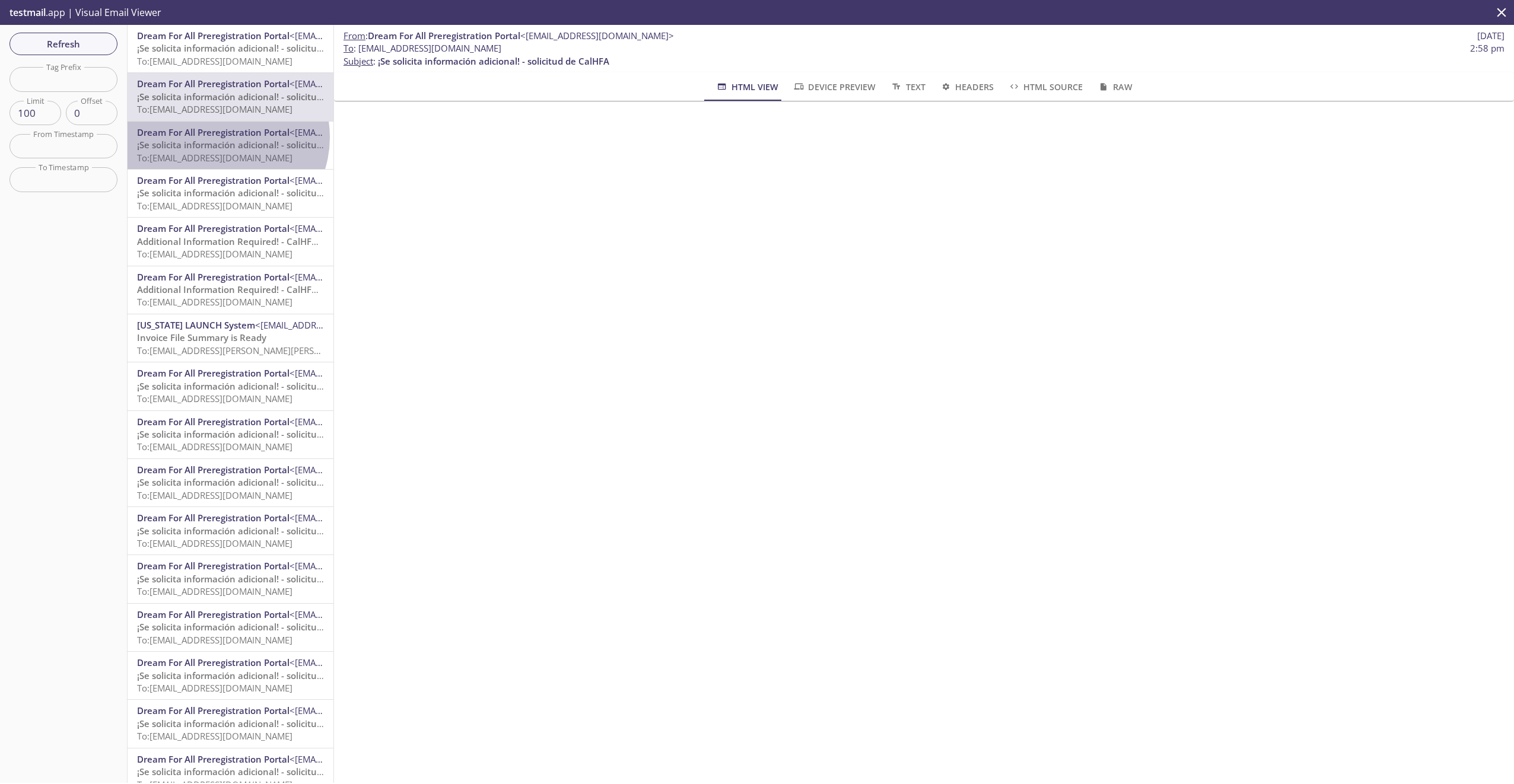
click at [222, 138] on span "Dream For All Preregistration Portal" at bounding box center [212, 131] width 152 height 12
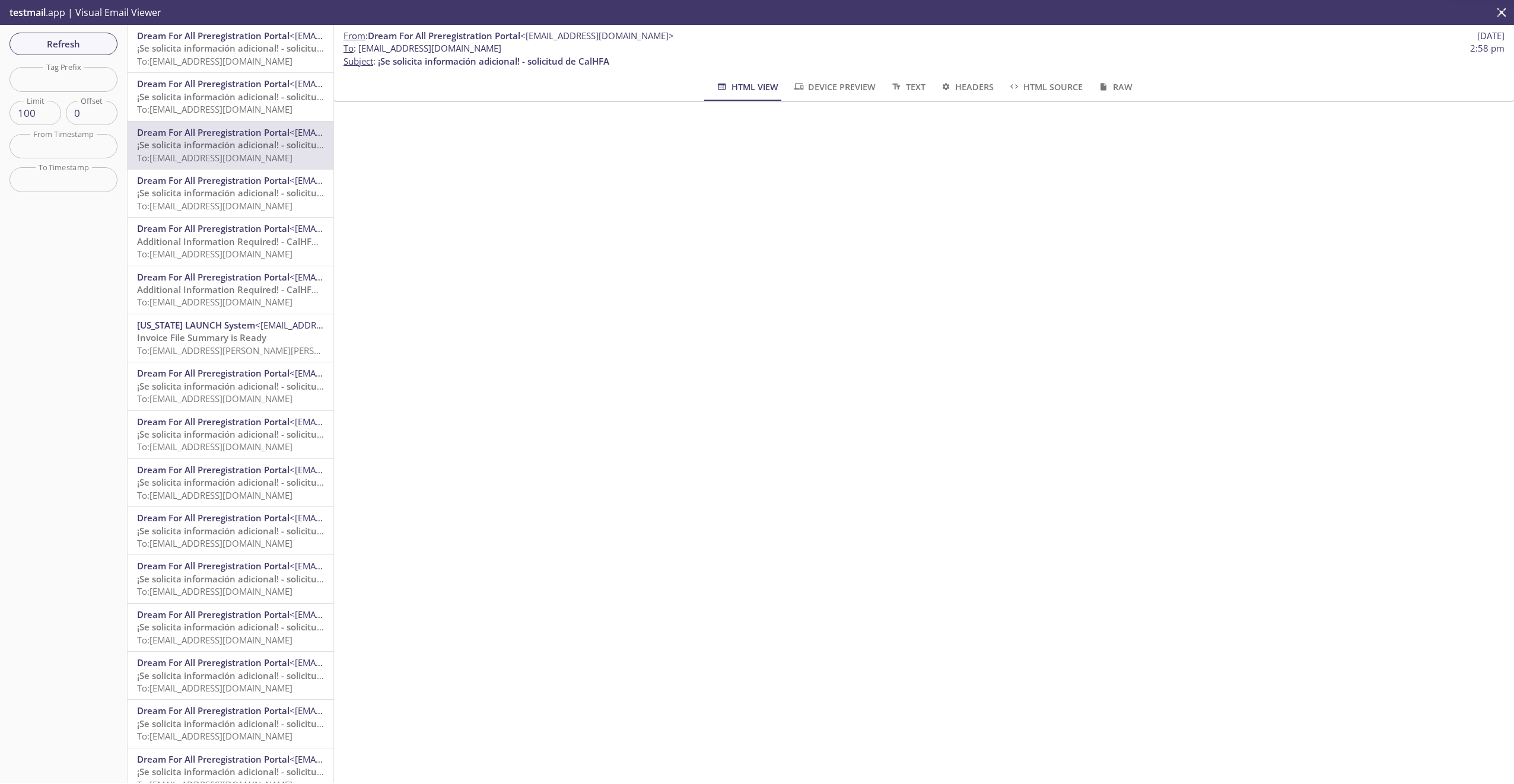
click at [224, 191] on span "¡Se solicita información adicional! - solicitud de CalHFA" at bounding box center [252, 193] width 231 height 12
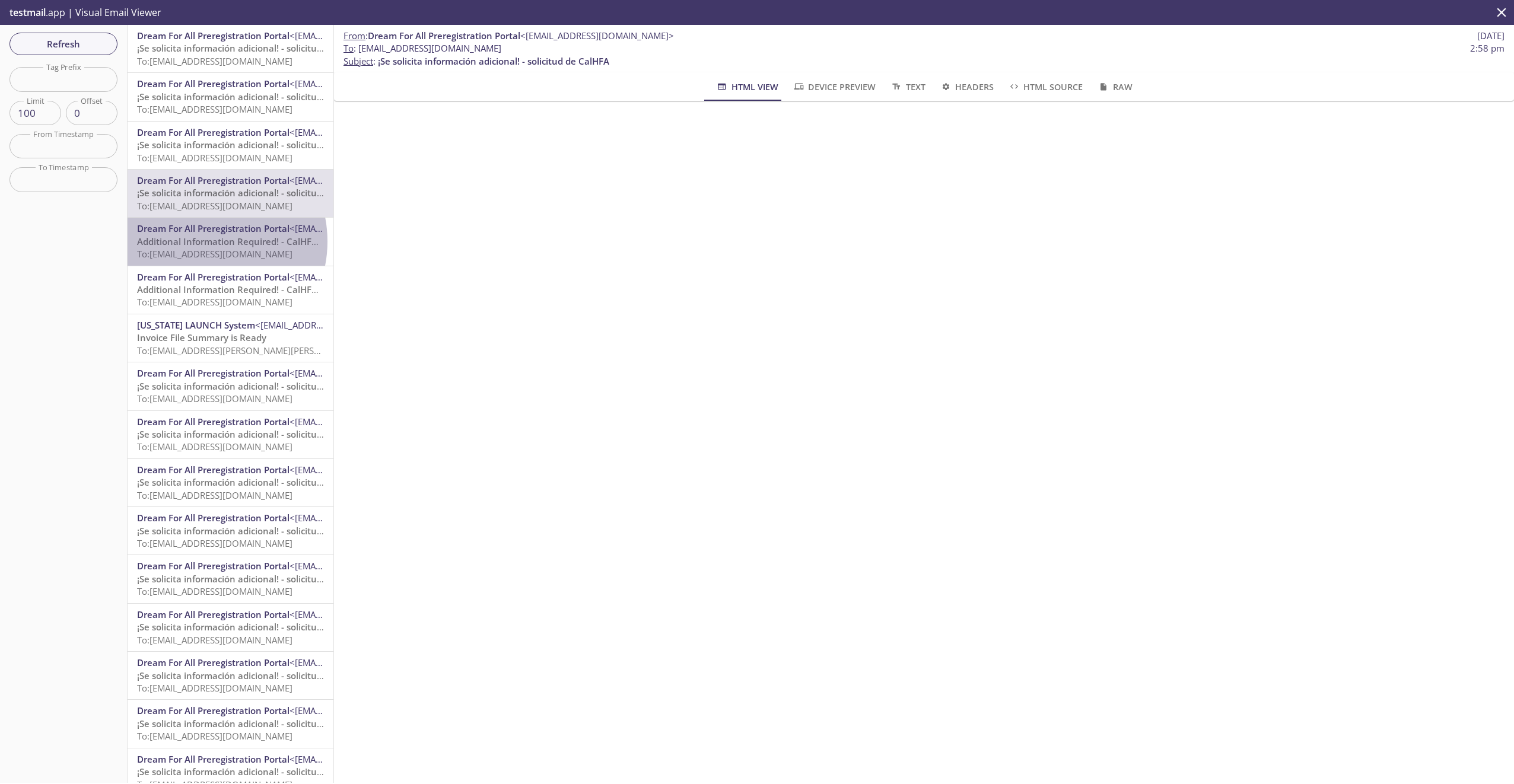
click at [201, 241] on span "Additional Information Required! - CalHFA Application" at bounding box center [252, 241] width 230 height 12
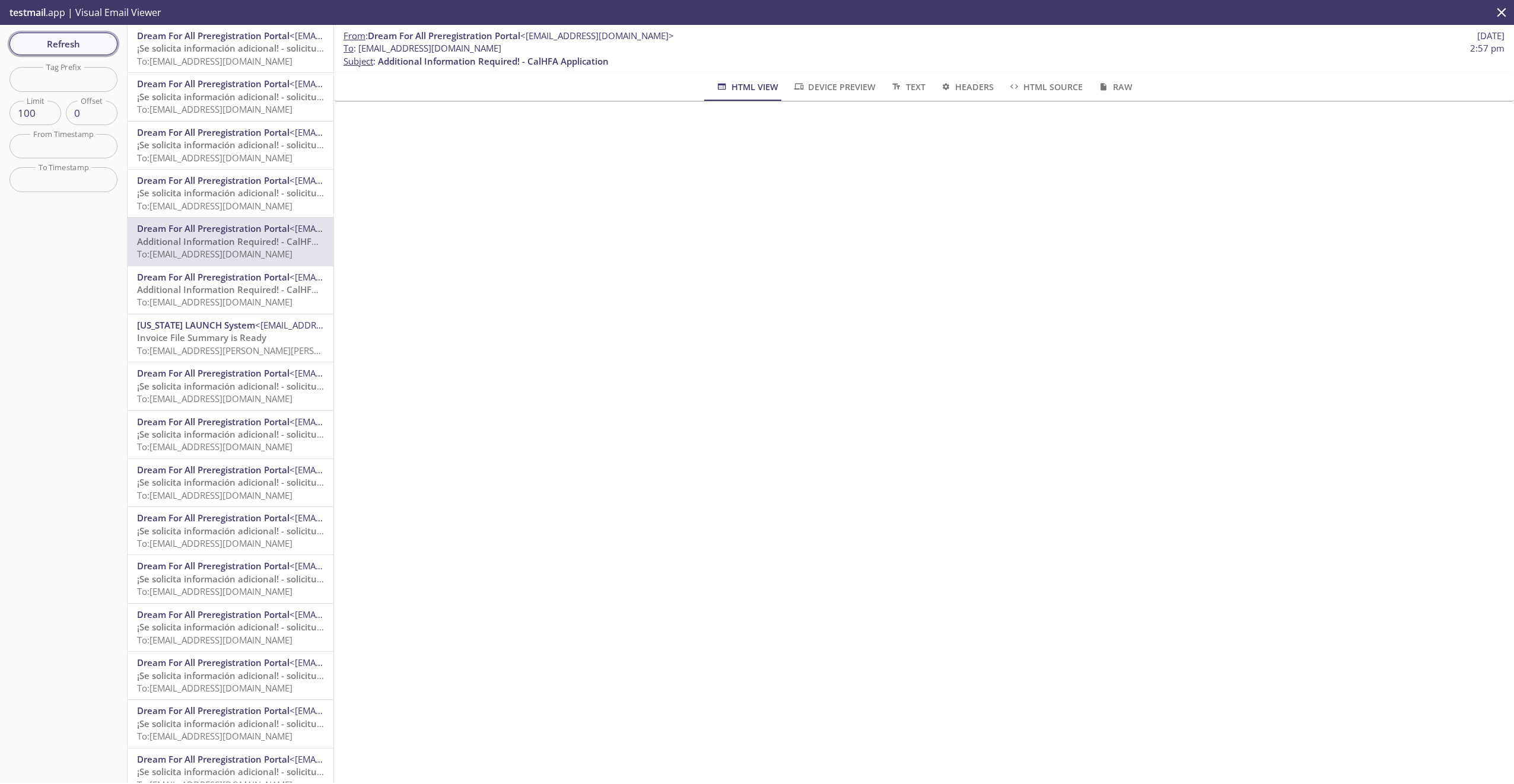
click at [77, 48] on span "Refresh" at bounding box center [63, 43] width 89 height 15
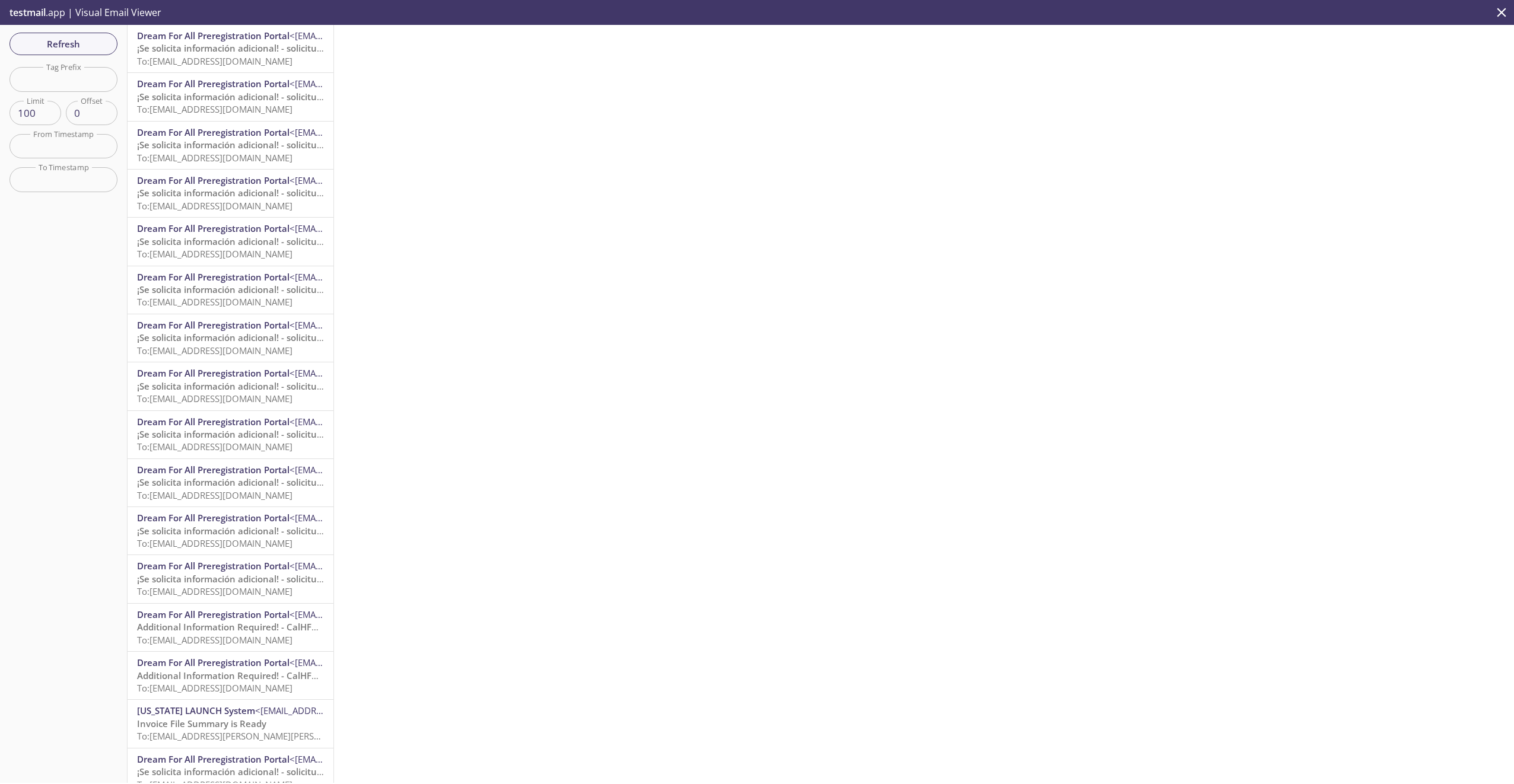
click at [204, 57] on span "To: [EMAIL_ADDRESS][DOMAIN_NAME]" at bounding box center [214, 60] width 156 height 12
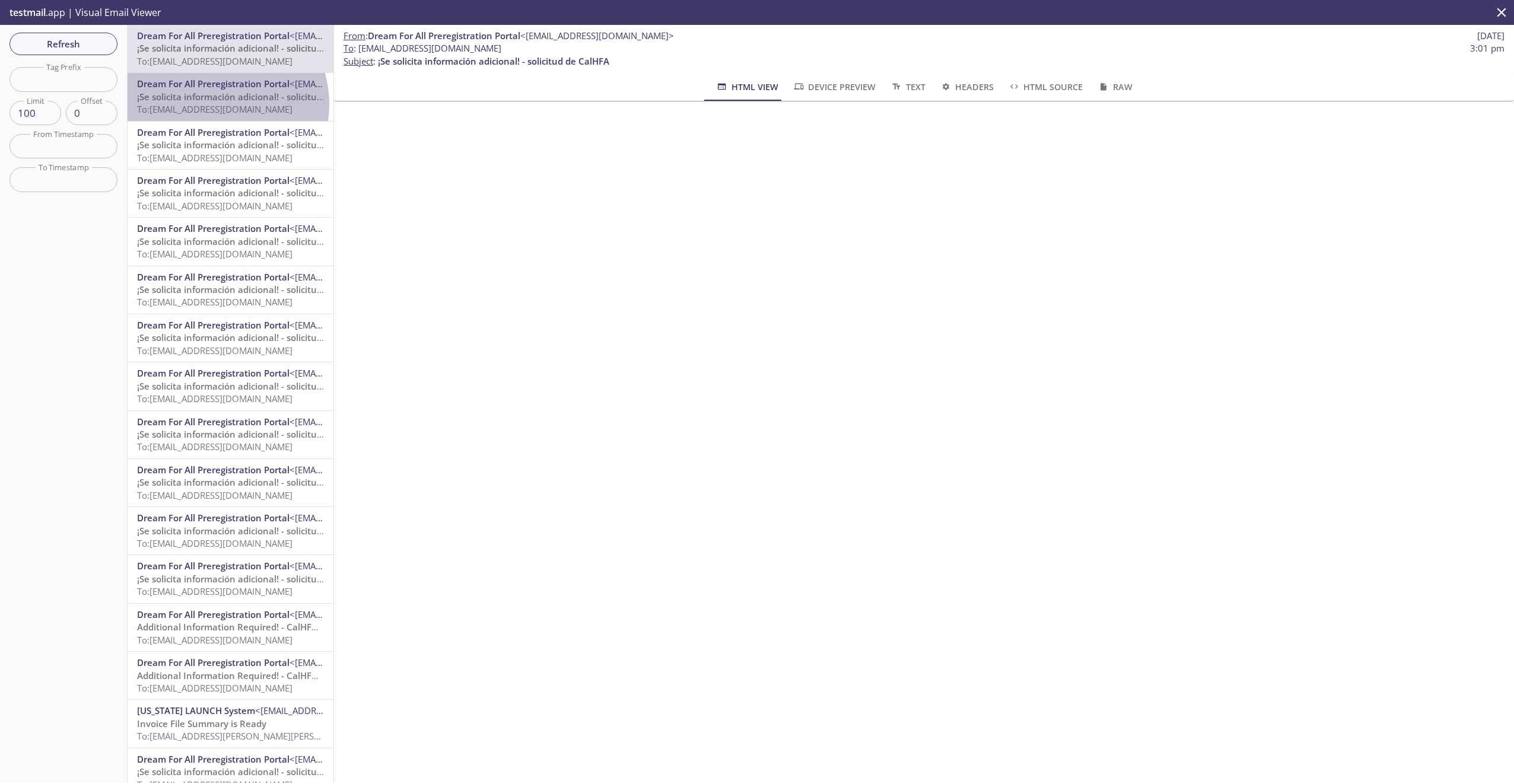
click at [215, 104] on span "To: [EMAIL_ADDRESS][DOMAIN_NAME]" at bounding box center [214, 109] width 156 height 12
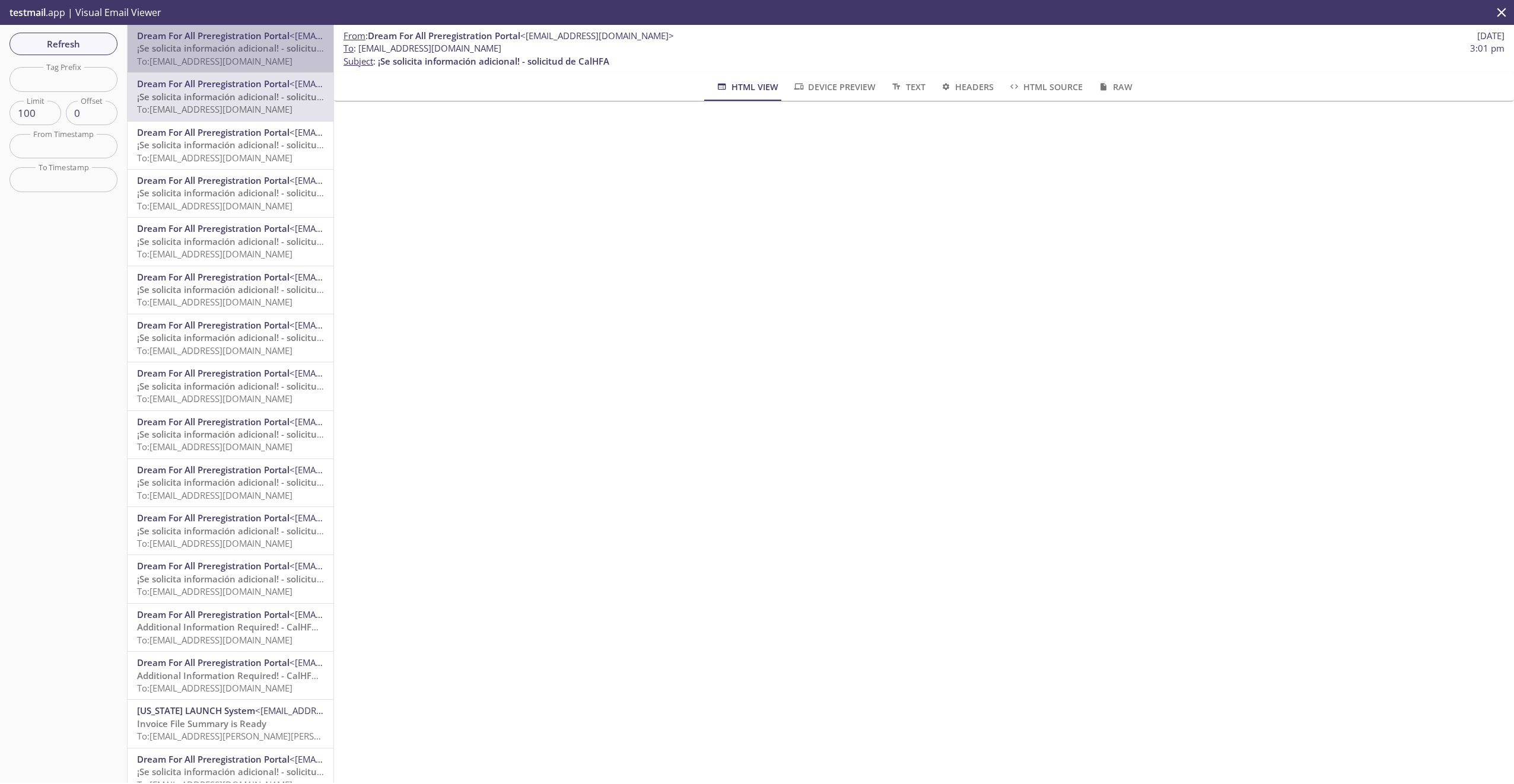
click at [238, 42] on span "¡Se solicita información adicional! - solicitud de CalHFA" at bounding box center [252, 48] width 231 height 12
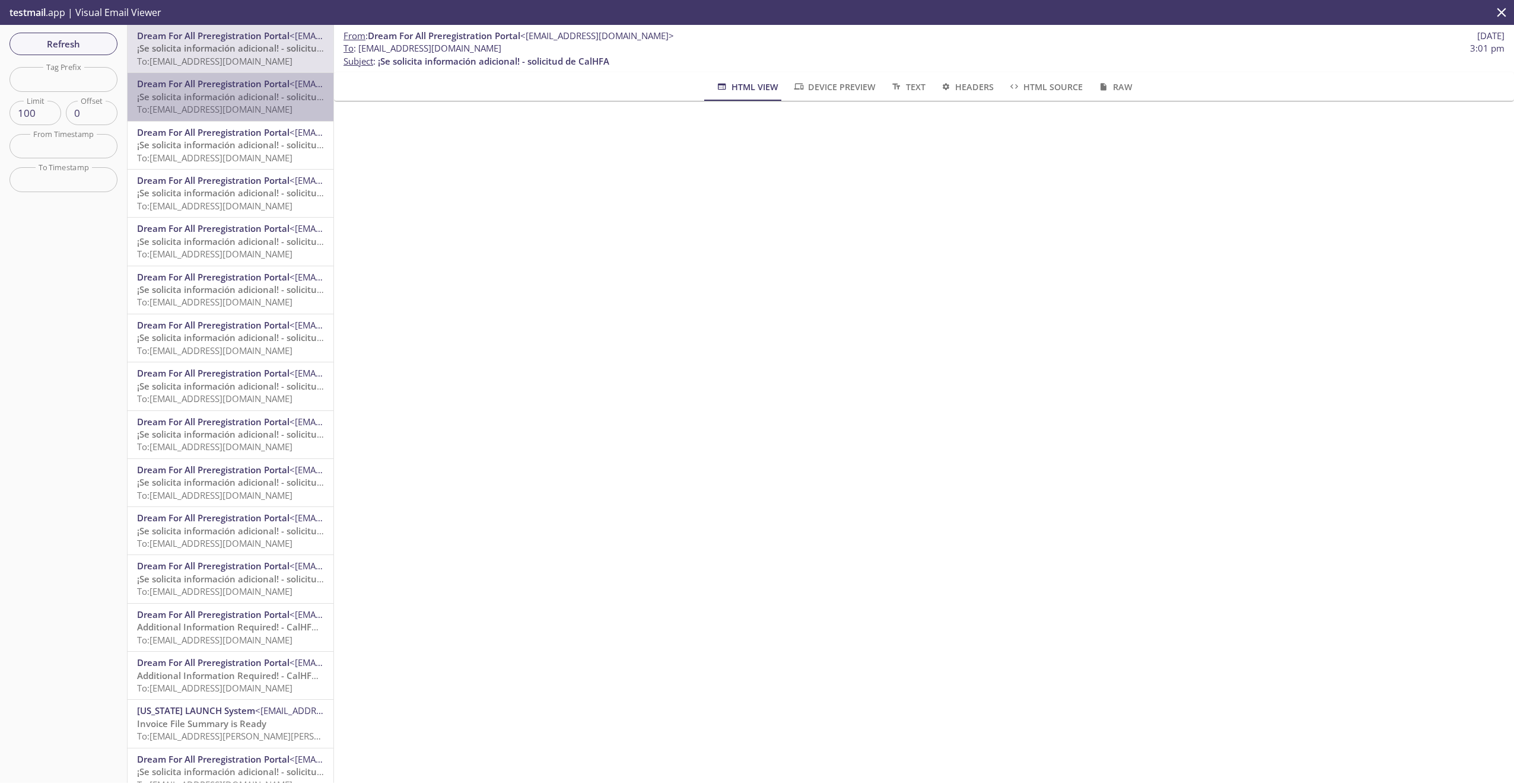
click at [231, 96] on span "¡Se solicita información adicional! - solicitud de CalHFA" at bounding box center [252, 96] width 231 height 12
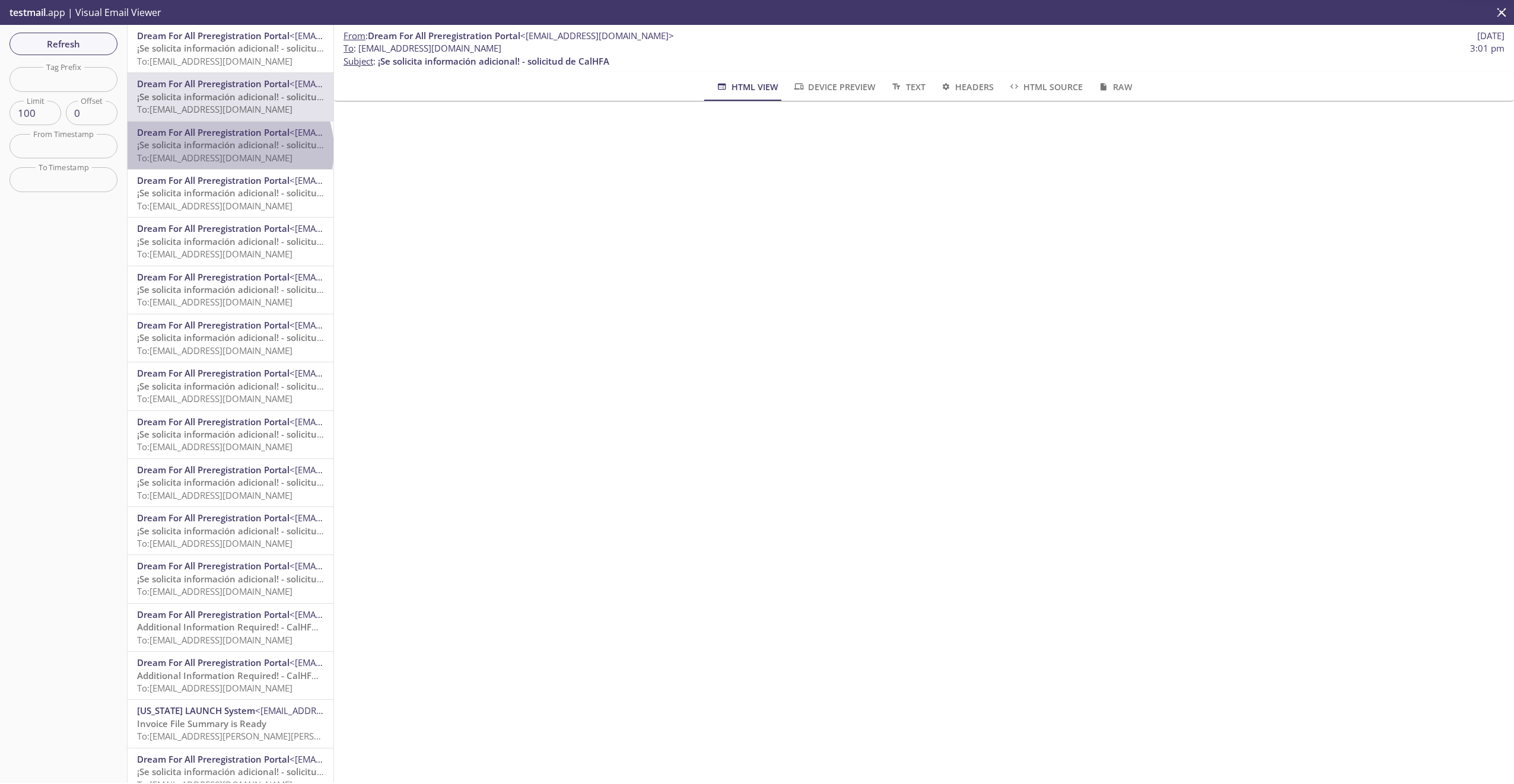
click at [229, 150] on span "¡Se solicita información adicional! - solicitud de CalHFA" at bounding box center [252, 144] width 231 height 12
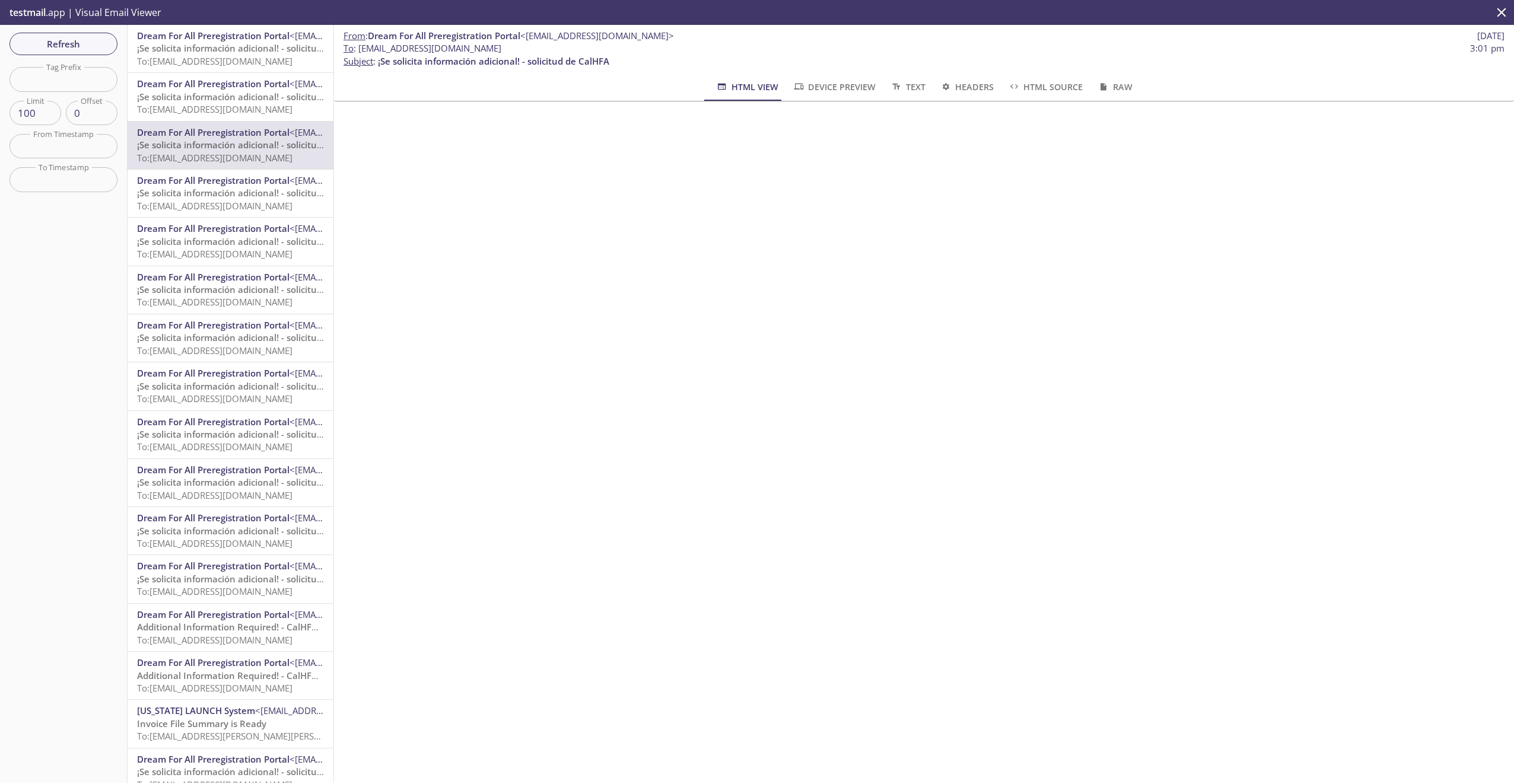
click at [214, 189] on span "¡Se solicita información adicional! - solicitud de CalHFA" at bounding box center [252, 193] width 231 height 12
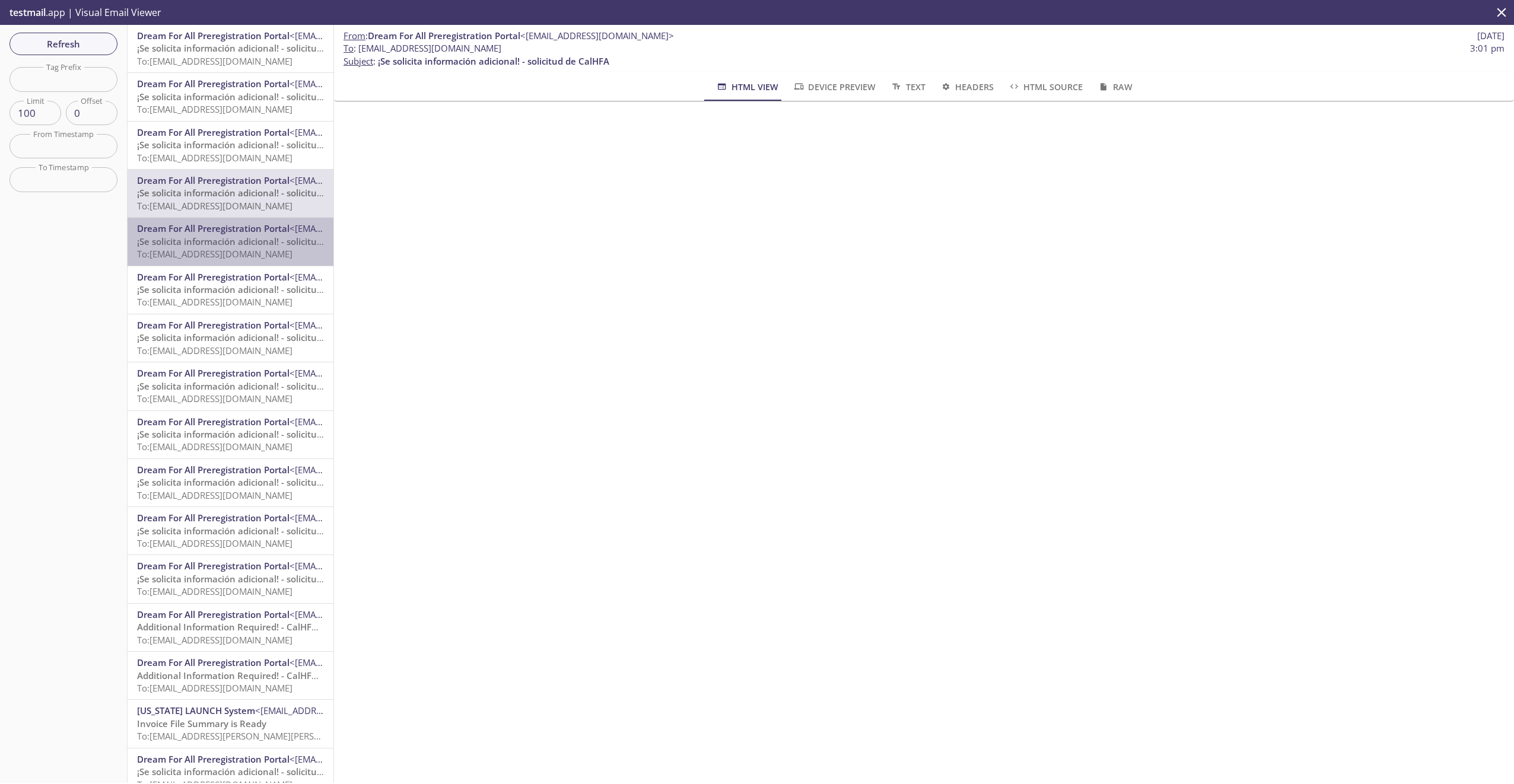
click at [236, 257] on span "To: [EMAIL_ADDRESS][DOMAIN_NAME]" at bounding box center [214, 254] width 156 height 12
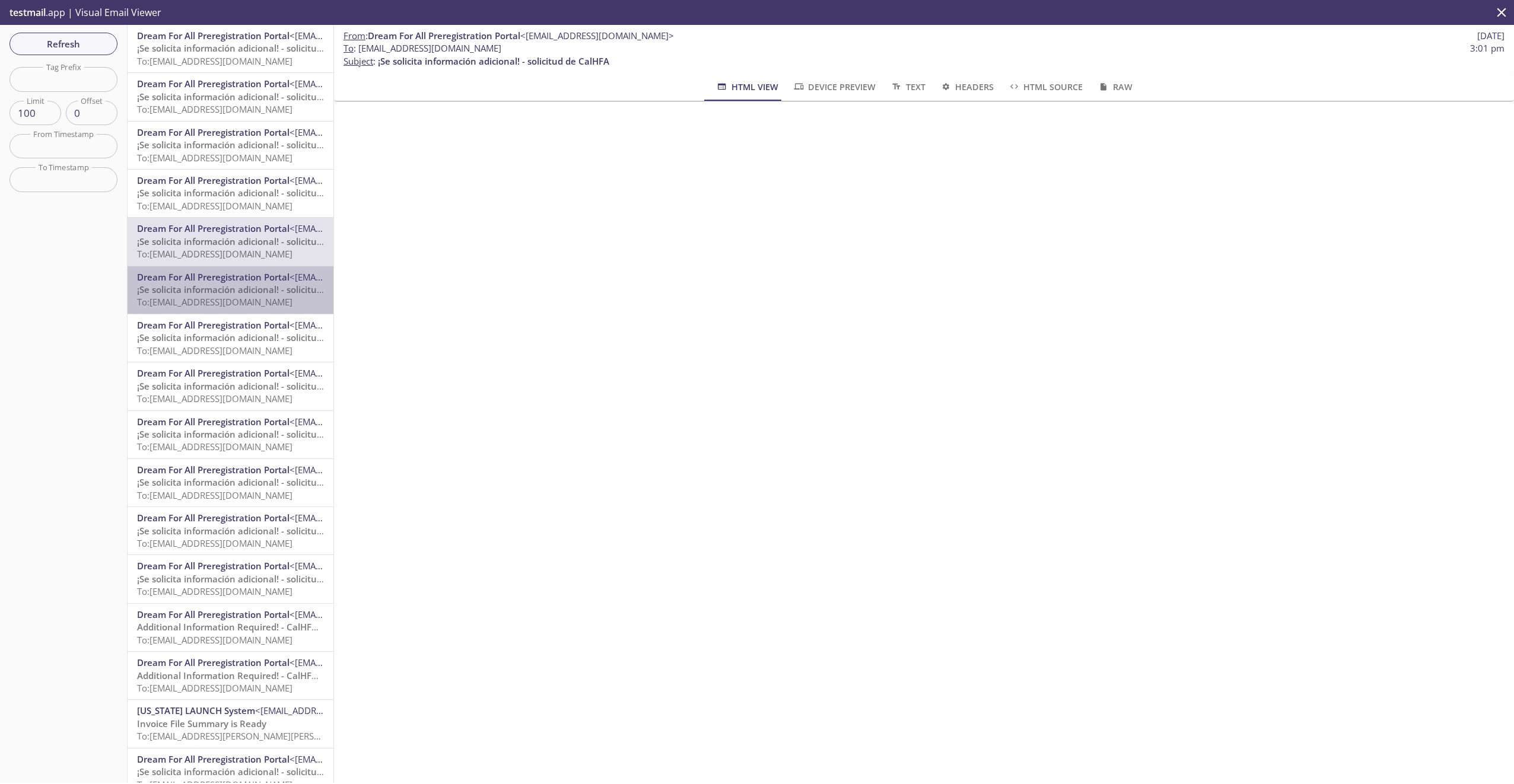
click at [230, 275] on span "Dream For All Preregistration Portal" at bounding box center [212, 276] width 152 height 12
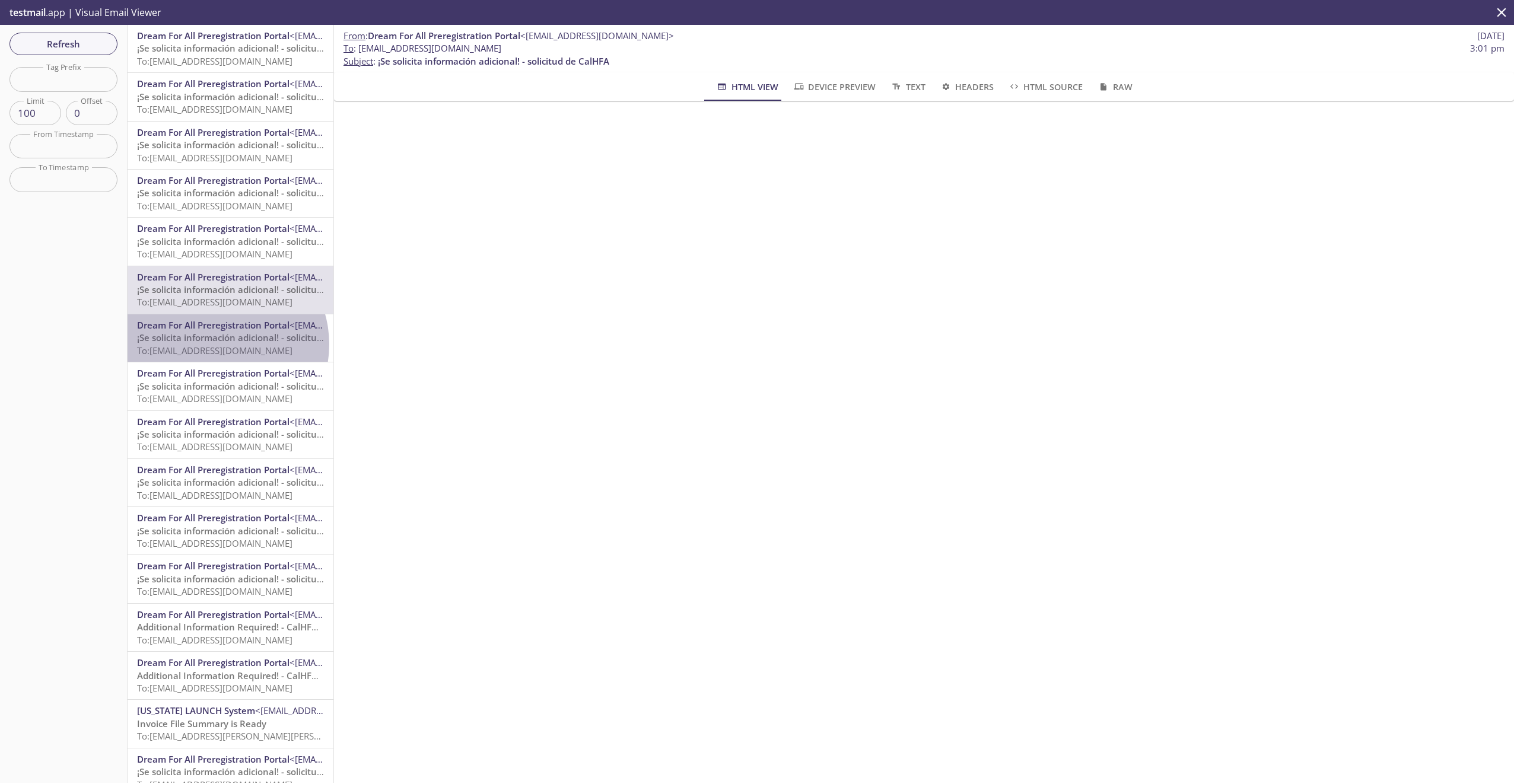
click at [220, 345] on span "To: [EMAIL_ADDRESS][DOMAIN_NAME]" at bounding box center [214, 350] width 156 height 12
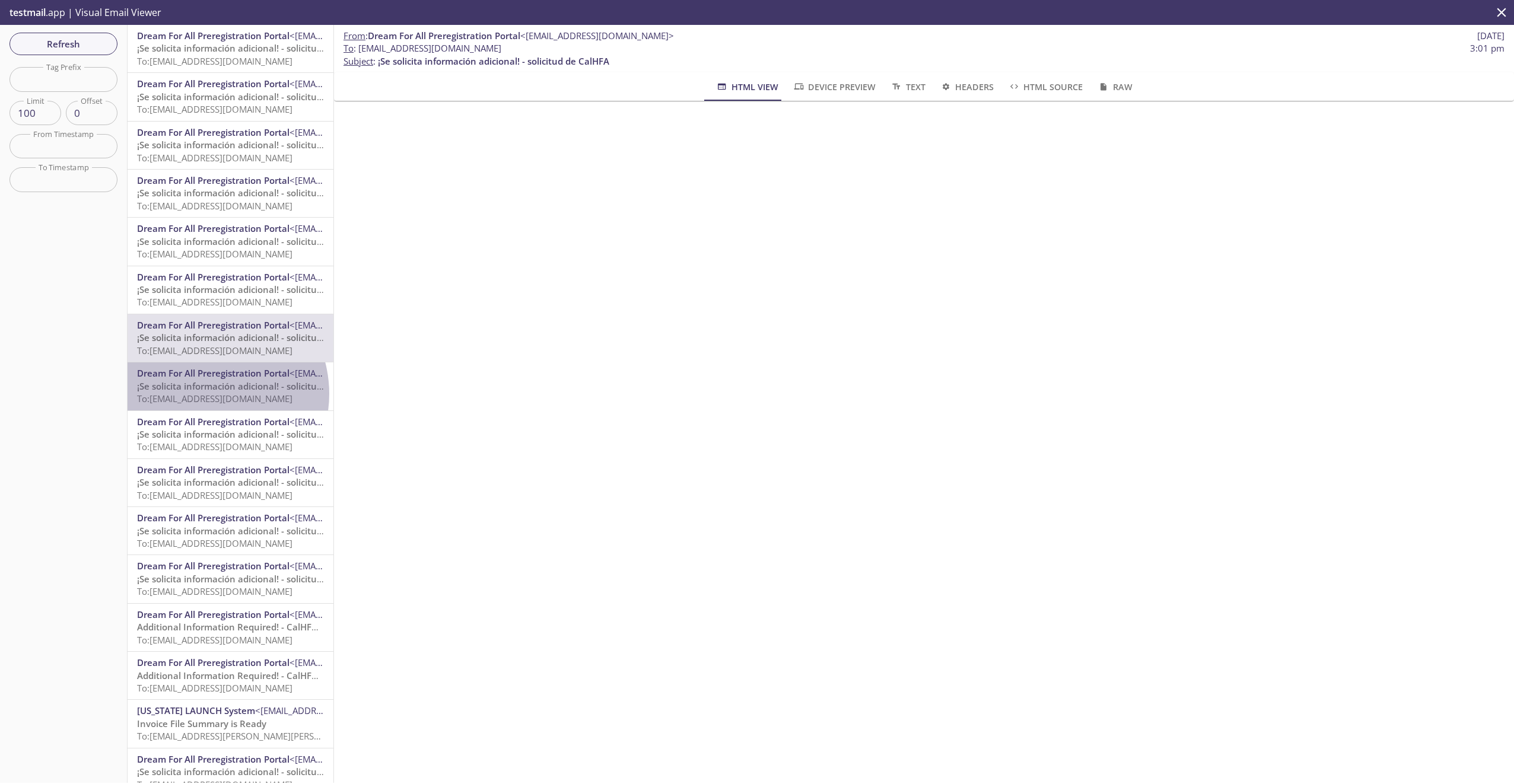
click at [203, 394] on span "To: [EMAIL_ADDRESS][DOMAIN_NAME]" at bounding box center [214, 398] width 156 height 12
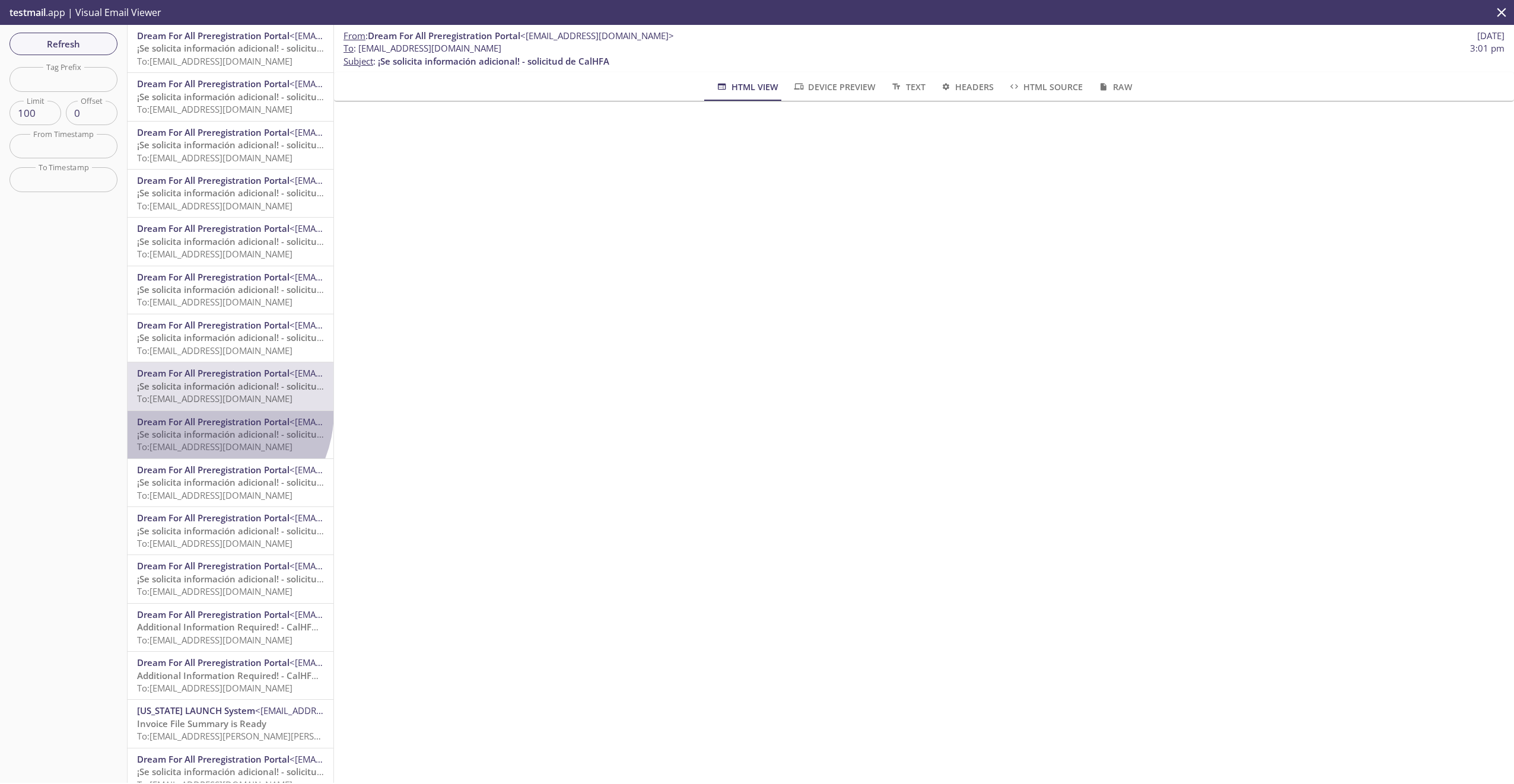
click at [202, 411] on div "Dream For All Preregistration Portal <[EMAIL_ADDRESS][DOMAIN_NAME]> ¡Se solicit…" at bounding box center [230, 435] width 206 height 48
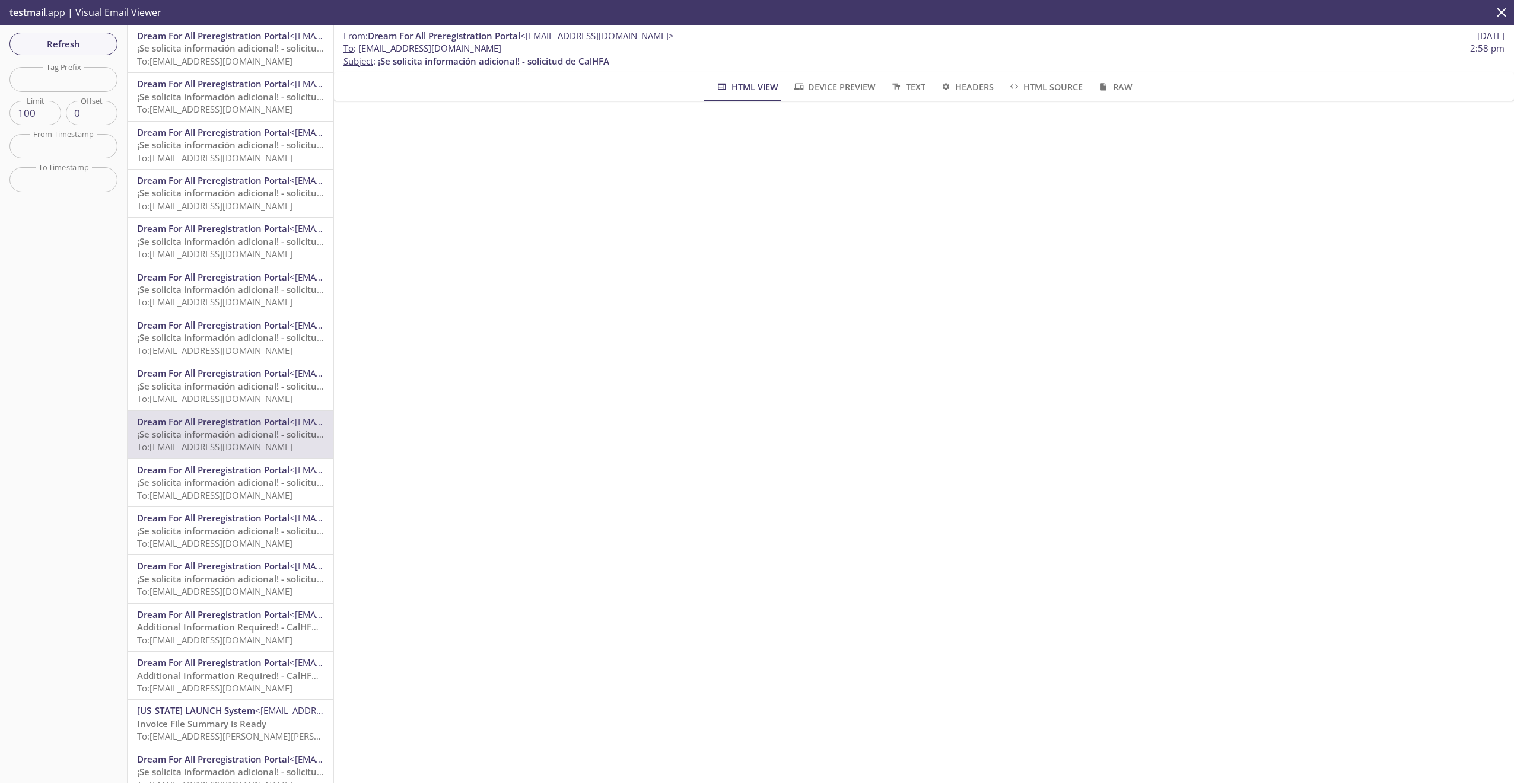
click at [208, 383] on span "¡Se solicita información adicional! - solicitud de CalHFA" at bounding box center [252, 386] width 231 height 12
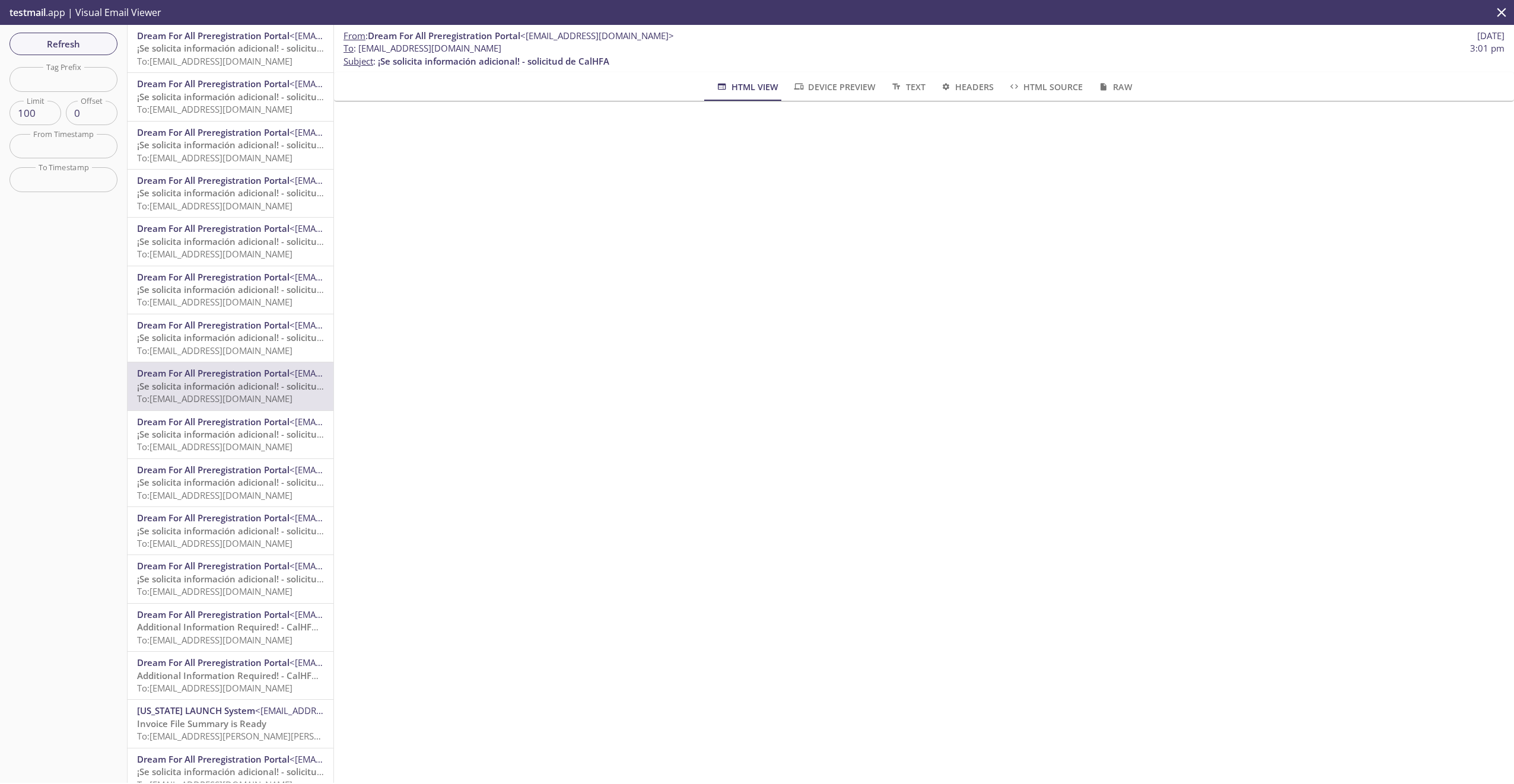
click at [206, 331] on span "¡Se solicita información adicional! - solicitud de CalHFA" at bounding box center [252, 337] width 231 height 12
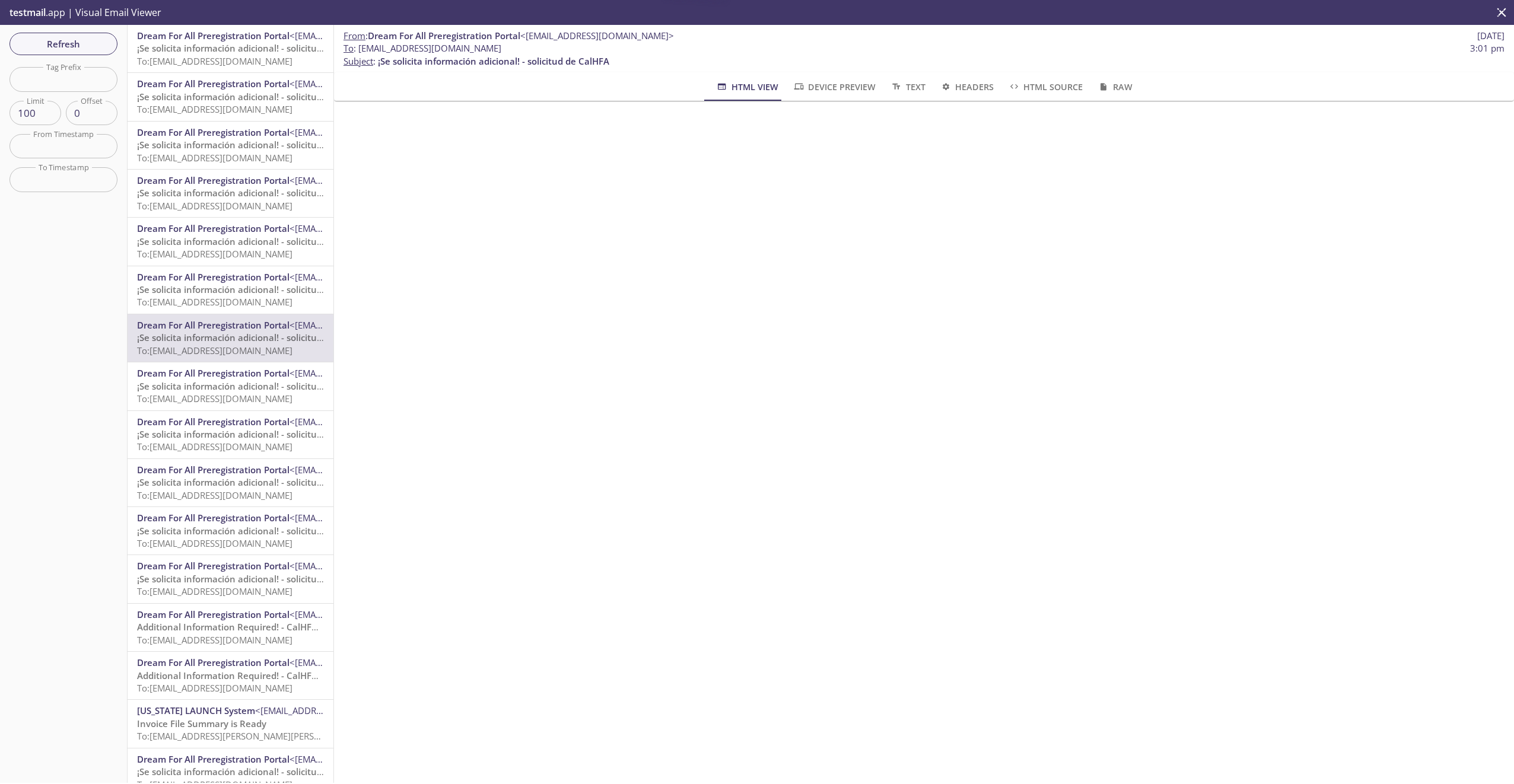
click at [208, 280] on span "Dream For All Preregistration Portal" at bounding box center [212, 276] width 152 height 12
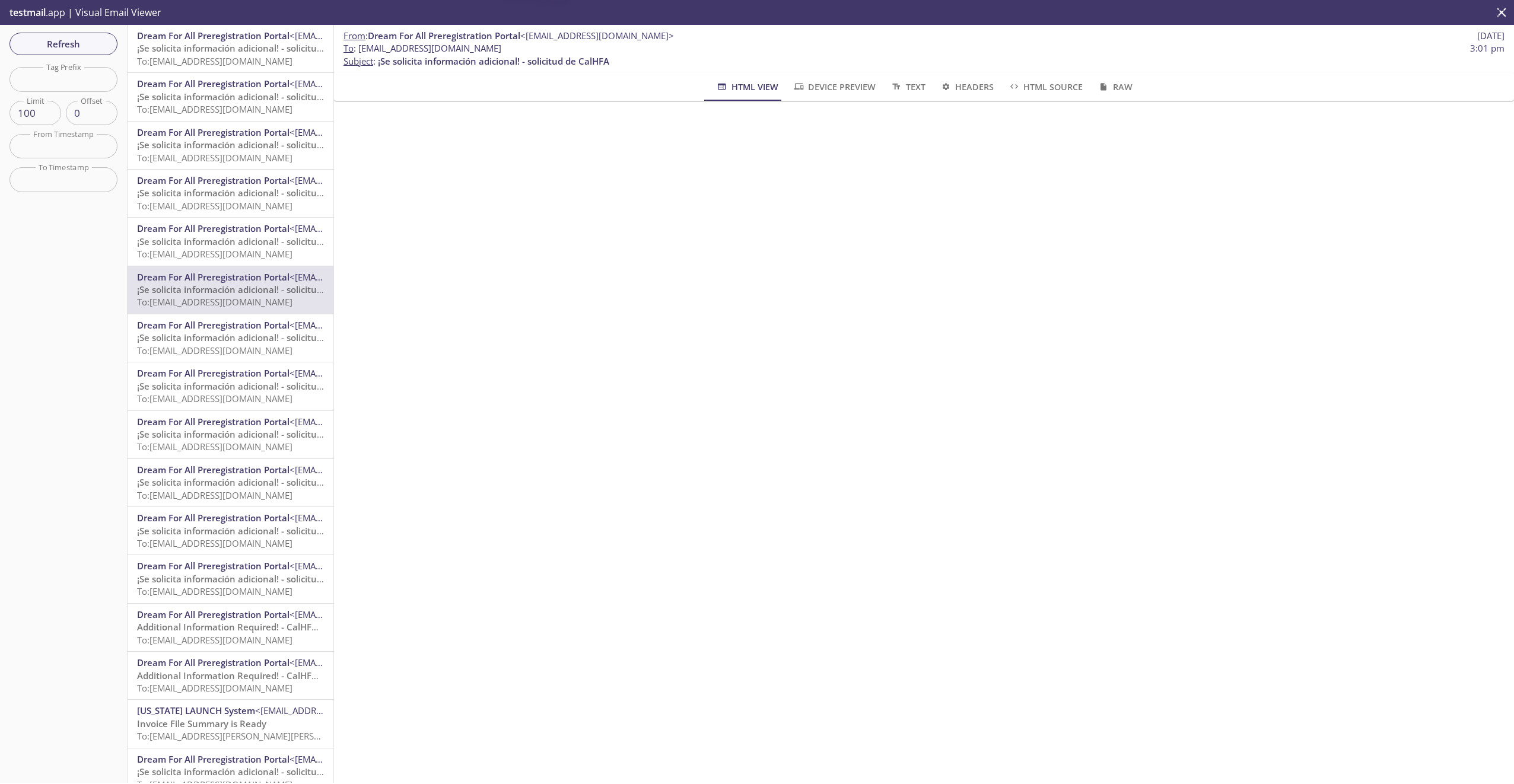
click at [218, 241] on span "¡Se solicita información adicional! - solicitud de CalHFA" at bounding box center [252, 241] width 231 height 12
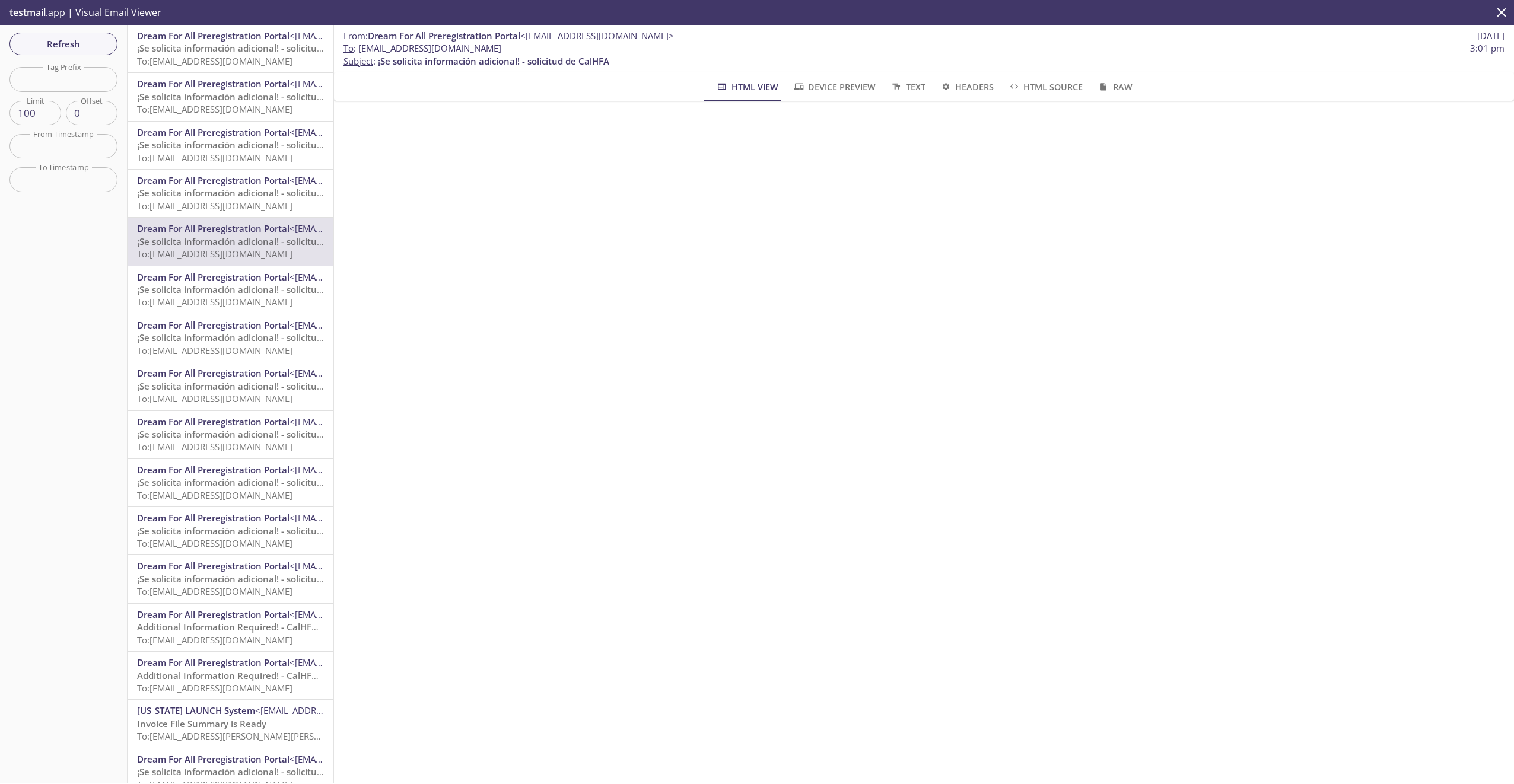
click at [233, 203] on span "To: [EMAIL_ADDRESS][DOMAIN_NAME]" at bounding box center [214, 205] width 156 height 12
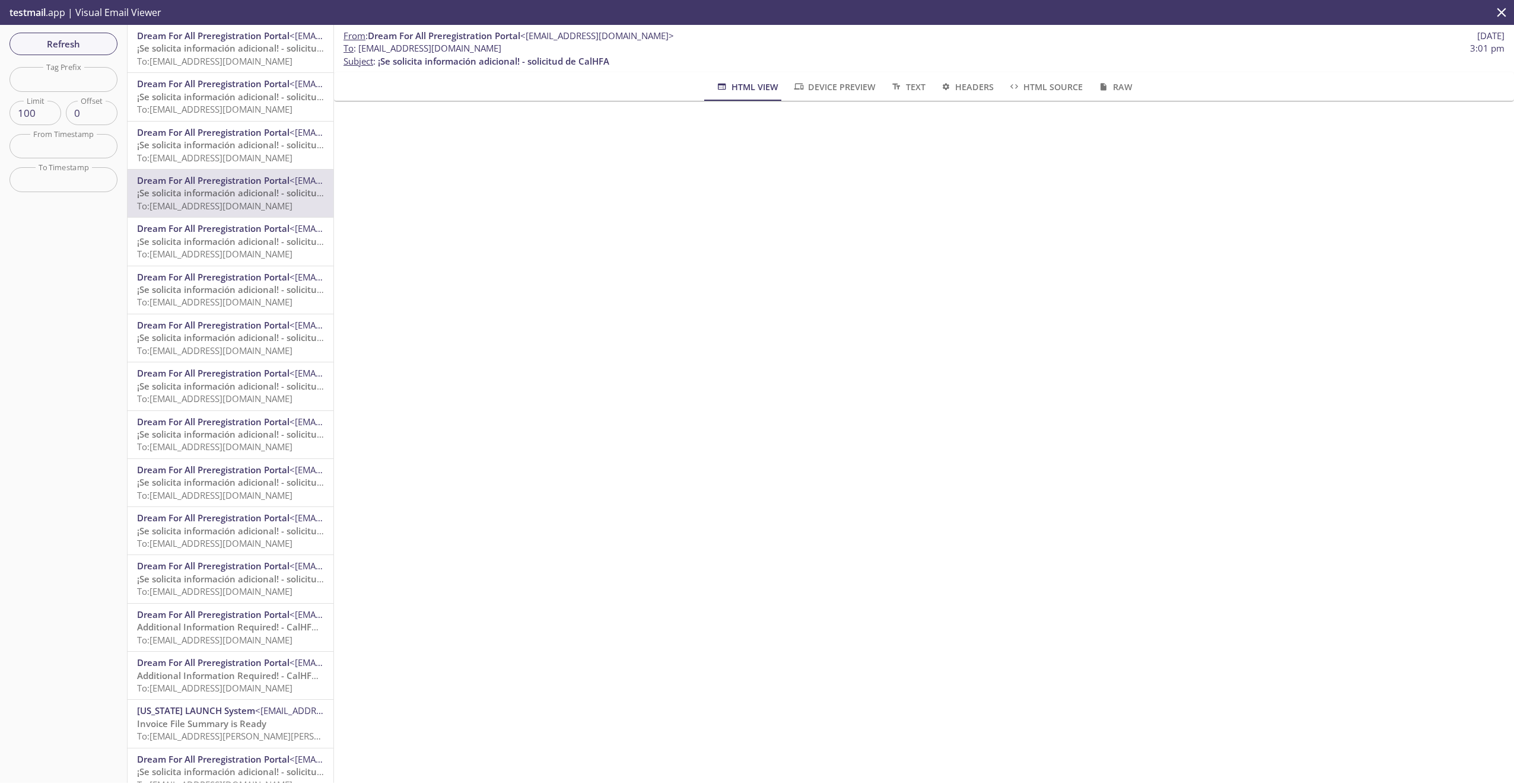
click at [229, 147] on span "¡Se solicita información adicional! - solicitud de CalHFA" at bounding box center [252, 144] width 231 height 12
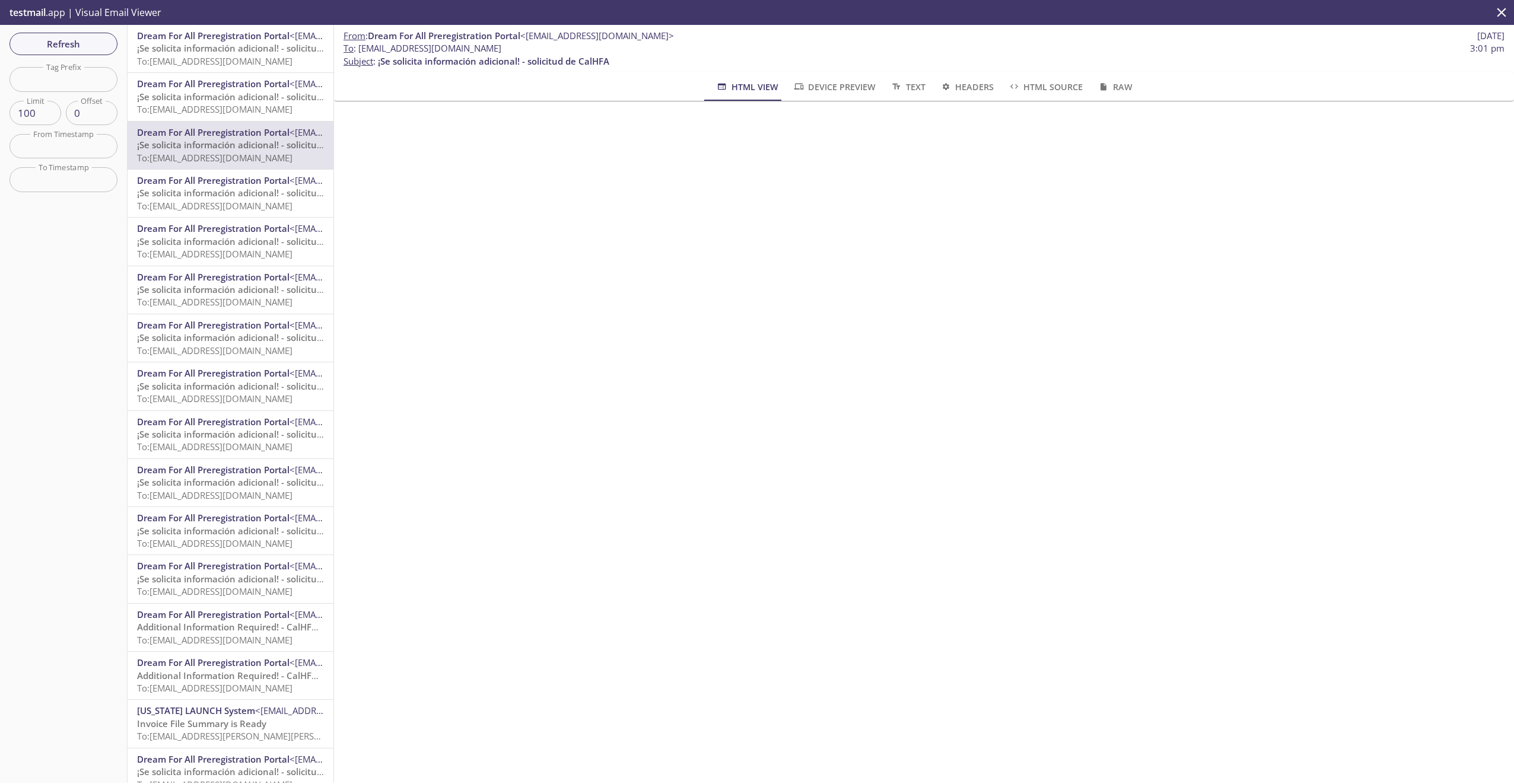
click at [232, 105] on span "To: [EMAIL_ADDRESS][DOMAIN_NAME]" at bounding box center [214, 109] width 156 height 12
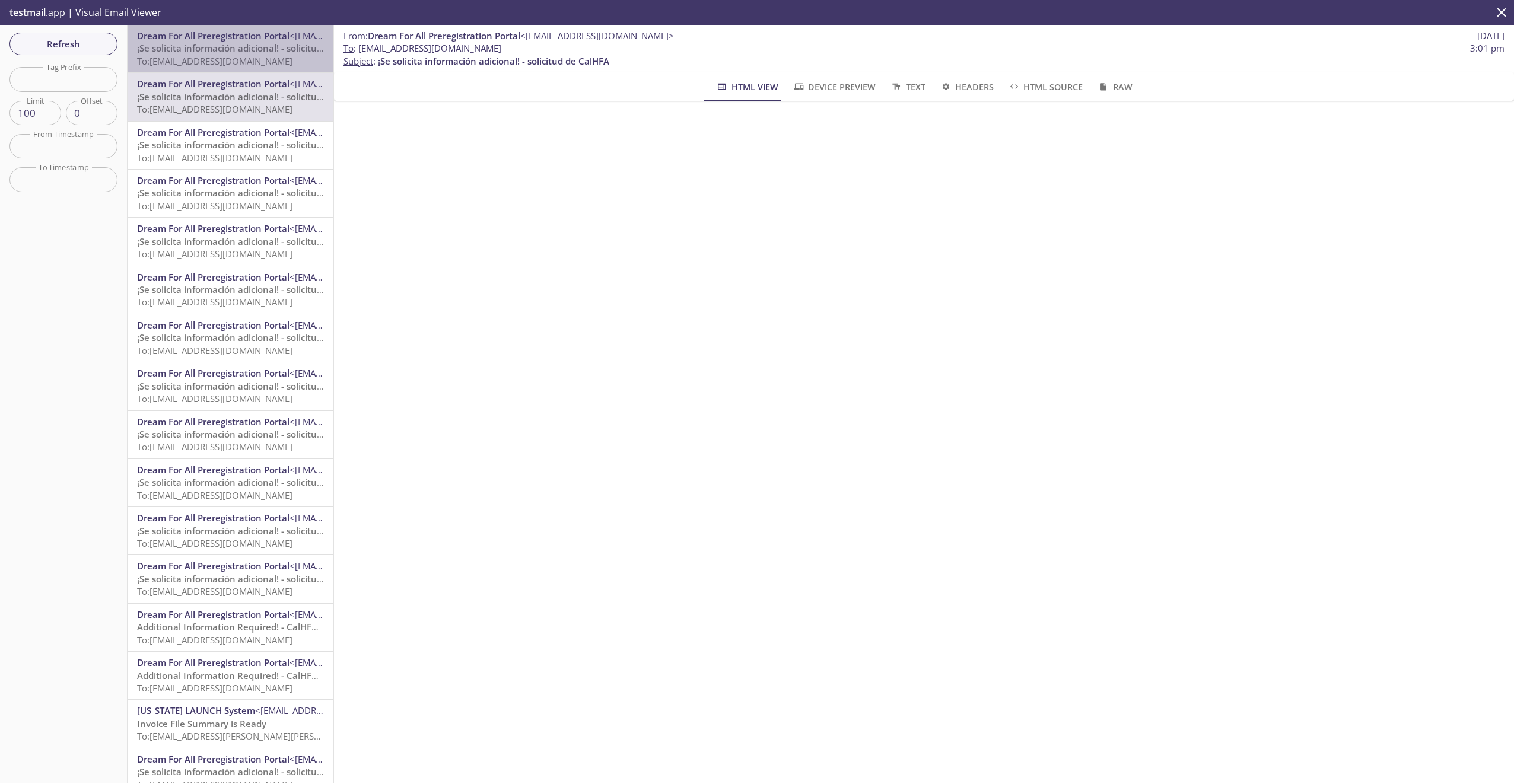
click at [232, 45] on span "¡Se solicita información adicional! - solicitud de CalHFA" at bounding box center [252, 48] width 231 height 12
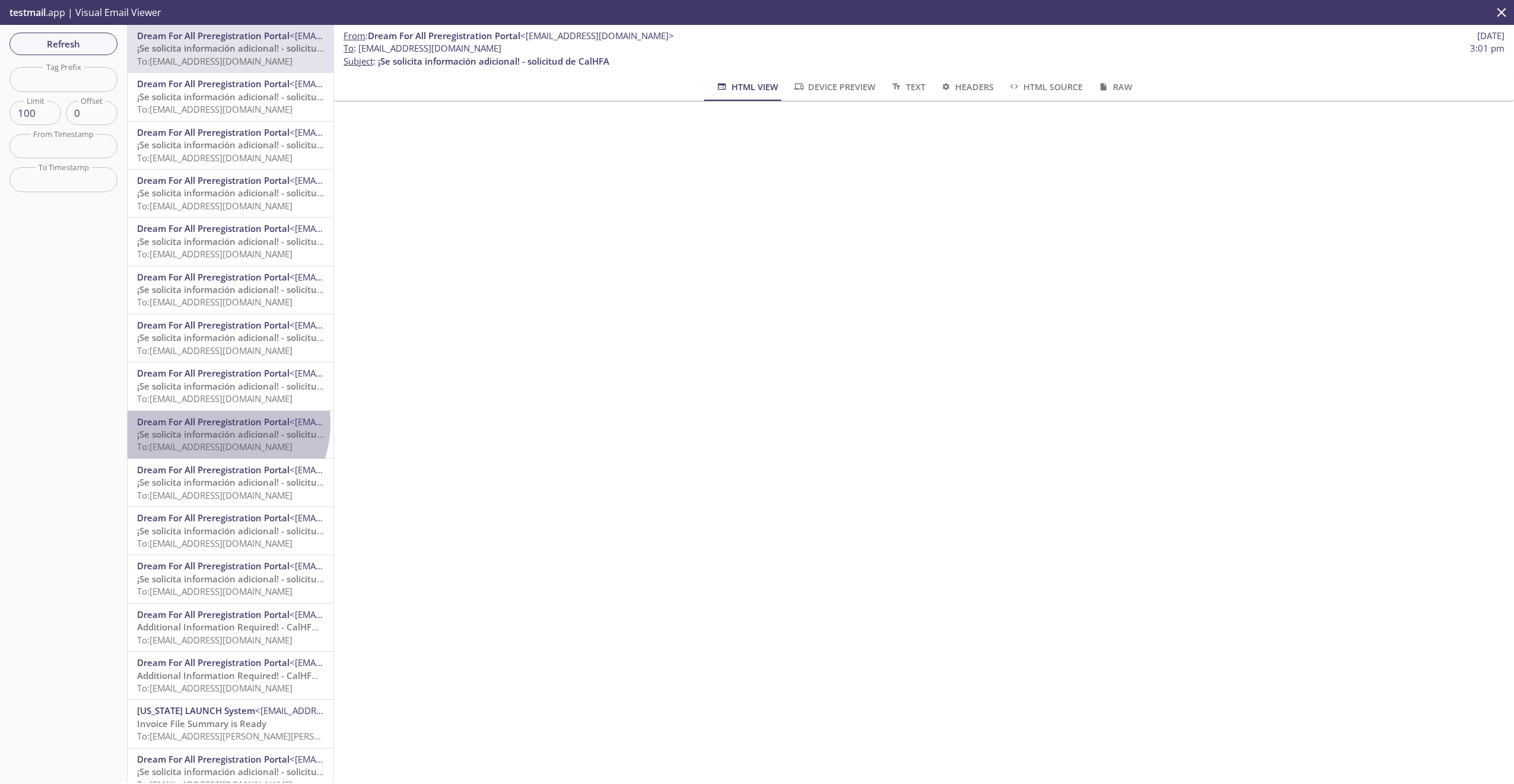
click at [212, 423] on span "Dream For All Preregistration Portal" at bounding box center [212, 421] width 152 height 12
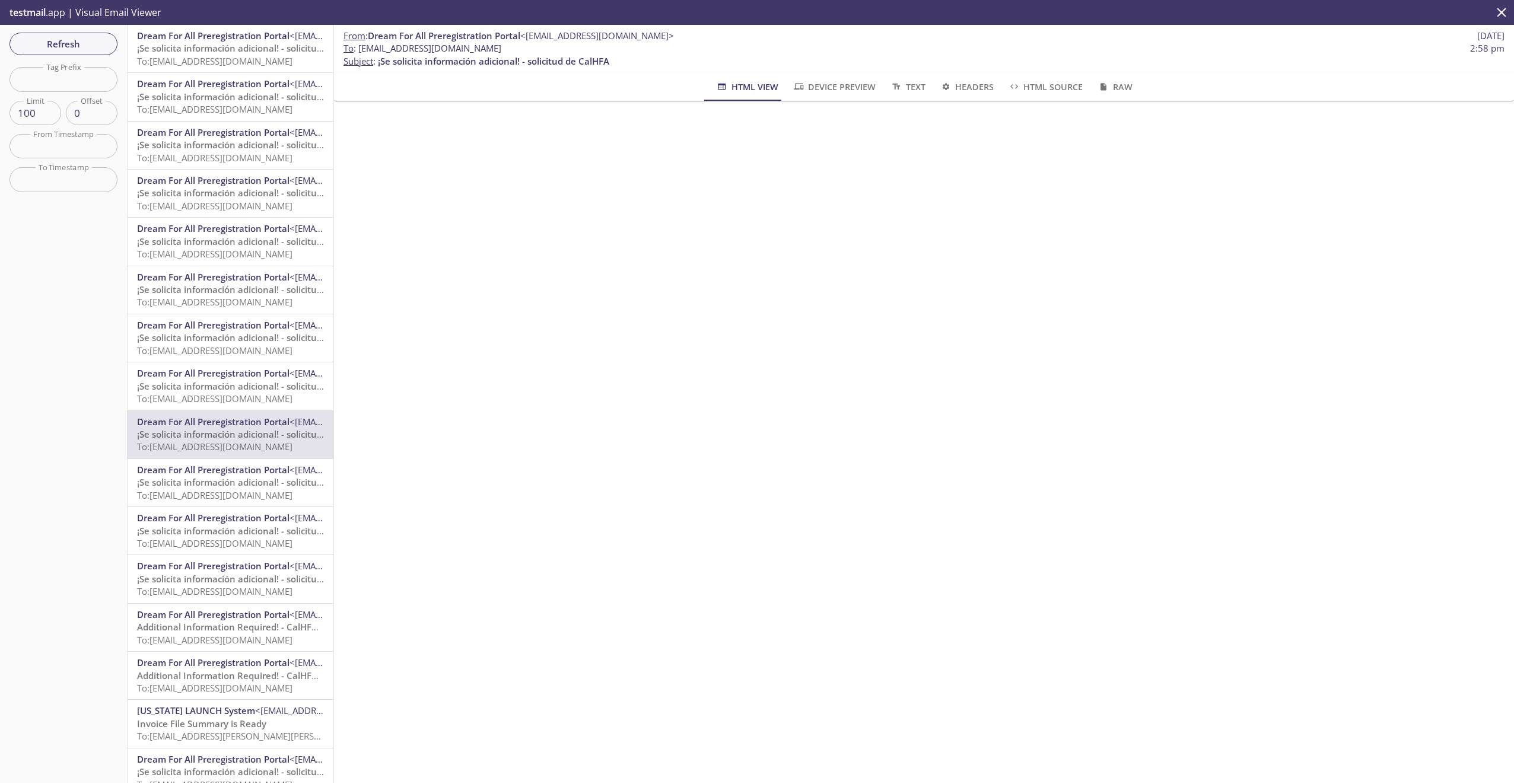
click at [214, 385] on span "¡Se solicita información adicional! - solicitud de CalHFA" at bounding box center [252, 386] width 231 height 12
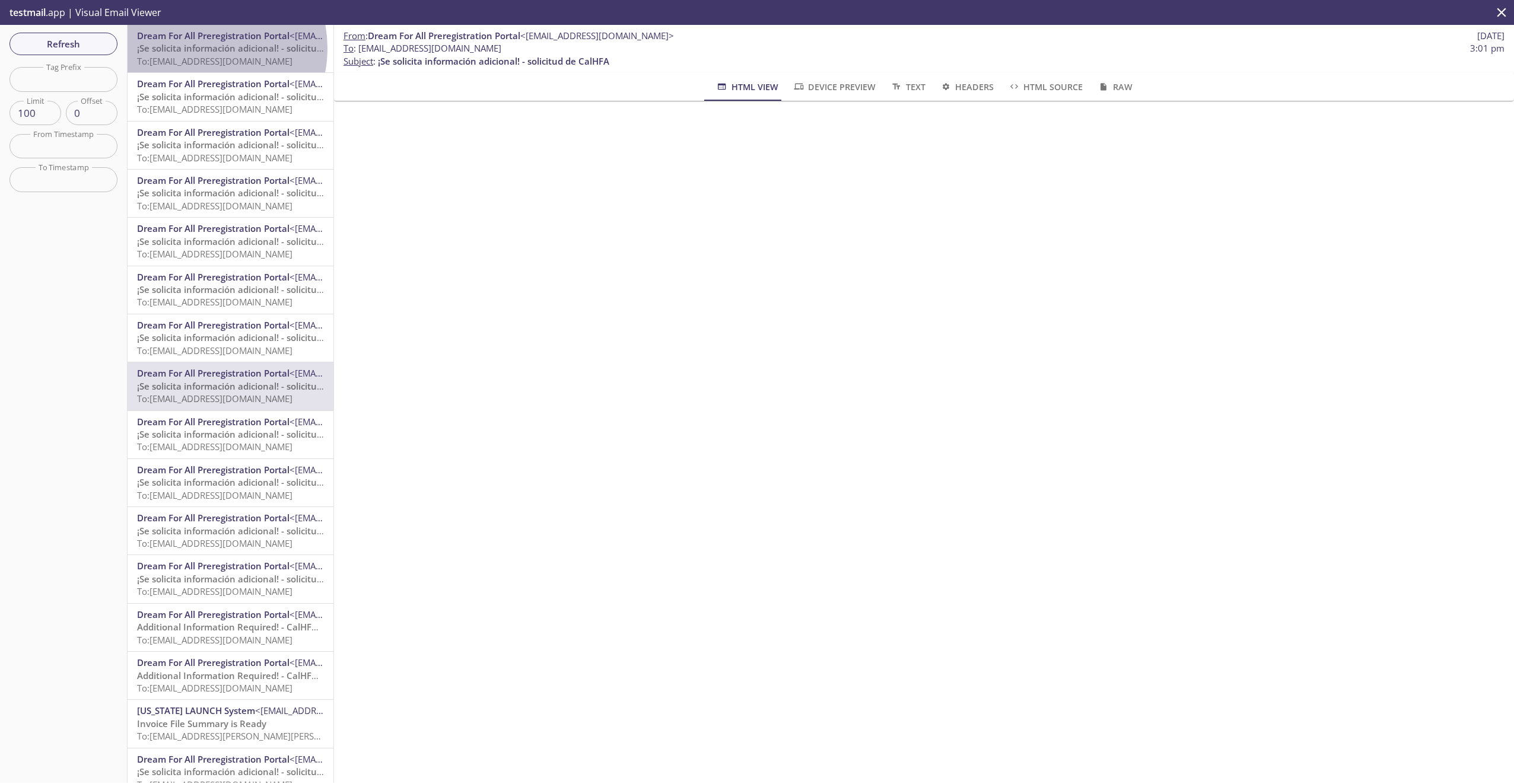
click at [198, 48] on span "¡Se solicita información adicional! - solicitud de CalHFA" at bounding box center [252, 48] width 231 height 12
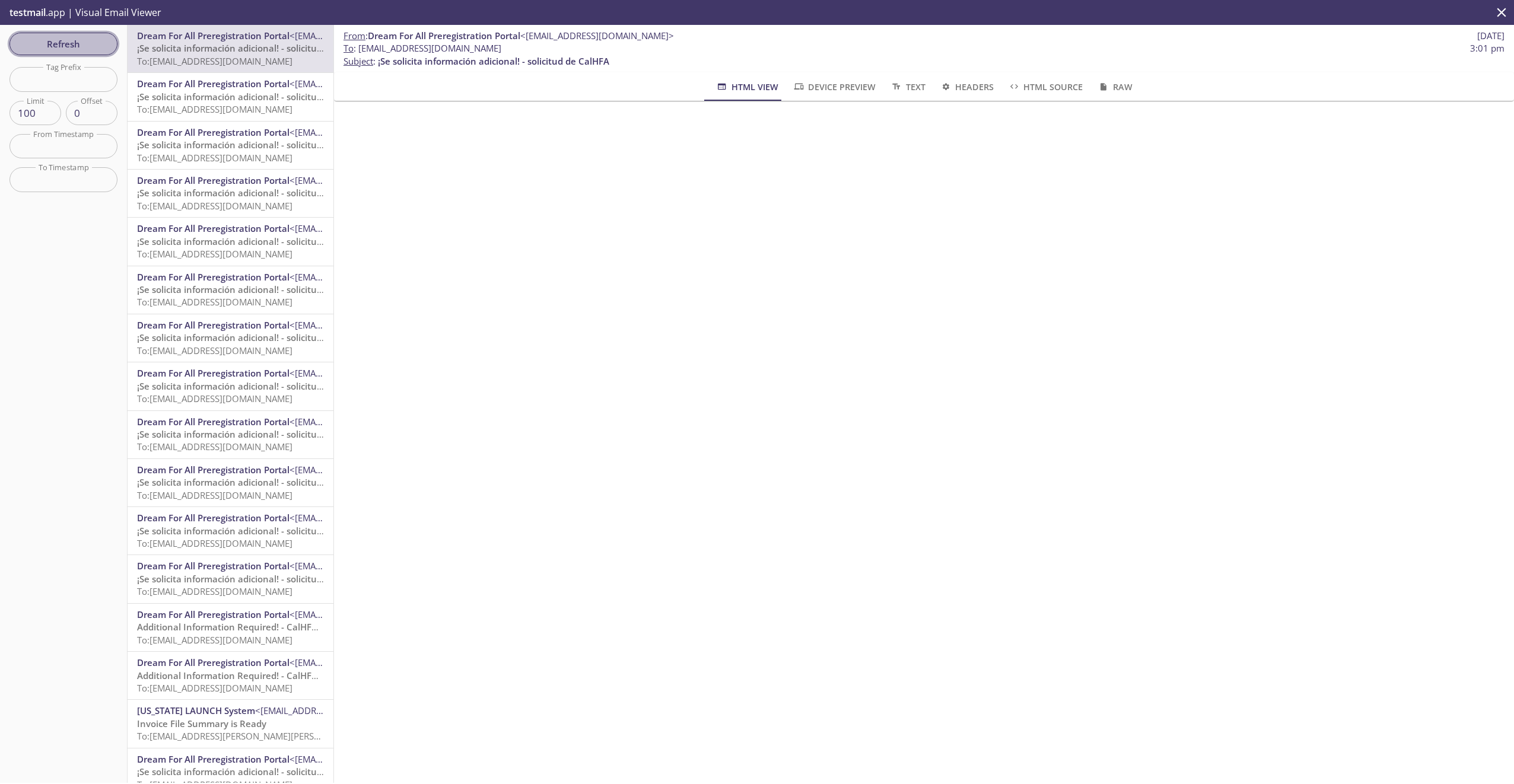
click at [90, 50] on span "Refresh" at bounding box center [63, 43] width 89 height 15
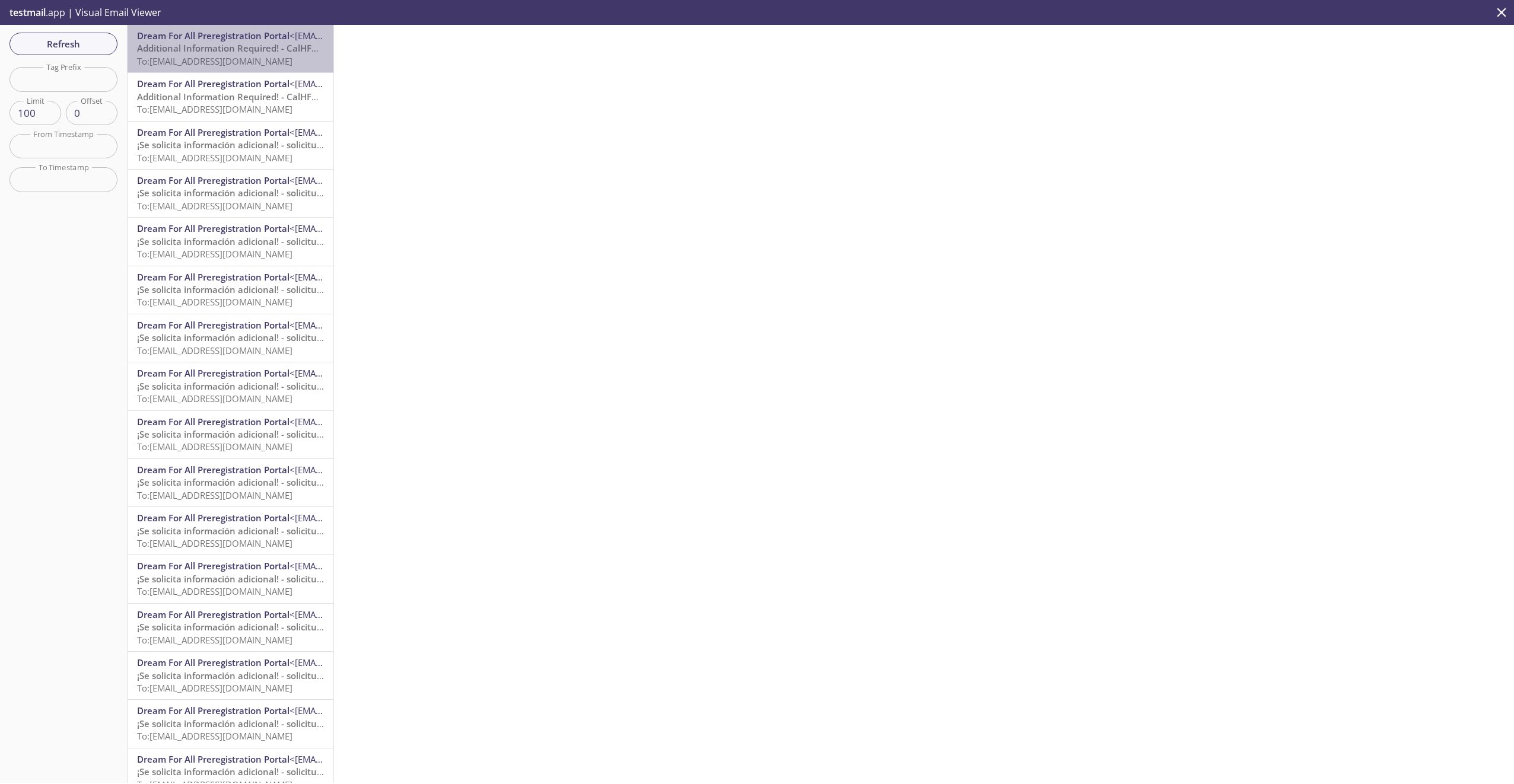
click at [241, 49] on span "Additional Information Required! - CalHFA Application" at bounding box center [252, 48] width 230 height 12
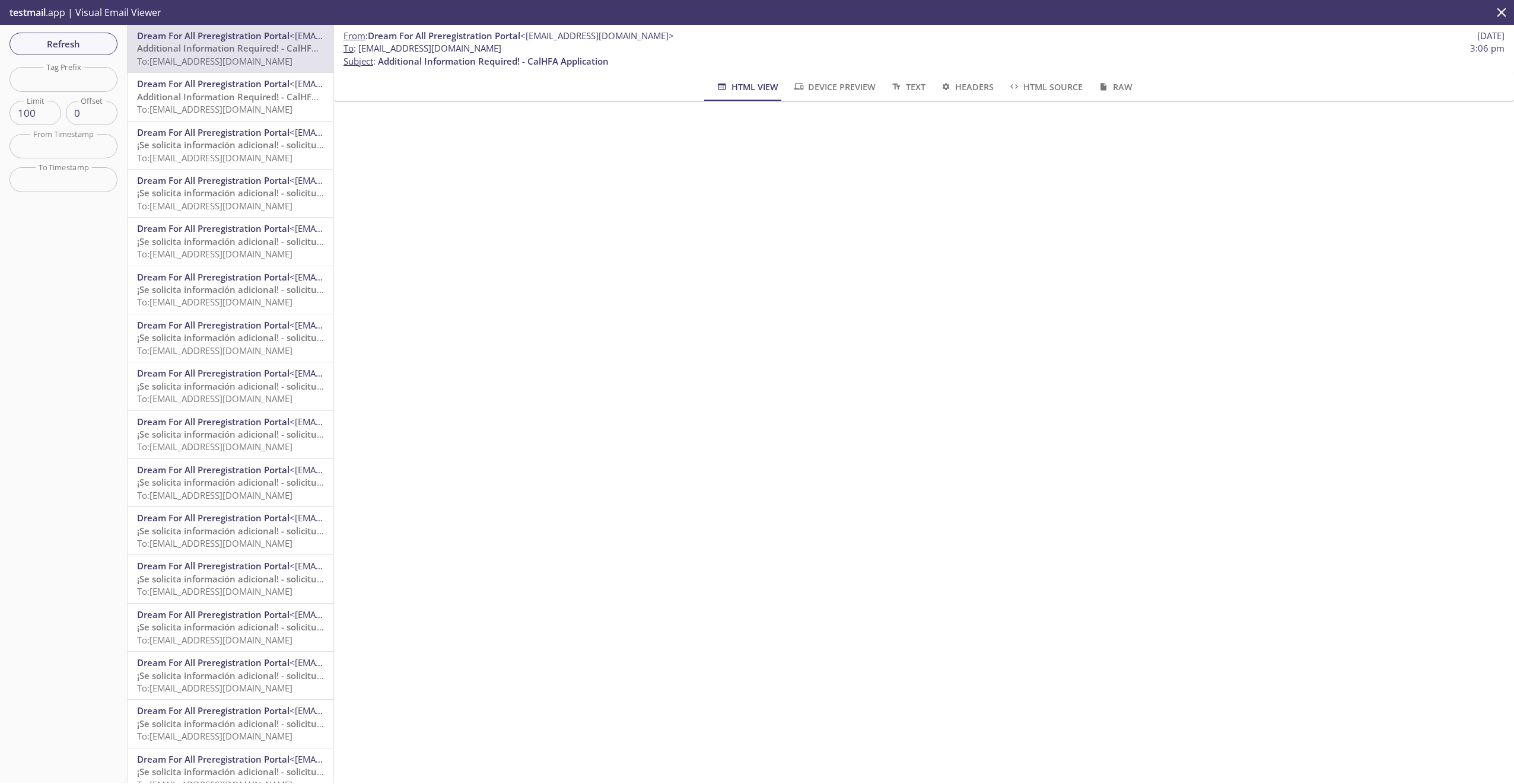
click at [252, 85] on span "Dream For All Preregistration Portal" at bounding box center [212, 83] width 152 height 12
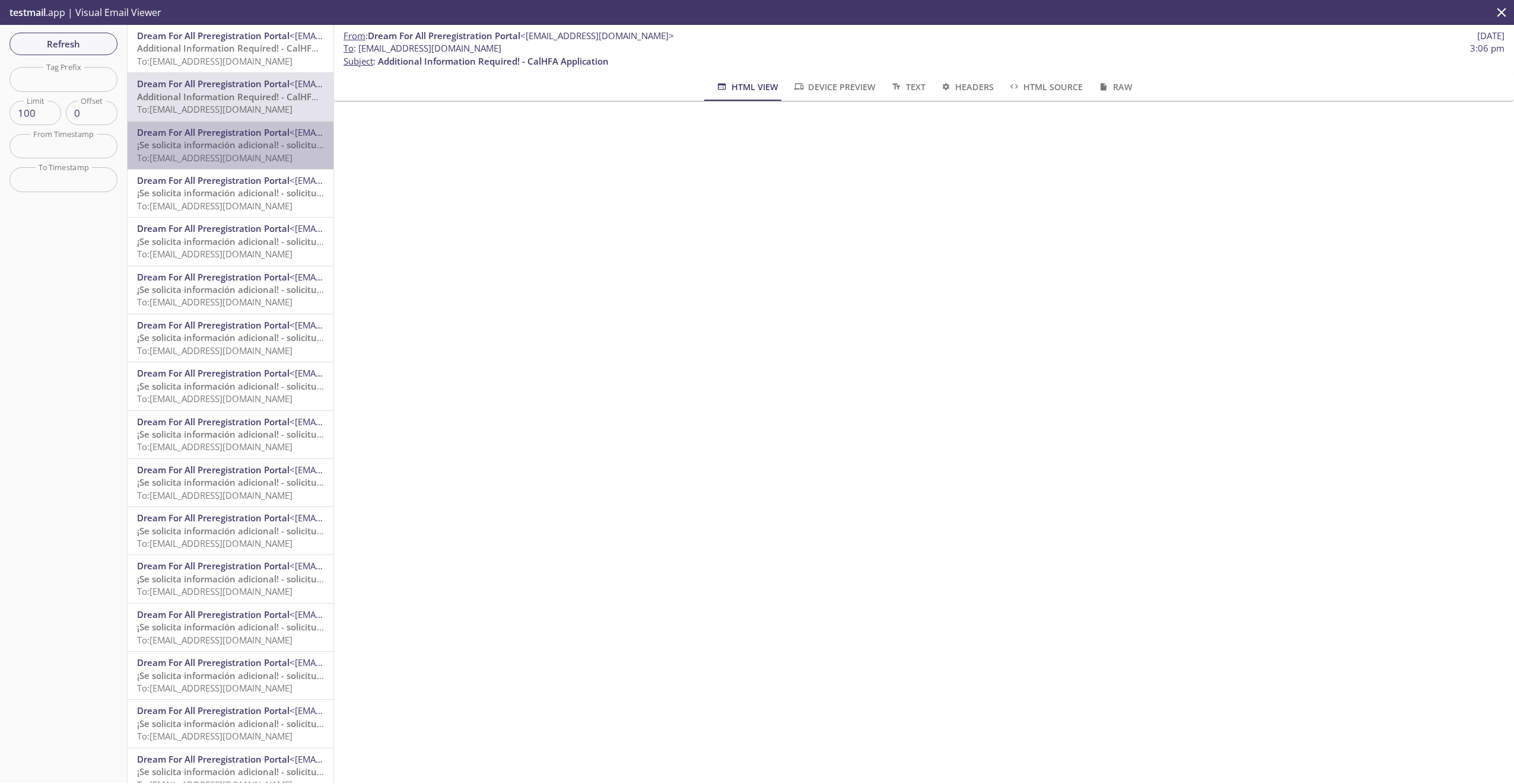
click at [239, 135] on span "Dream For All Preregistration Portal" at bounding box center [212, 131] width 152 height 12
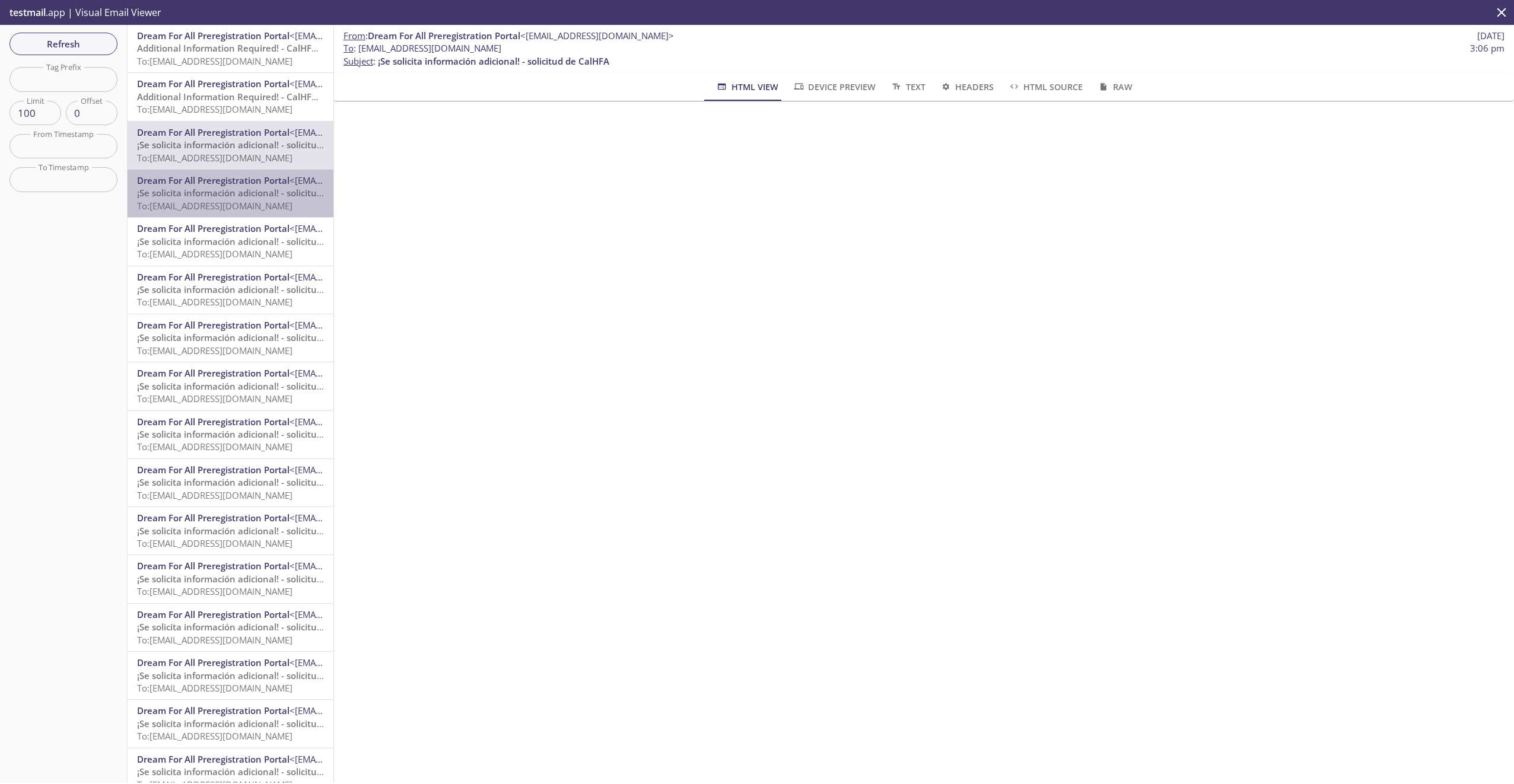
click at [231, 200] on span "To: [EMAIL_ADDRESS][DOMAIN_NAME]" at bounding box center [214, 205] width 156 height 12
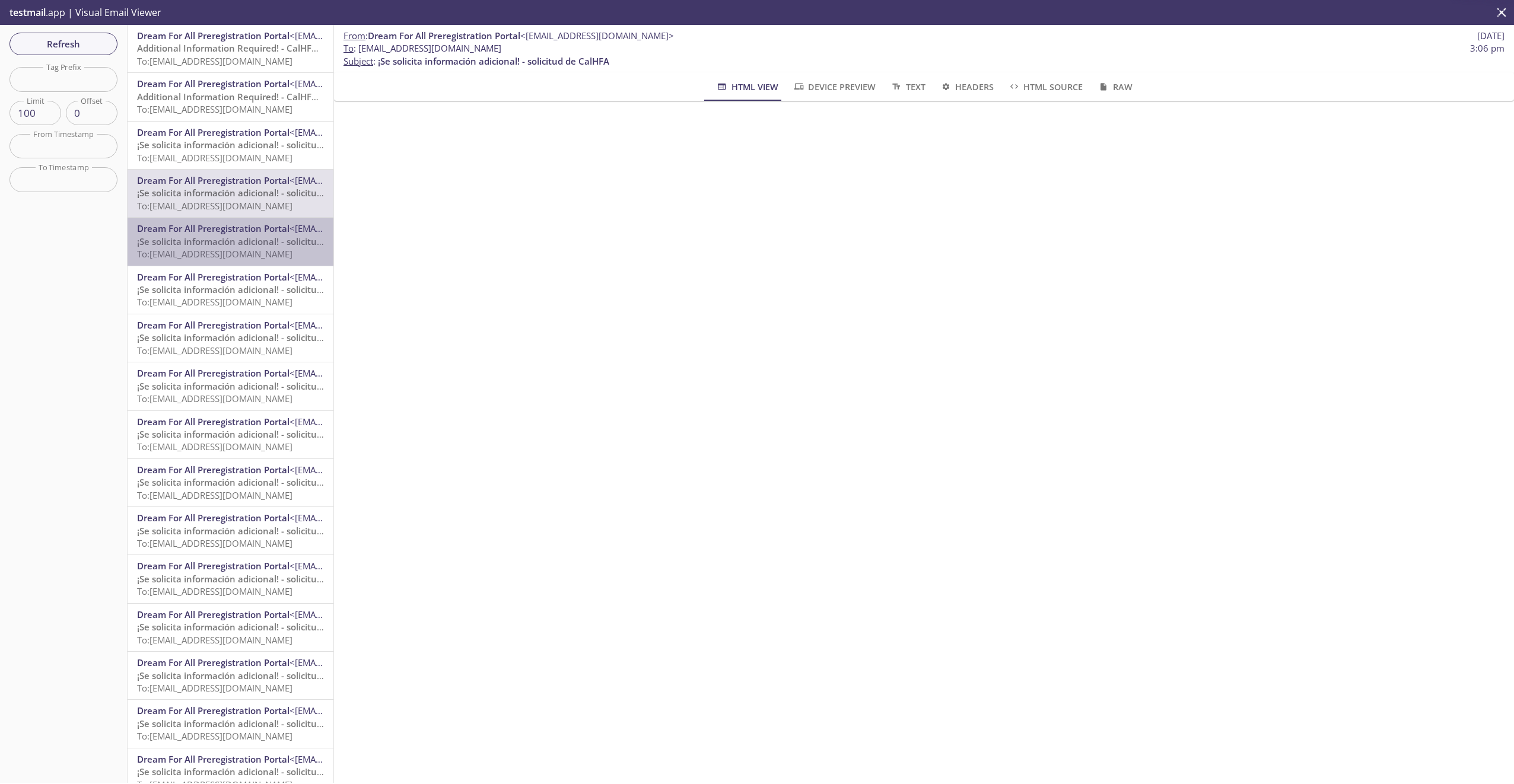
click at [230, 222] on div "Dream For All Preregistration Portal <[EMAIL_ADDRESS][DOMAIN_NAME]> ¡Se solicit…" at bounding box center [230, 241] width 206 height 48
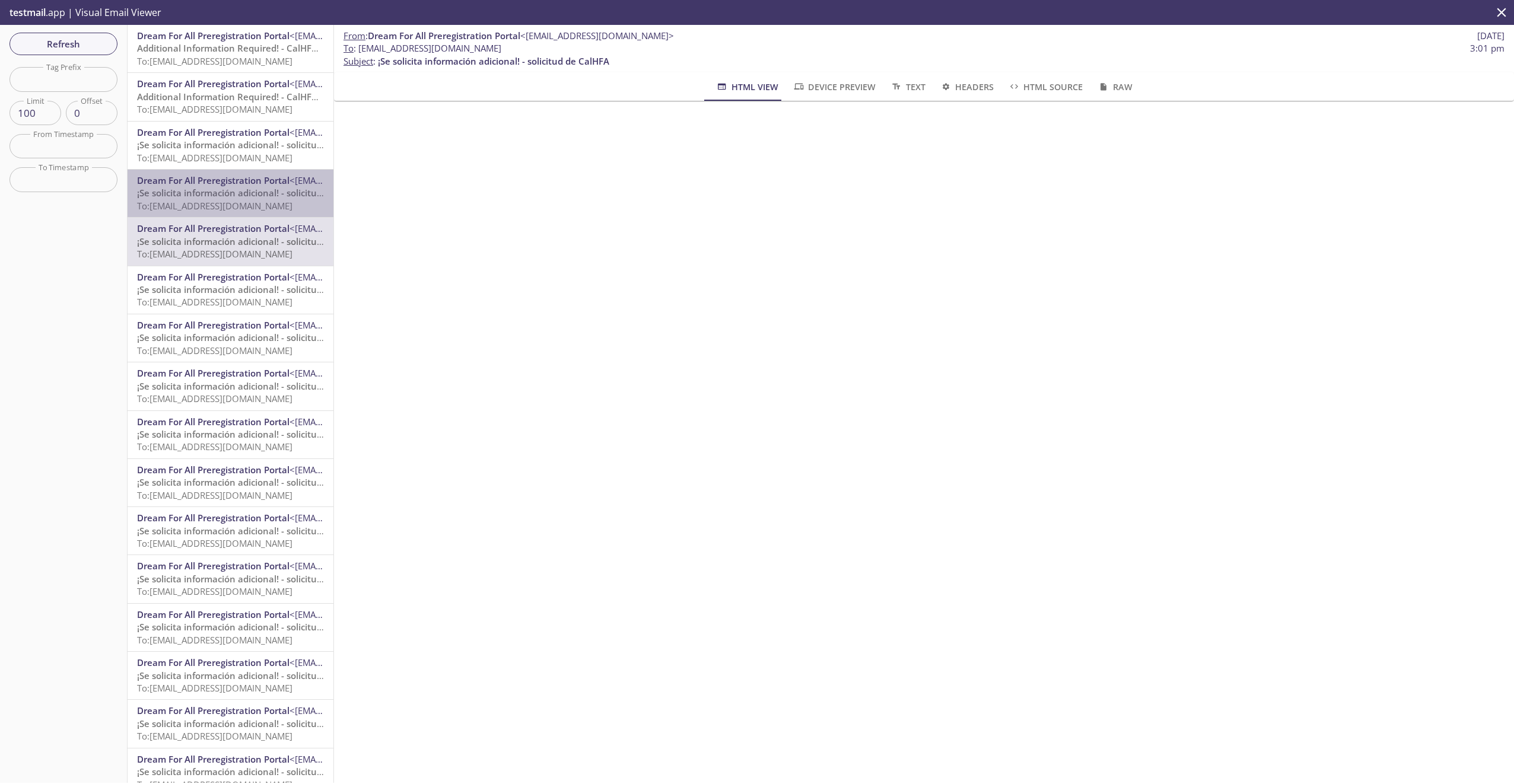
click at [234, 184] on span "Dream For All Preregistration Portal" at bounding box center [212, 180] width 152 height 12
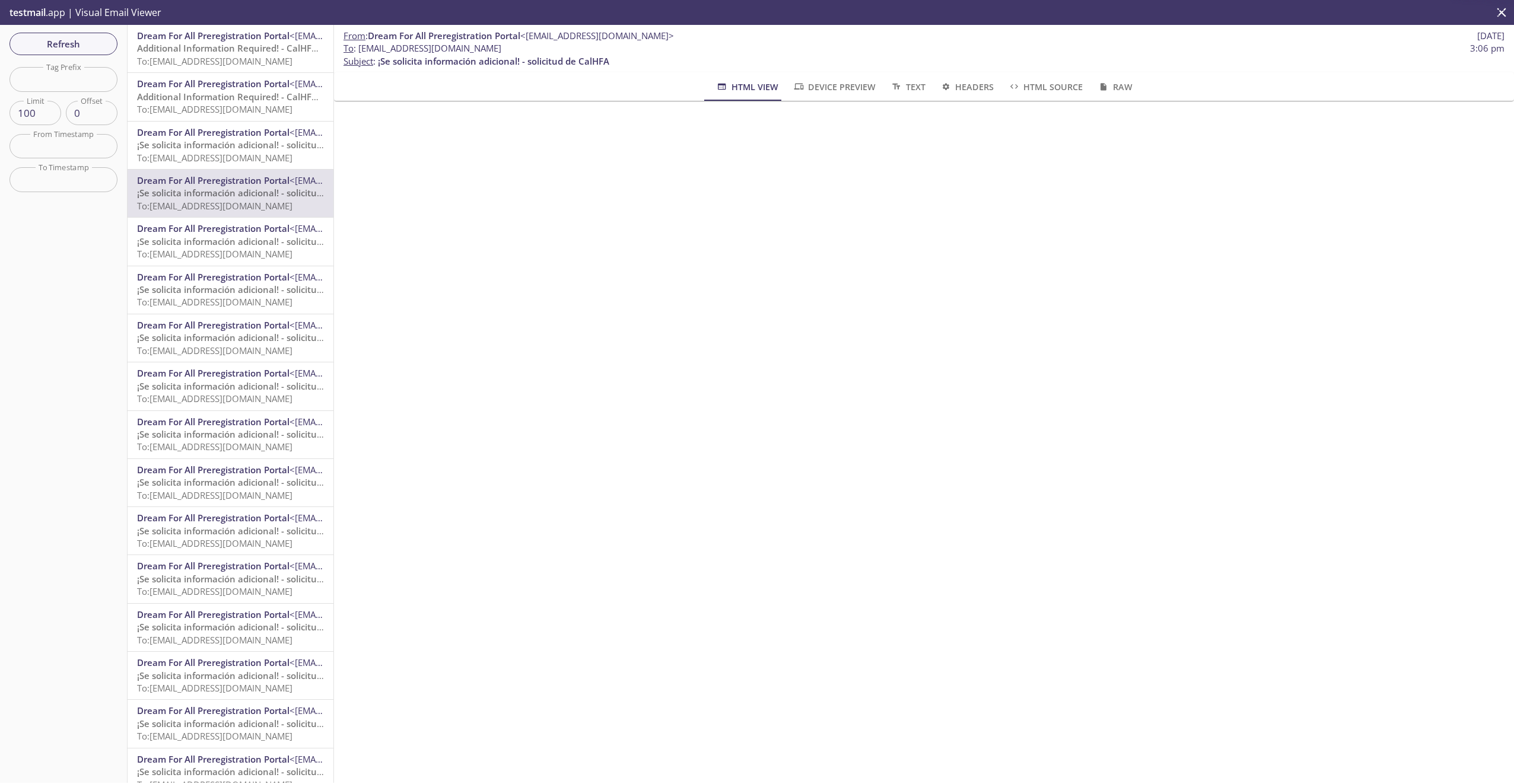
click at [230, 149] on span "¡Se solicita información adicional! - solicitud de CalHFA" at bounding box center [252, 144] width 231 height 12
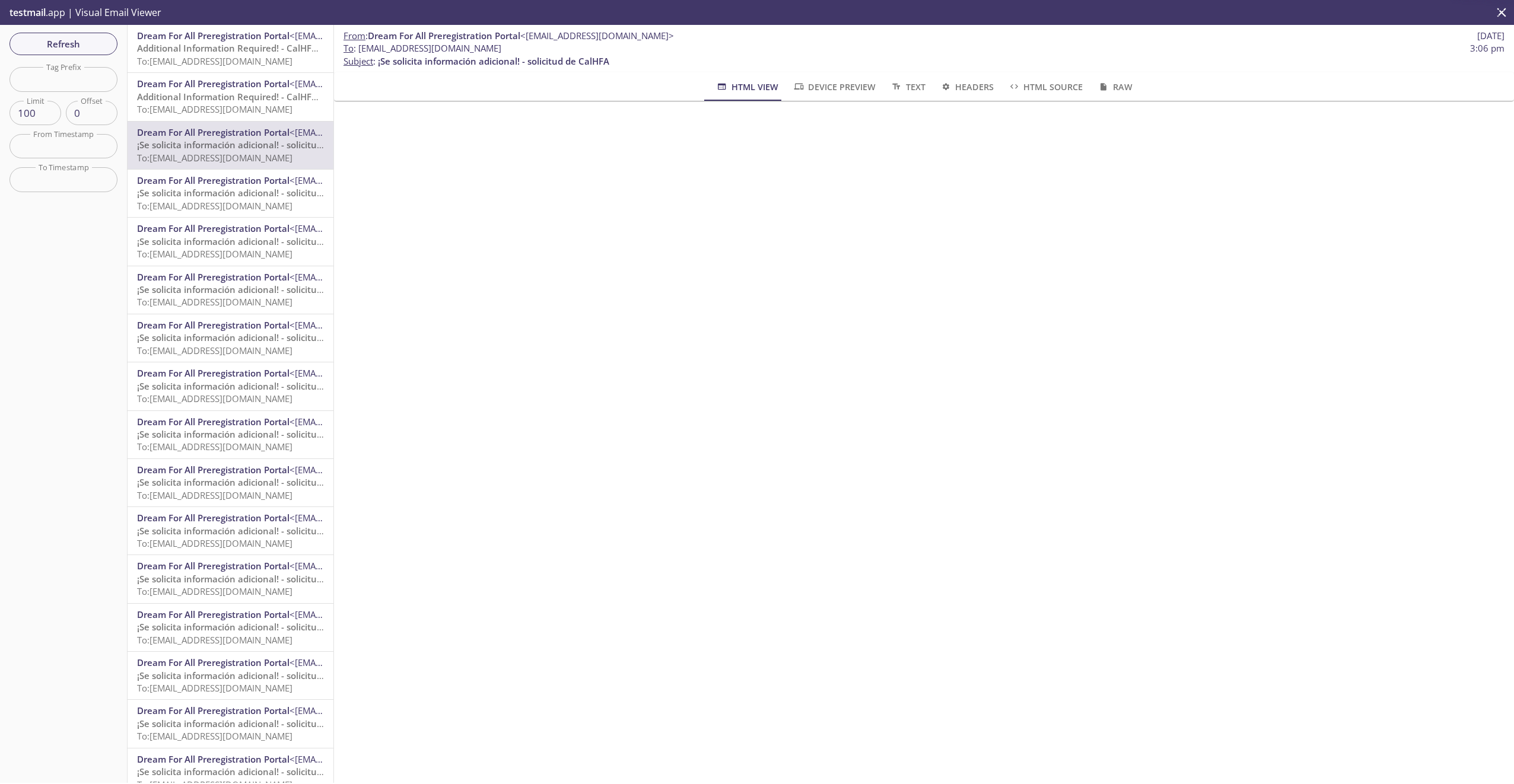
click at [239, 106] on span "To: [EMAIL_ADDRESS][DOMAIN_NAME]" at bounding box center [214, 109] width 156 height 12
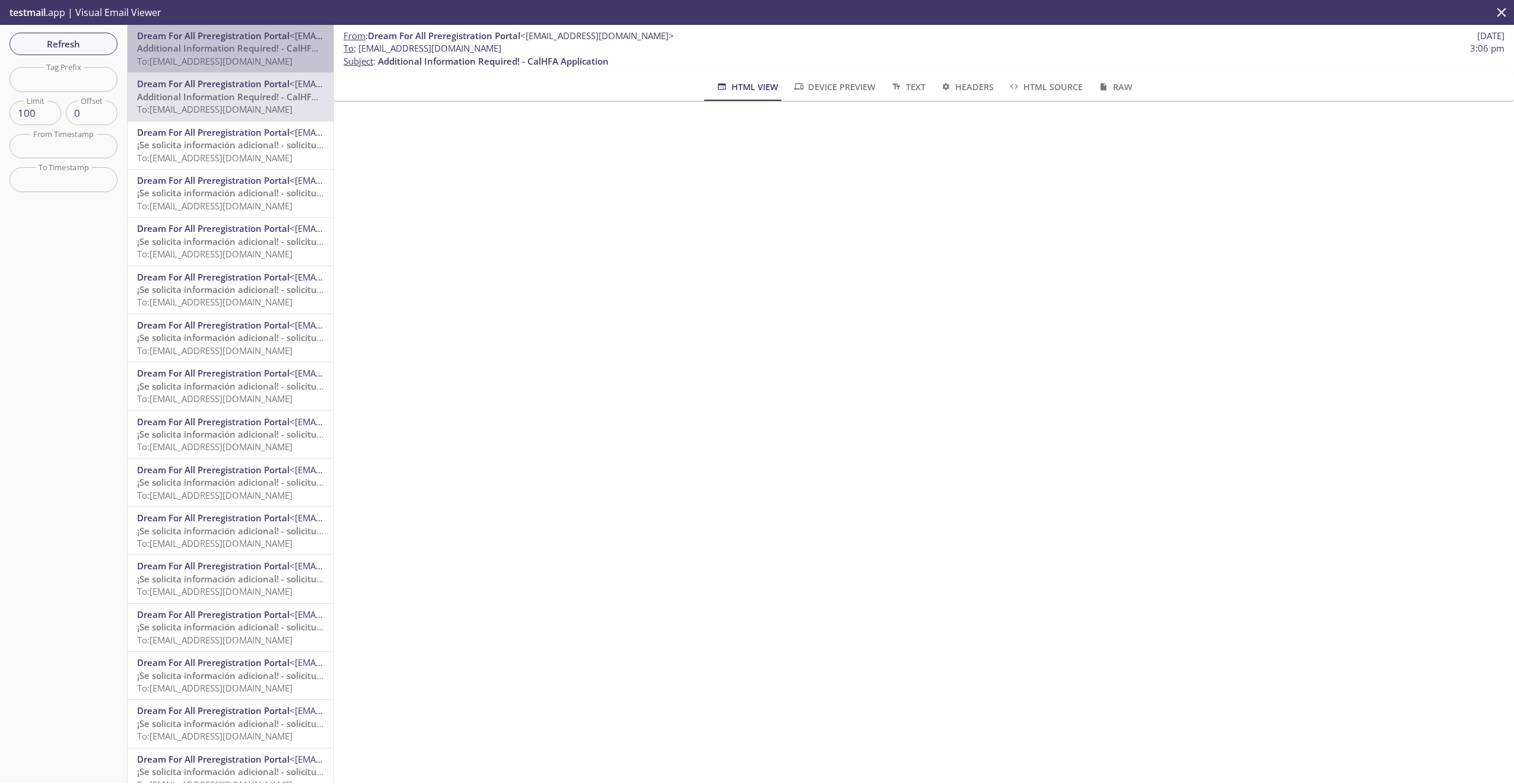
click at [231, 35] on span "Dream For All Preregistration Portal" at bounding box center [212, 35] width 152 height 12
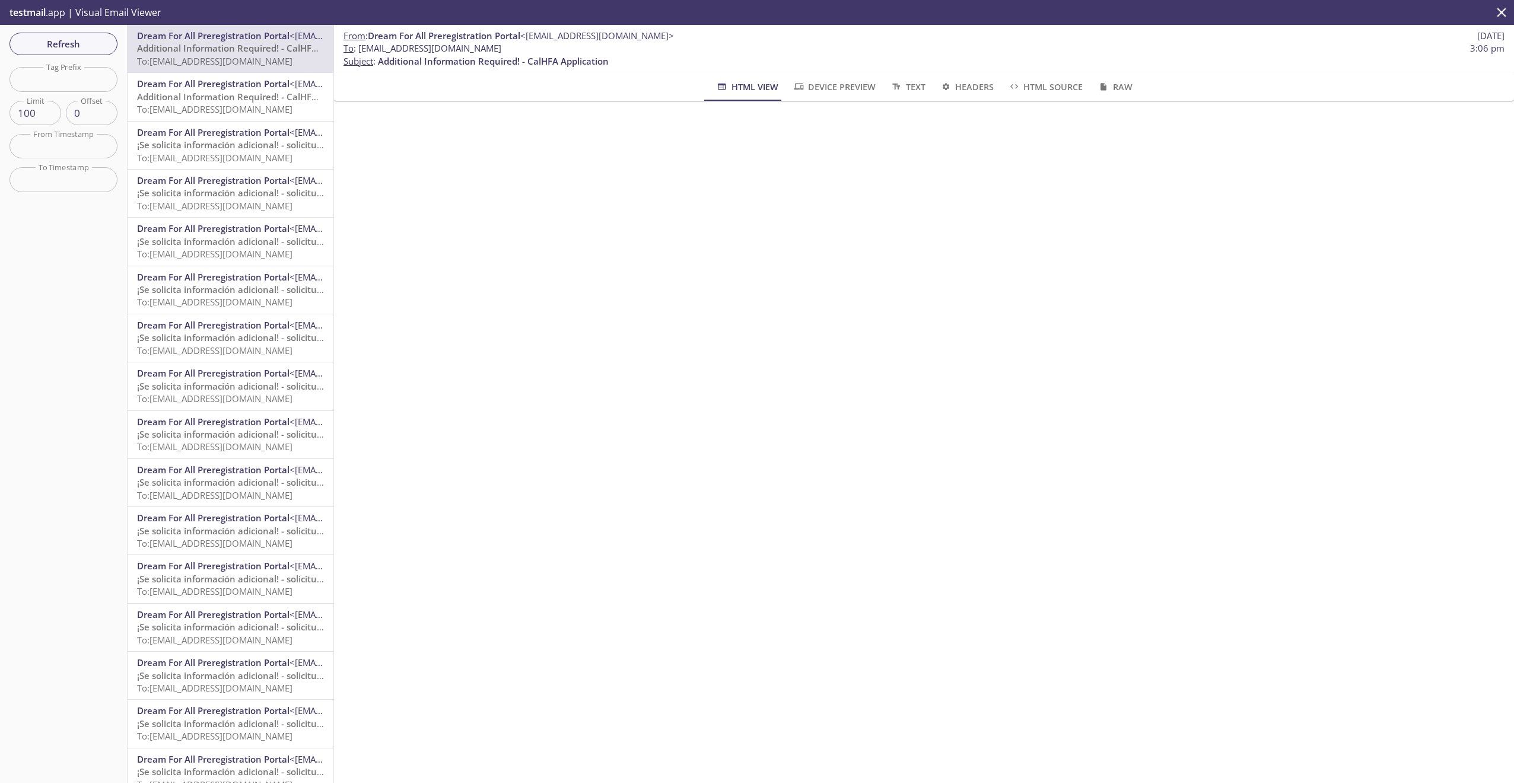
click at [241, 104] on span "To: [EMAIL_ADDRESS][DOMAIN_NAME]" at bounding box center [214, 109] width 156 height 12
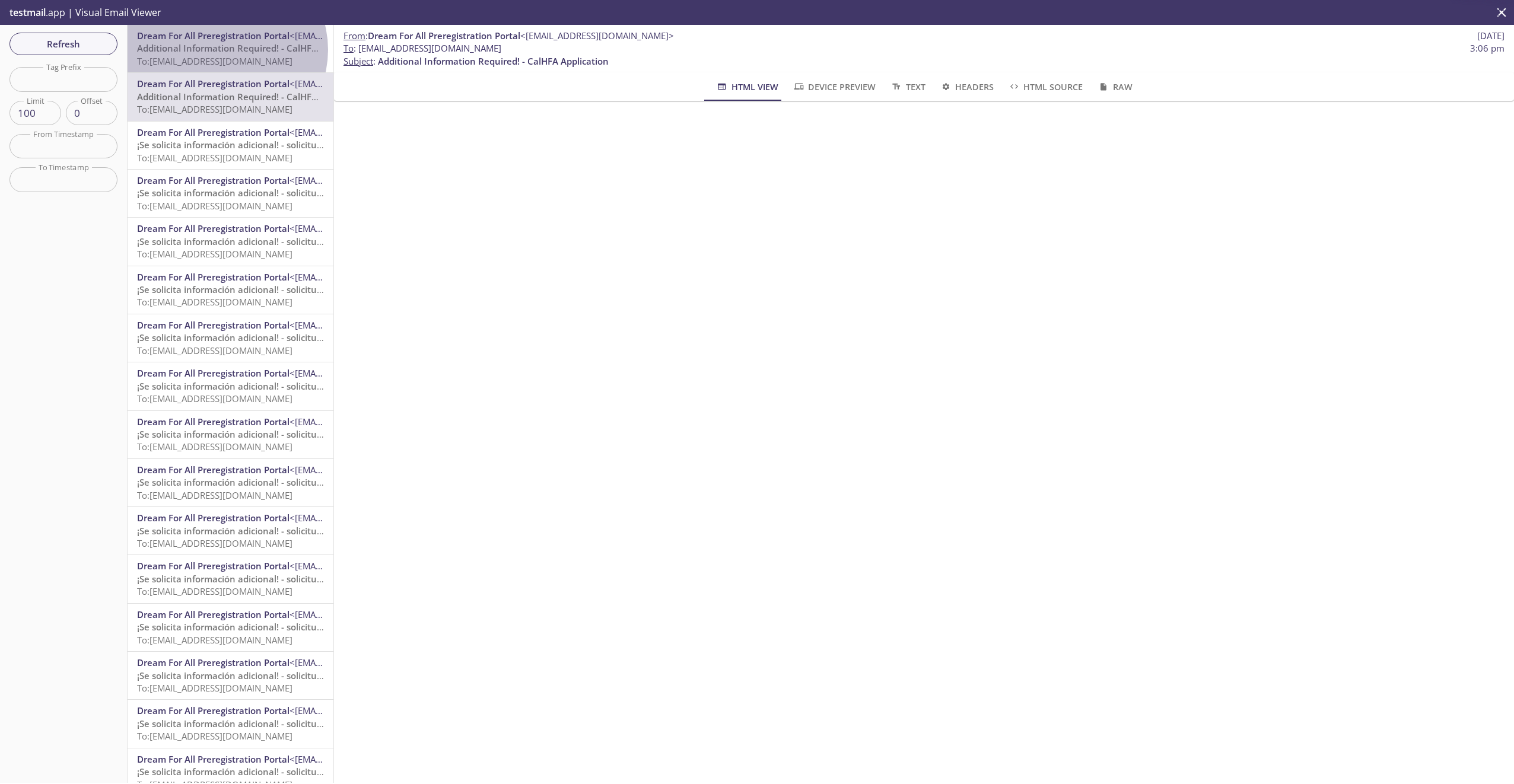
click at [224, 50] on span "Additional Information Required! - CalHFA Application" at bounding box center [252, 48] width 230 height 12
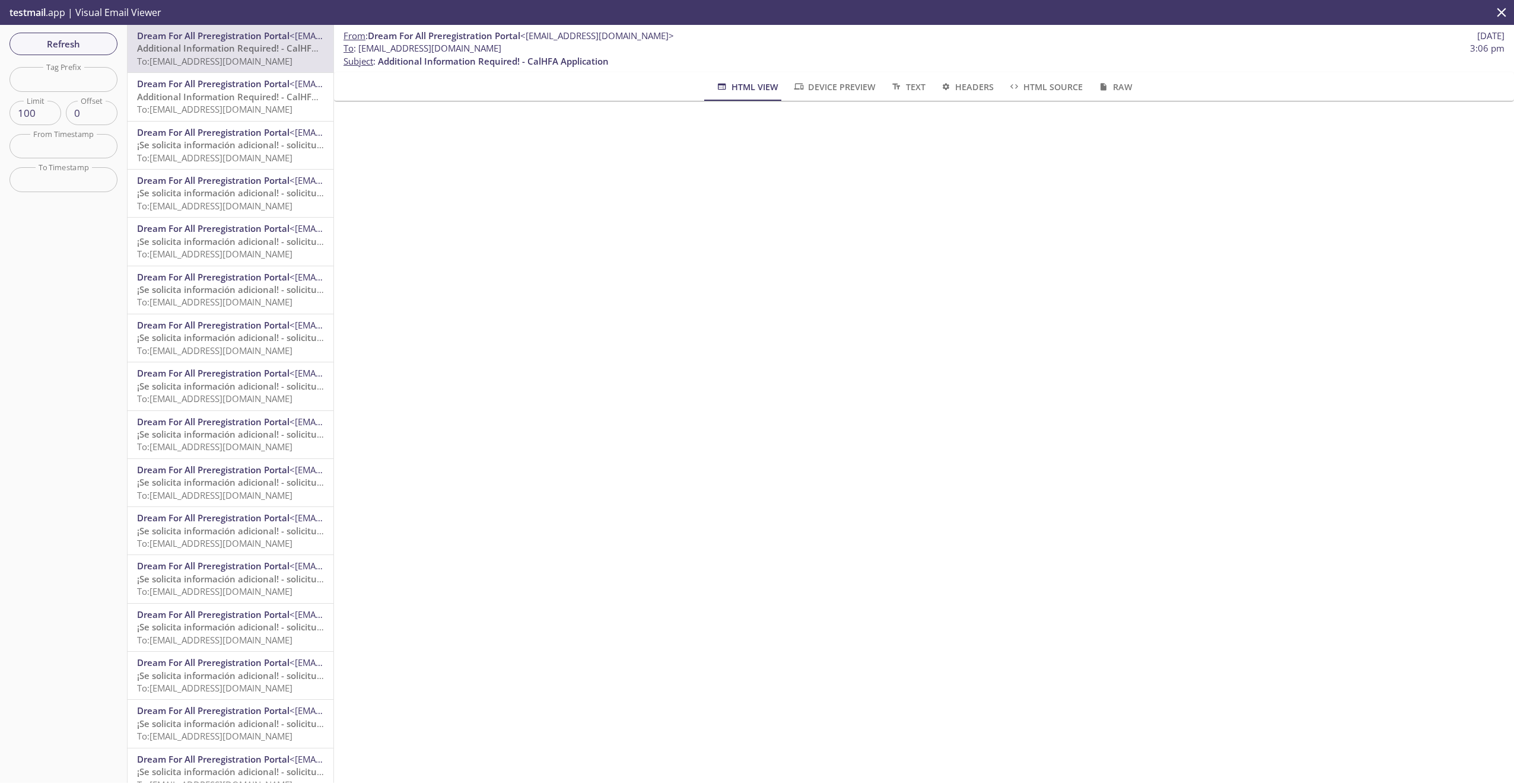
click at [248, 140] on span "¡Se solicita información adicional! - solicitud de CalHFA" at bounding box center [252, 144] width 231 height 12
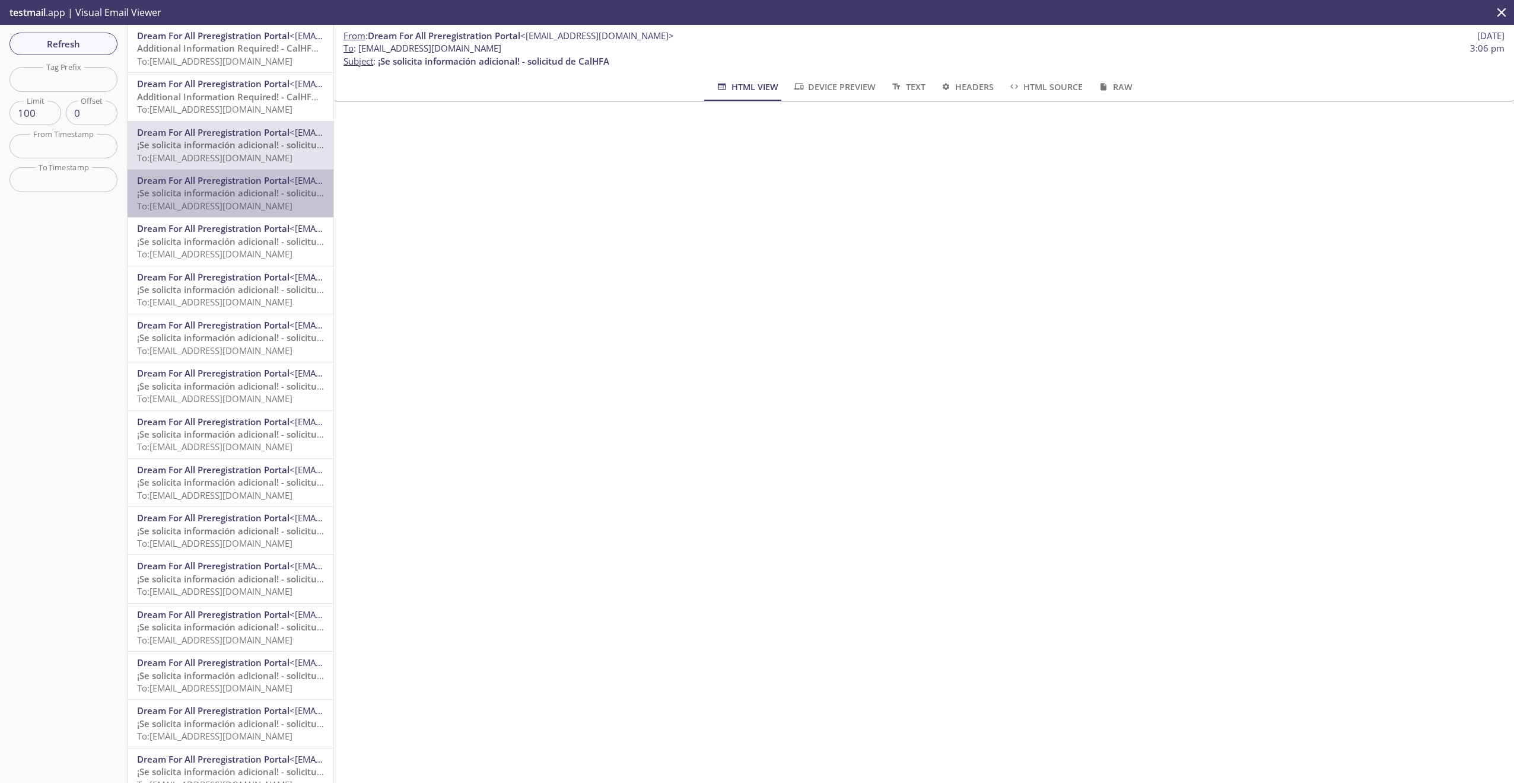
click at [245, 189] on span "¡Se solicita información adicional! - solicitud de CalHFA" at bounding box center [252, 193] width 231 height 12
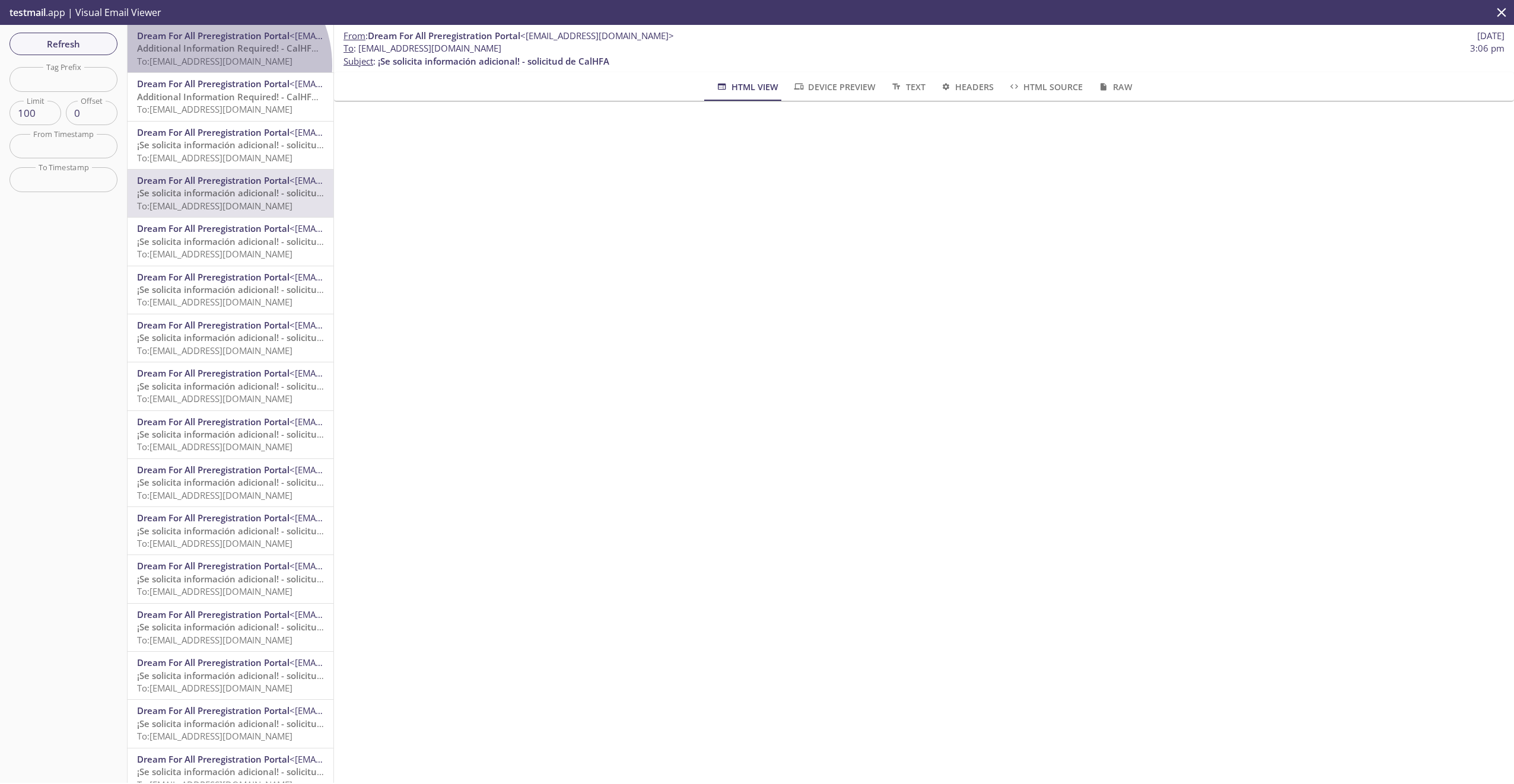
click at [212, 66] on span "To: [EMAIL_ADDRESS][DOMAIN_NAME]" at bounding box center [214, 60] width 156 height 12
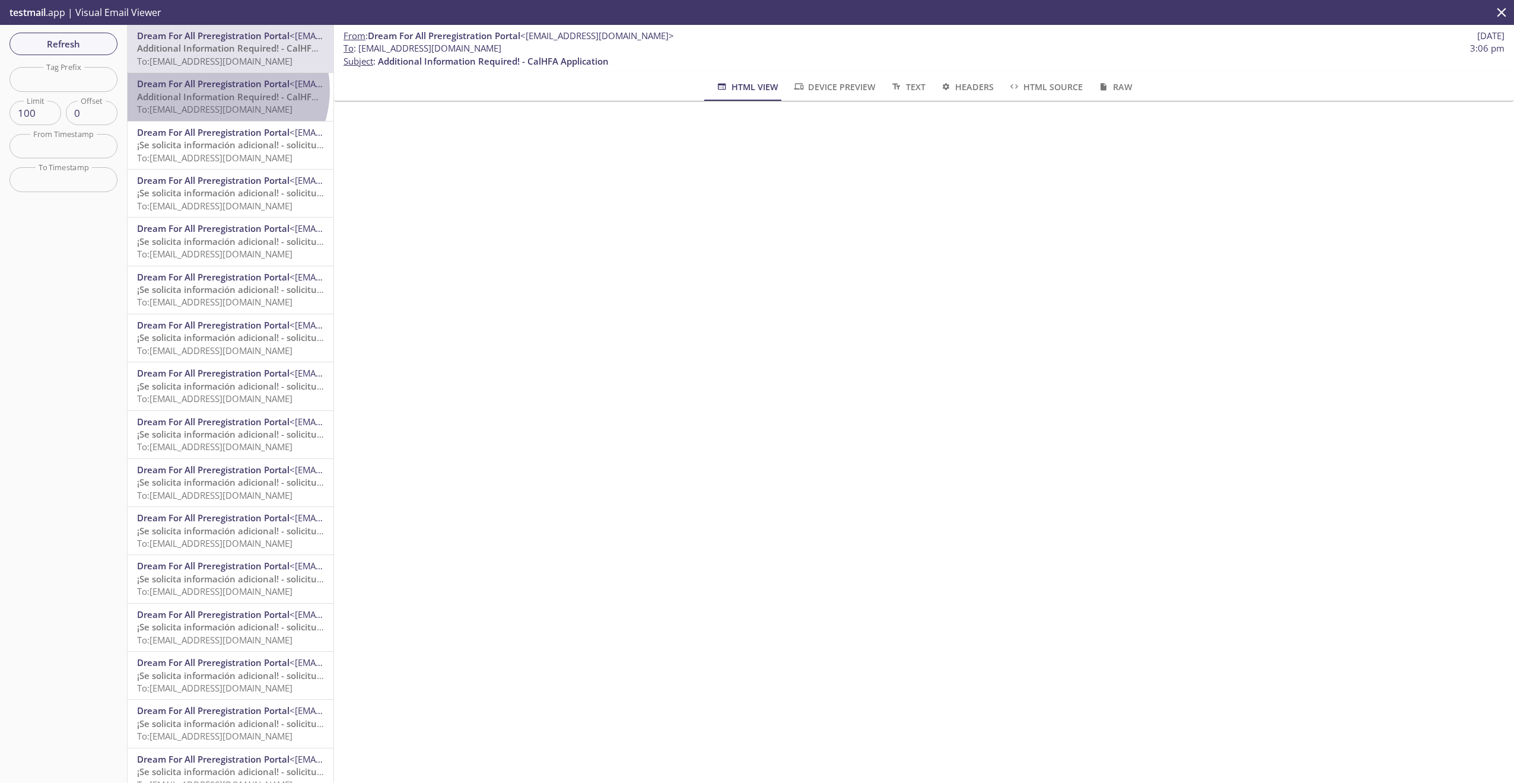
click at [219, 90] on span "Dream For All Preregistration Portal" at bounding box center [212, 83] width 152 height 12
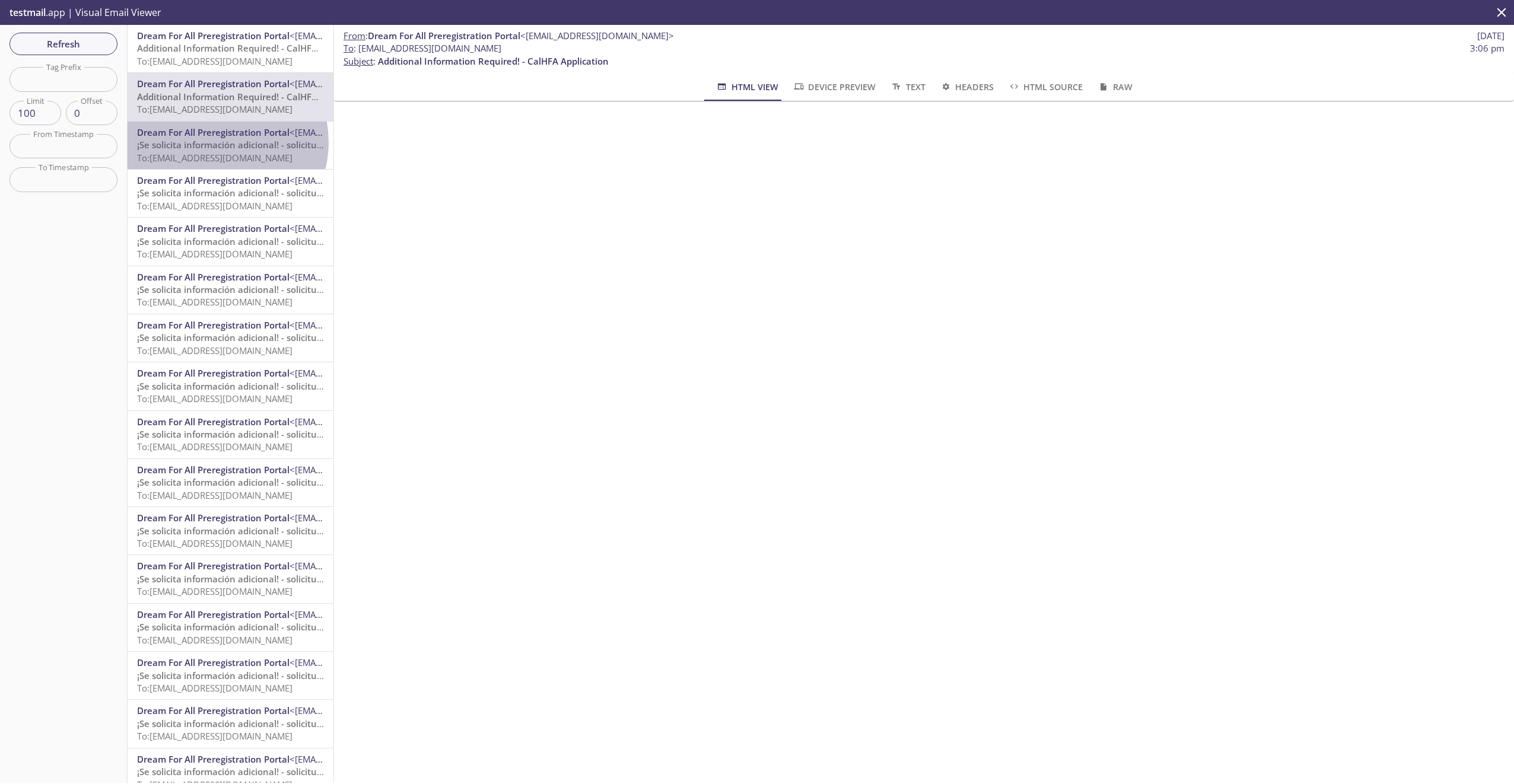
click at [217, 142] on span "¡Se solicita información adicional! - solicitud de CalHFA" at bounding box center [252, 144] width 231 height 12
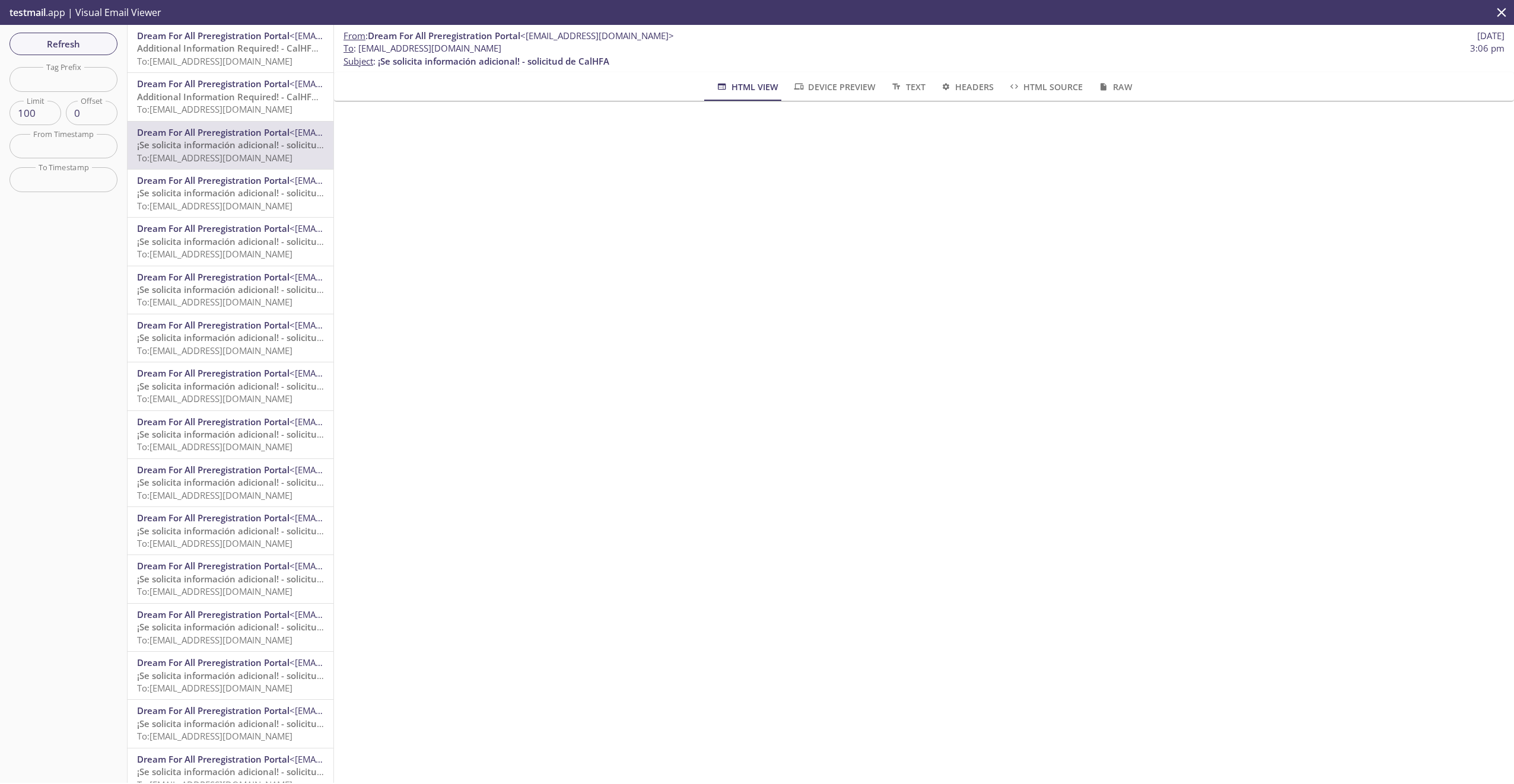
click at [225, 62] on span "To: [EMAIL_ADDRESS][DOMAIN_NAME]" at bounding box center [214, 60] width 156 height 12
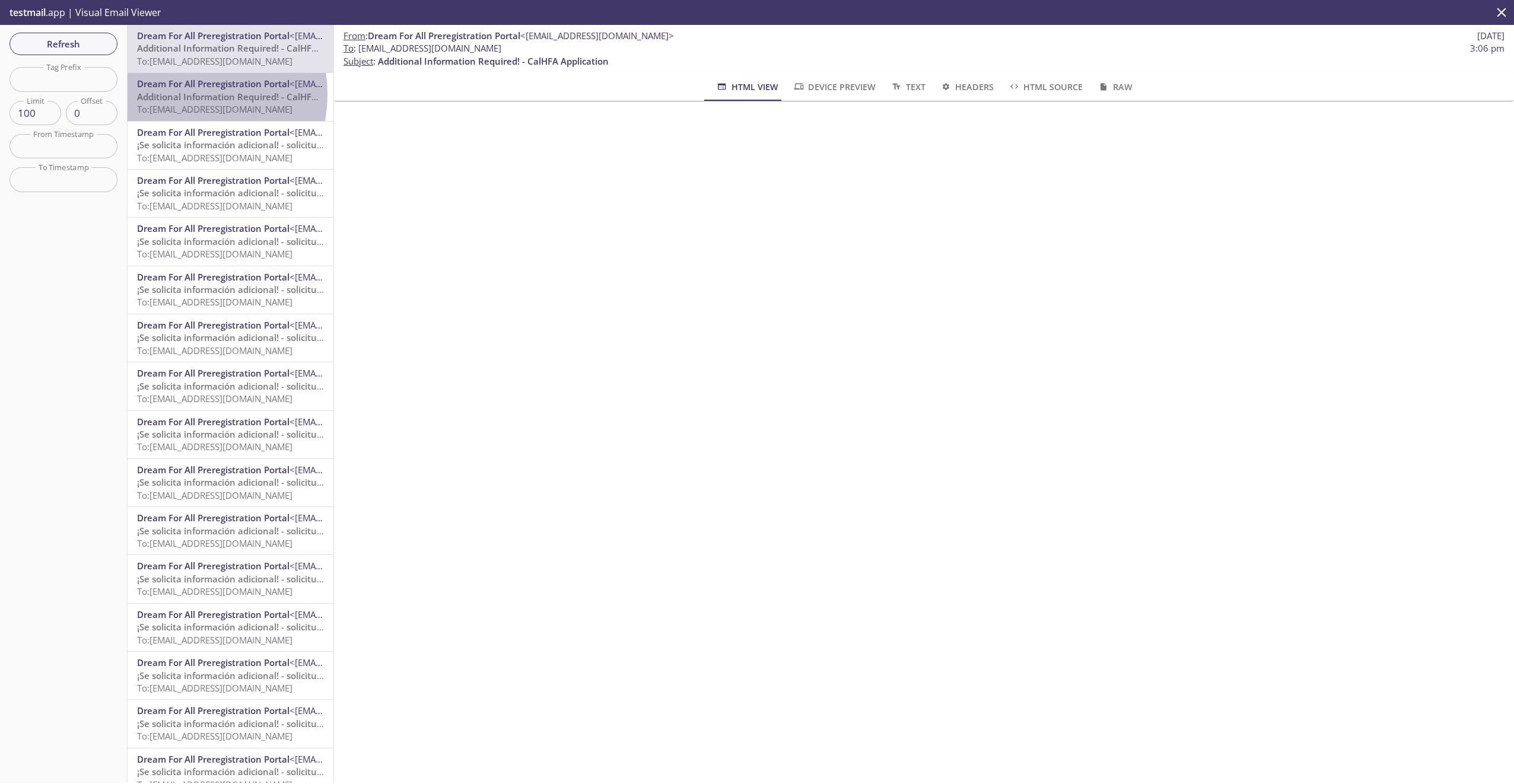
click at [178, 94] on span "Additional Information Required! - CalHFA Application" at bounding box center [252, 96] width 230 height 12
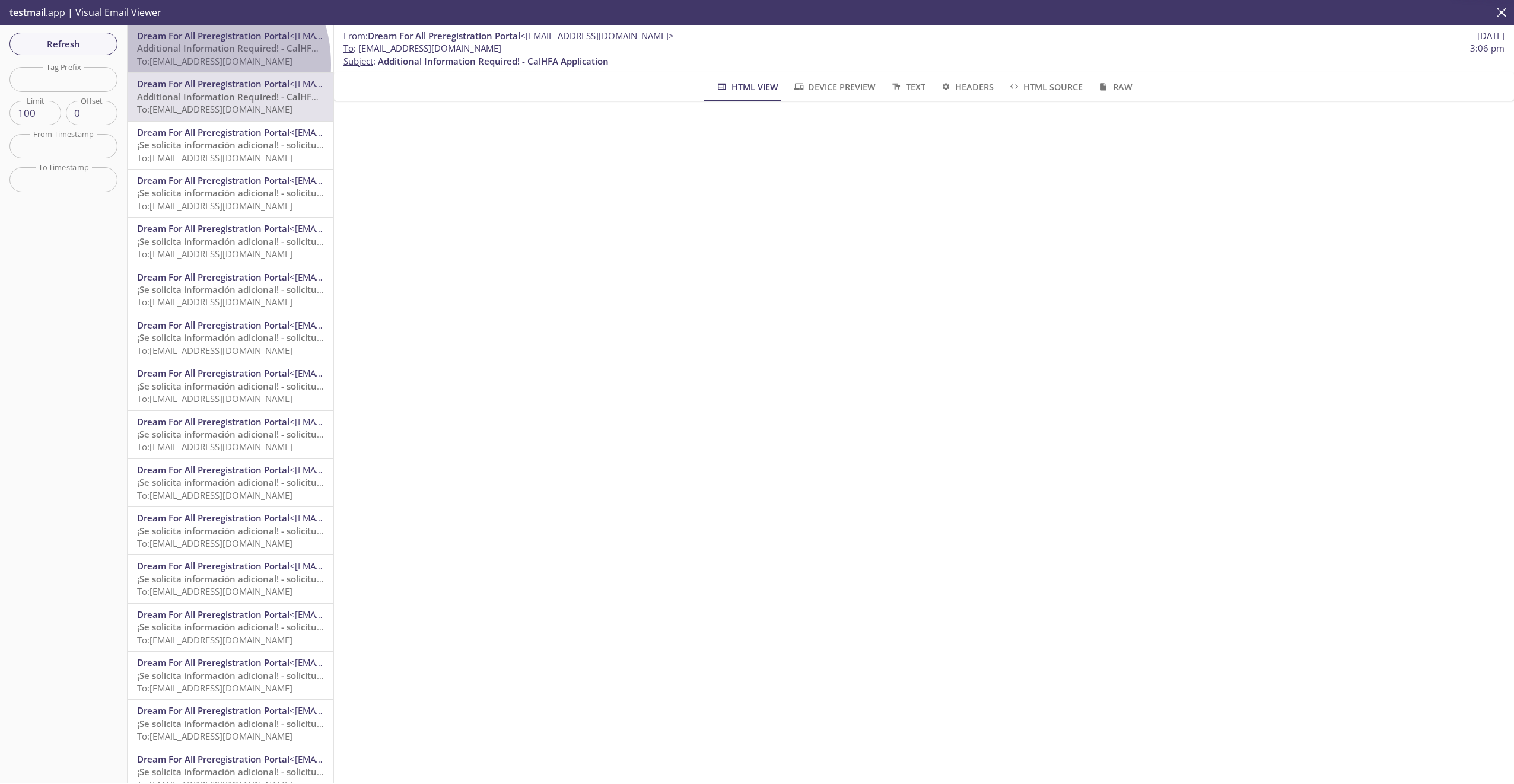
click at [187, 65] on span "To: [EMAIL_ADDRESS][DOMAIN_NAME]" at bounding box center [214, 60] width 156 height 12
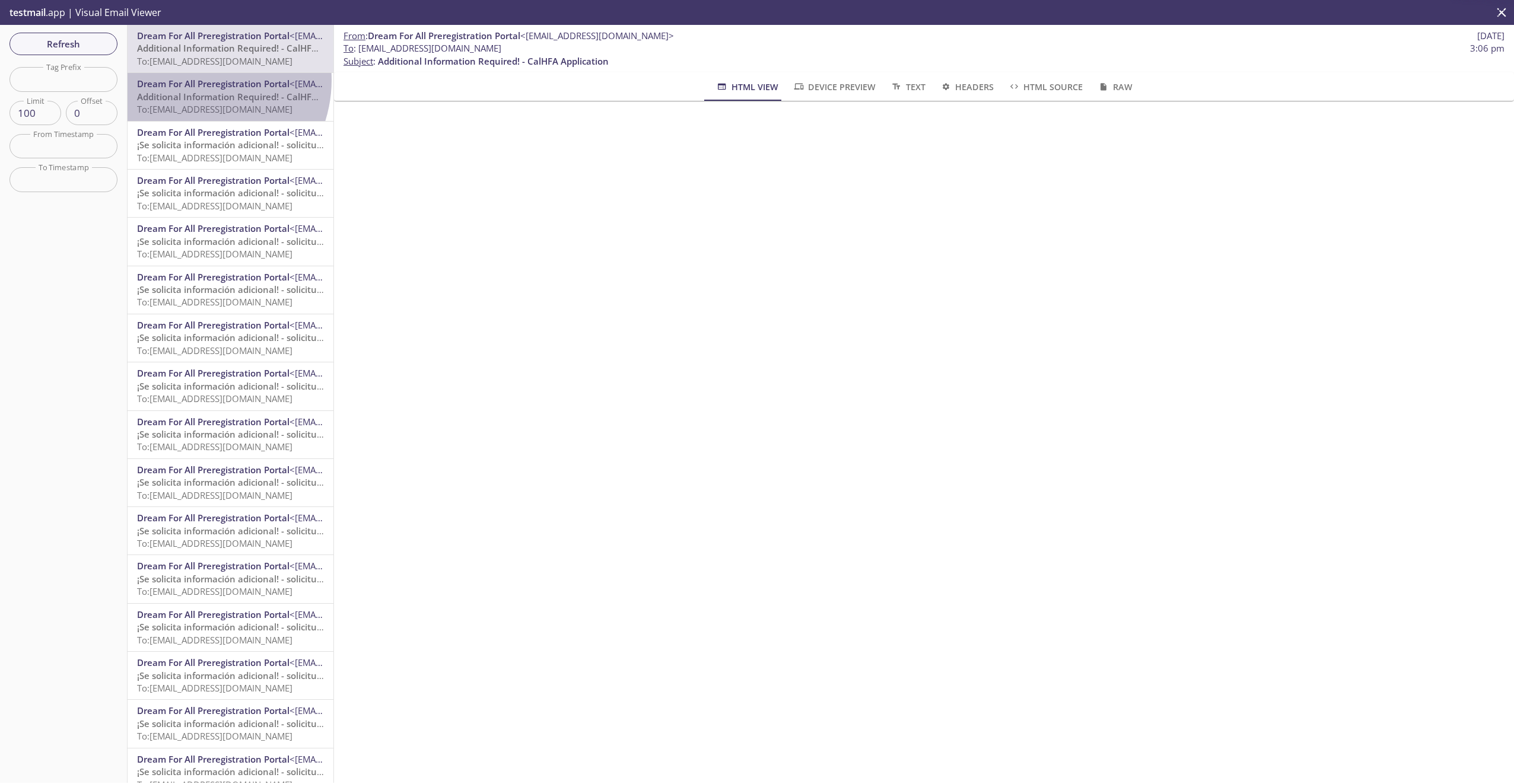
click at [194, 79] on span "Dream For All Preregistration Portal" at bounding box center [212, 83] width 152 height 12
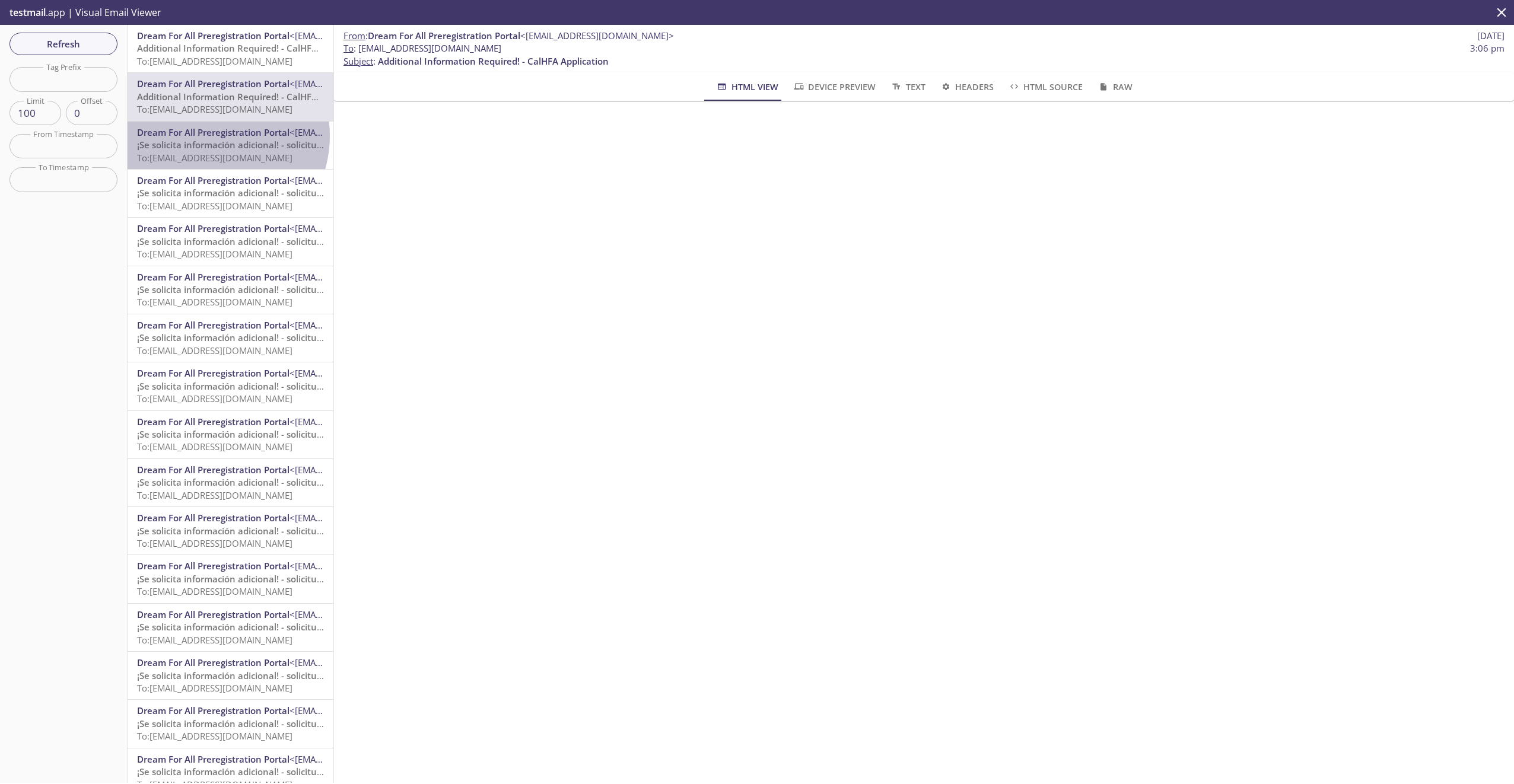
click at [208, 136] on span "Dream For All Preregistration Portal" at bounding box center [212, 131] width 152 height 12
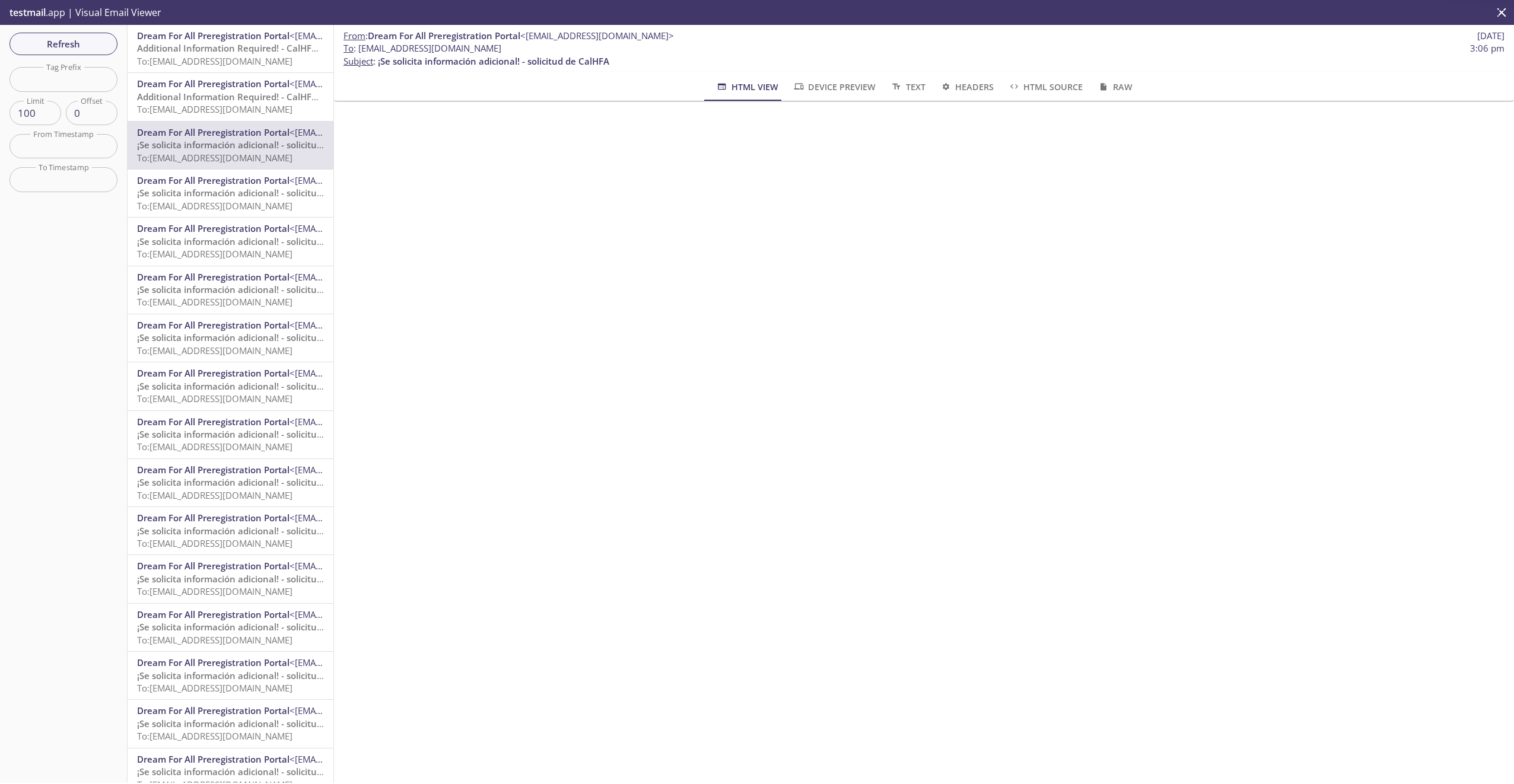
click at [220, 187] on span "¡Se solicita información adicional! - solicitud de CalHFA" at bounding box center [252, 193] width 231 height 12
